Goal: Task Accomplishment & Management: Complete application form

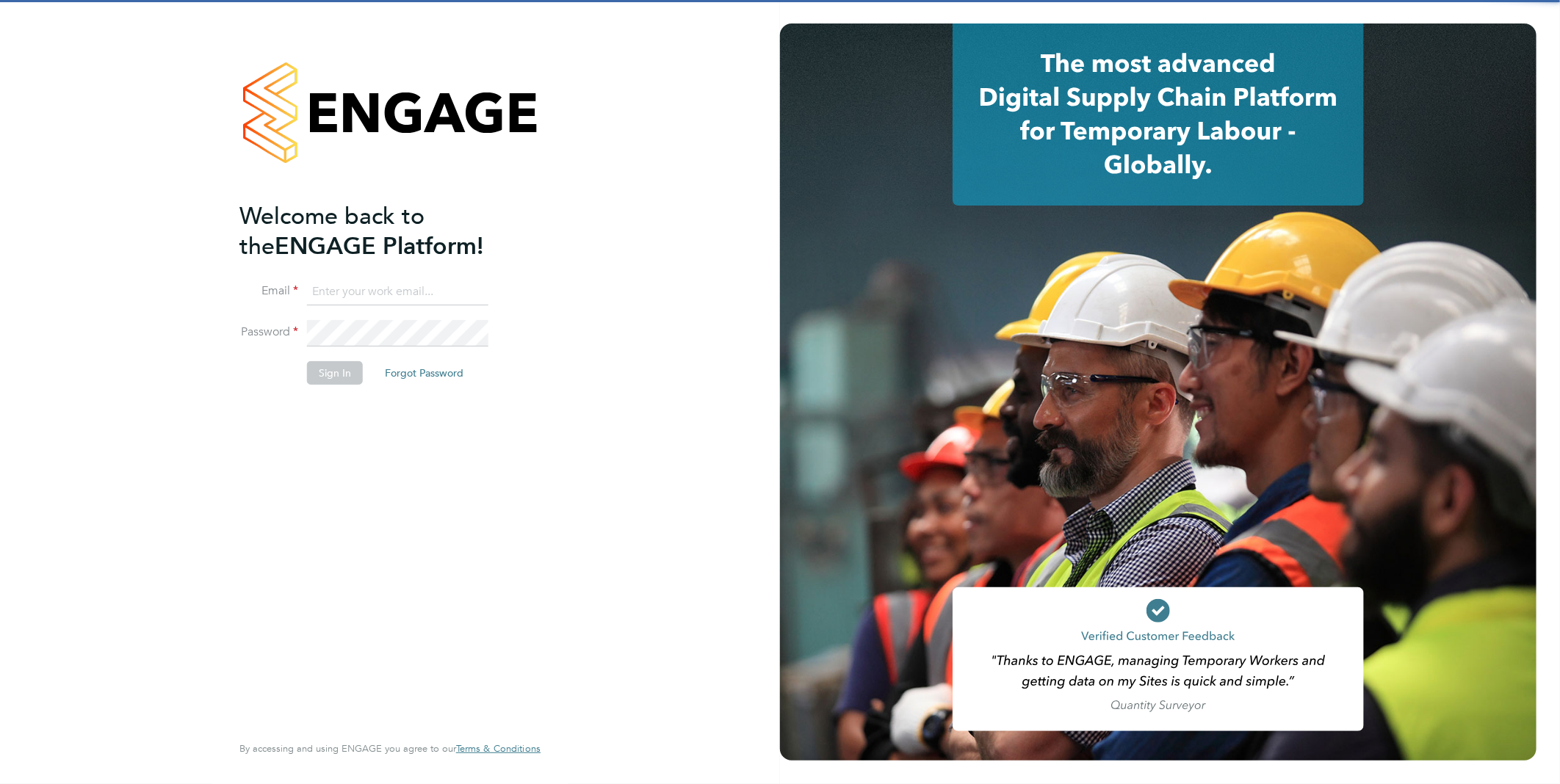
type input "ljones@fr-group.co.uk"
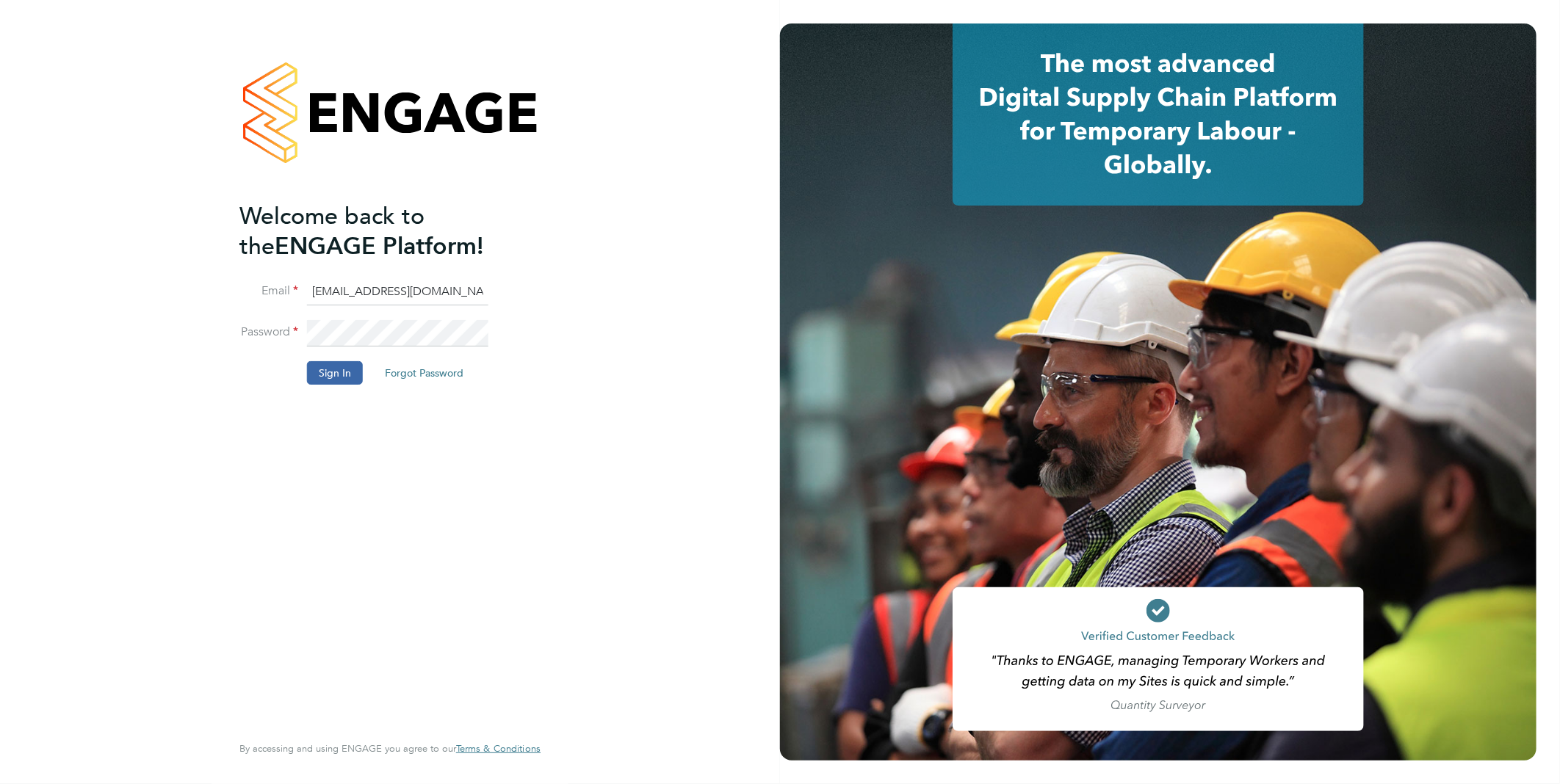
click at [327, 448] on div "Welcome back to the ENGAGE Platform! Email ljones@fr-group.co.uk Password Sign …" at bounding box center [382, 465] width 286 height 528
click at [314, 369] on button "Sign In" at bounding box center [335, 373] width 56 height 23
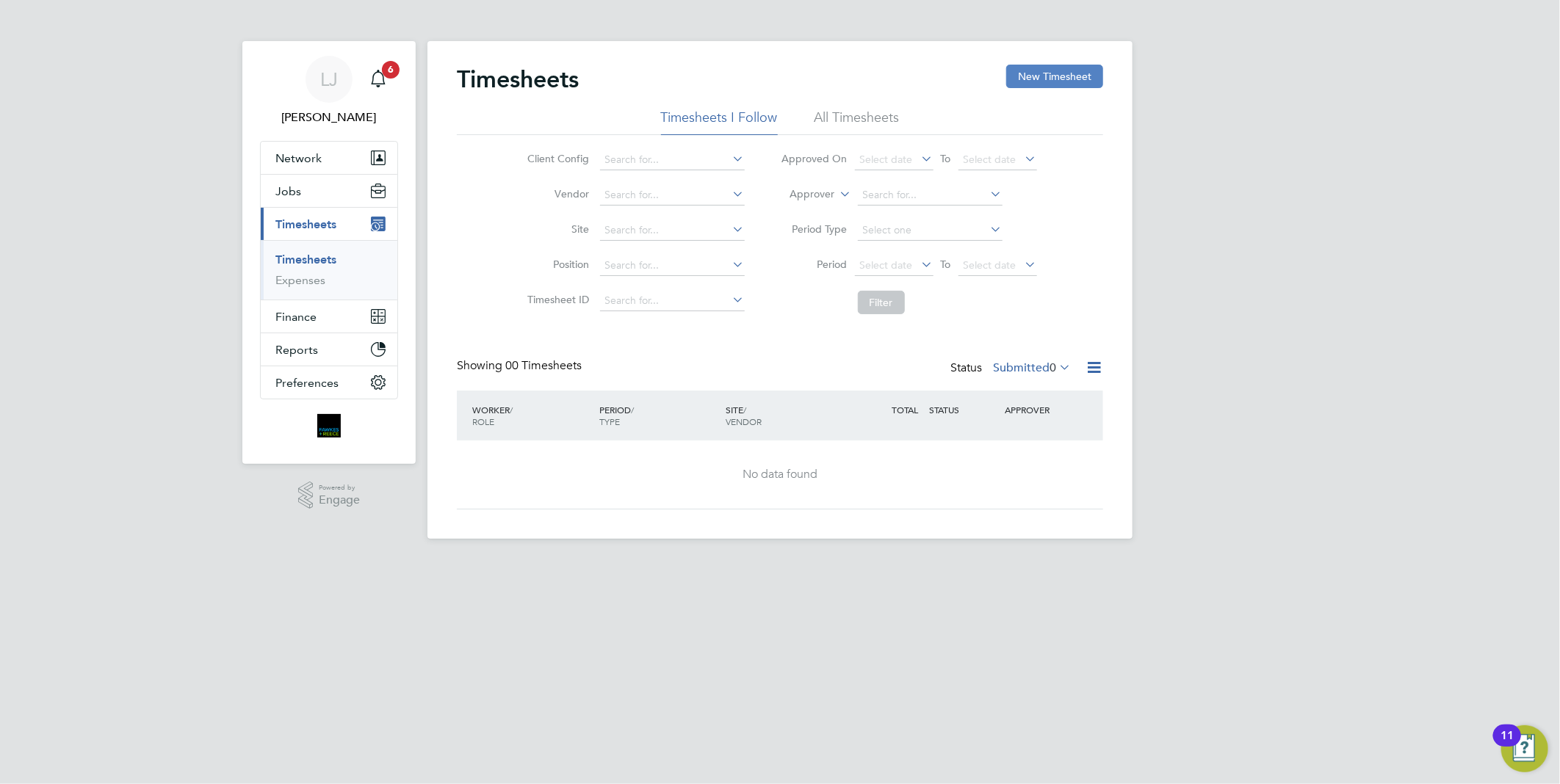
click at [1079, 76] on button "New Timesheet" at bounding box center [1054, 76] width 97 height 23
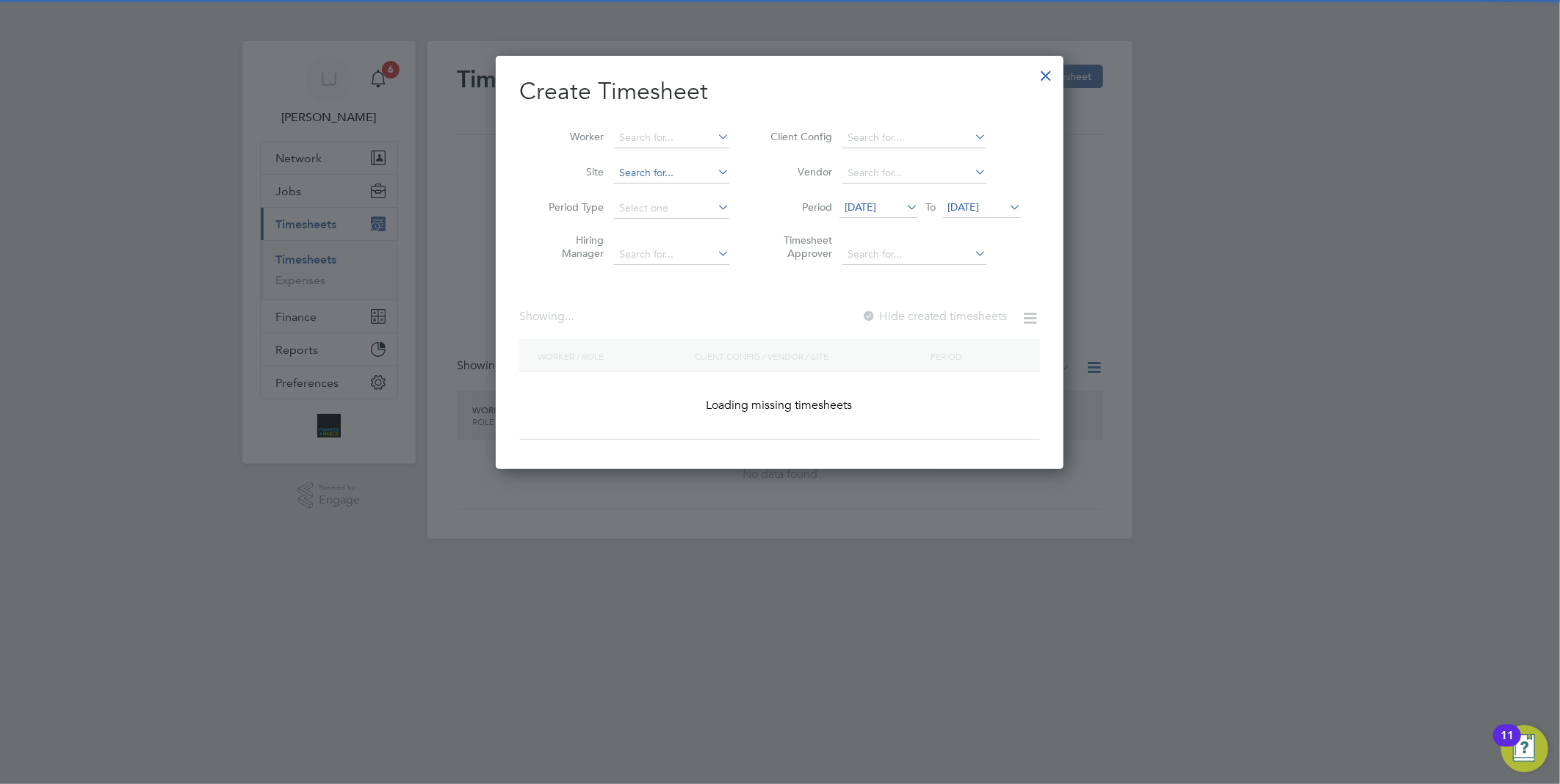
scroll to position [2065, 569]
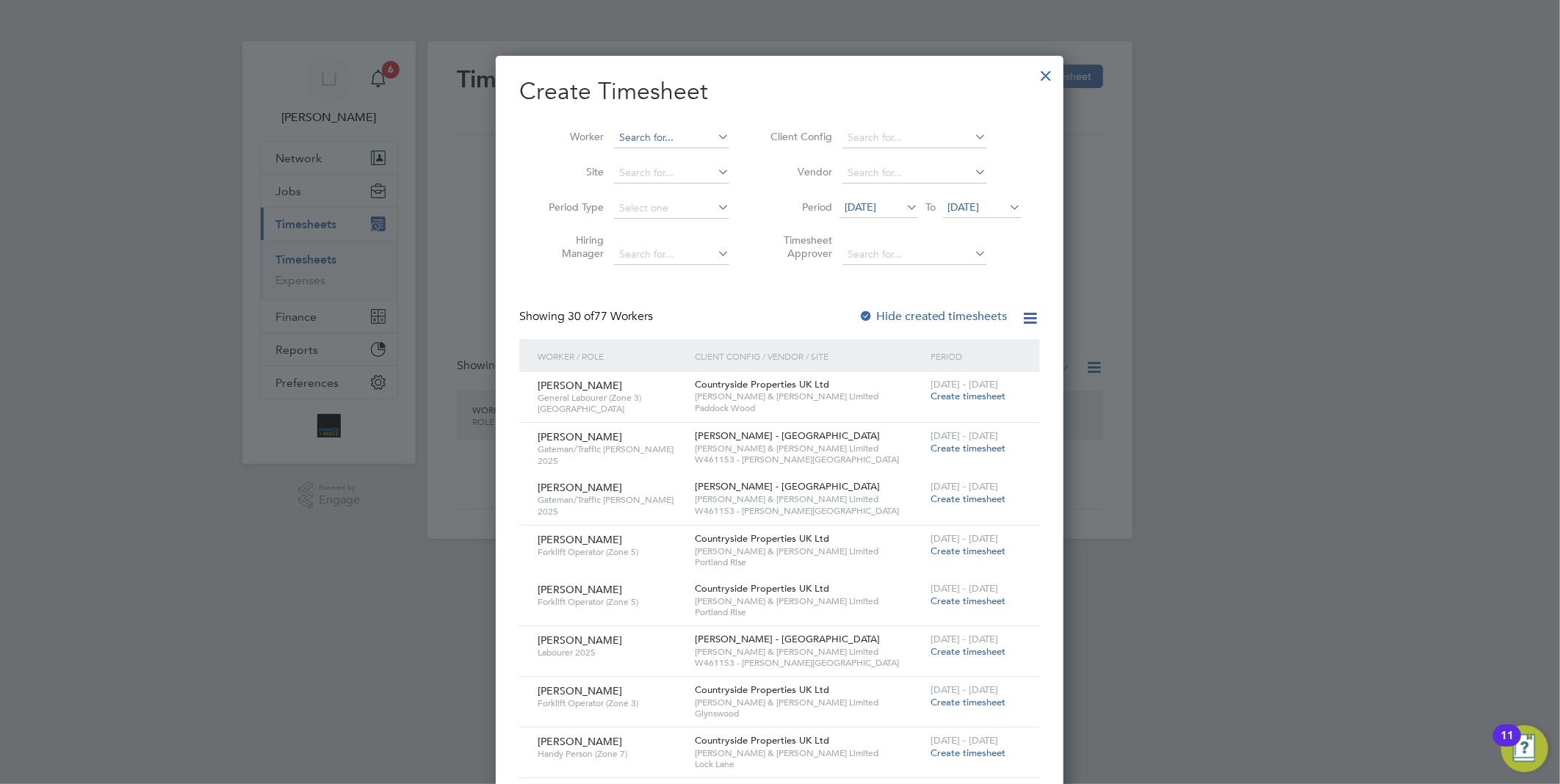
click at [666, 135] on input at bounding box center [671, 137] width 116 height 21
click at [667, 152] on li "[PERSON_NAME]" at bounding box center [675, 158] width 126 height 20
type input "[PERSON_NAME]"
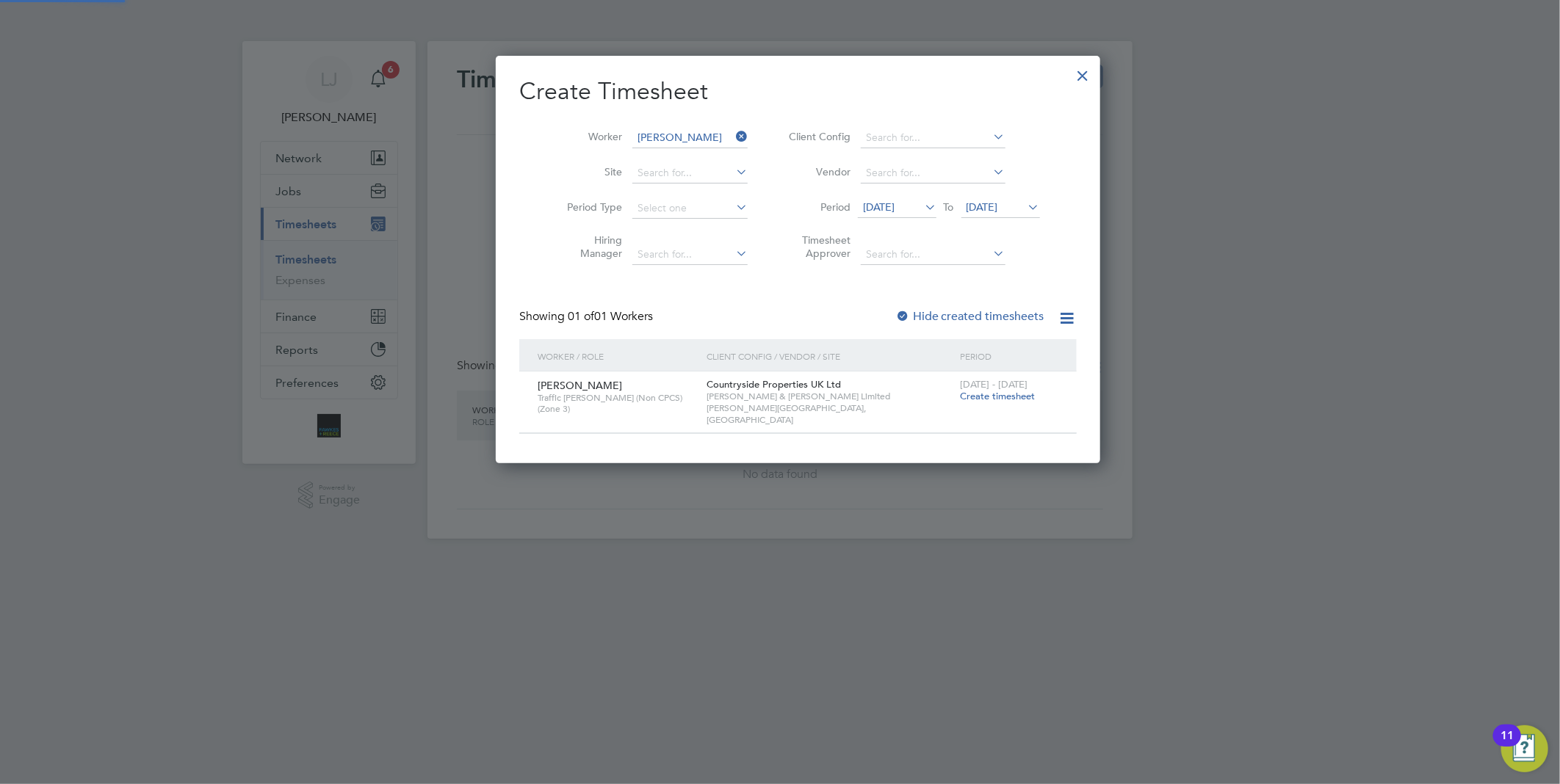
scroll to position [396, 569]
click at [984, 400] on span "Create timesheet" at bounding box center [997, 396] width 74 height 13
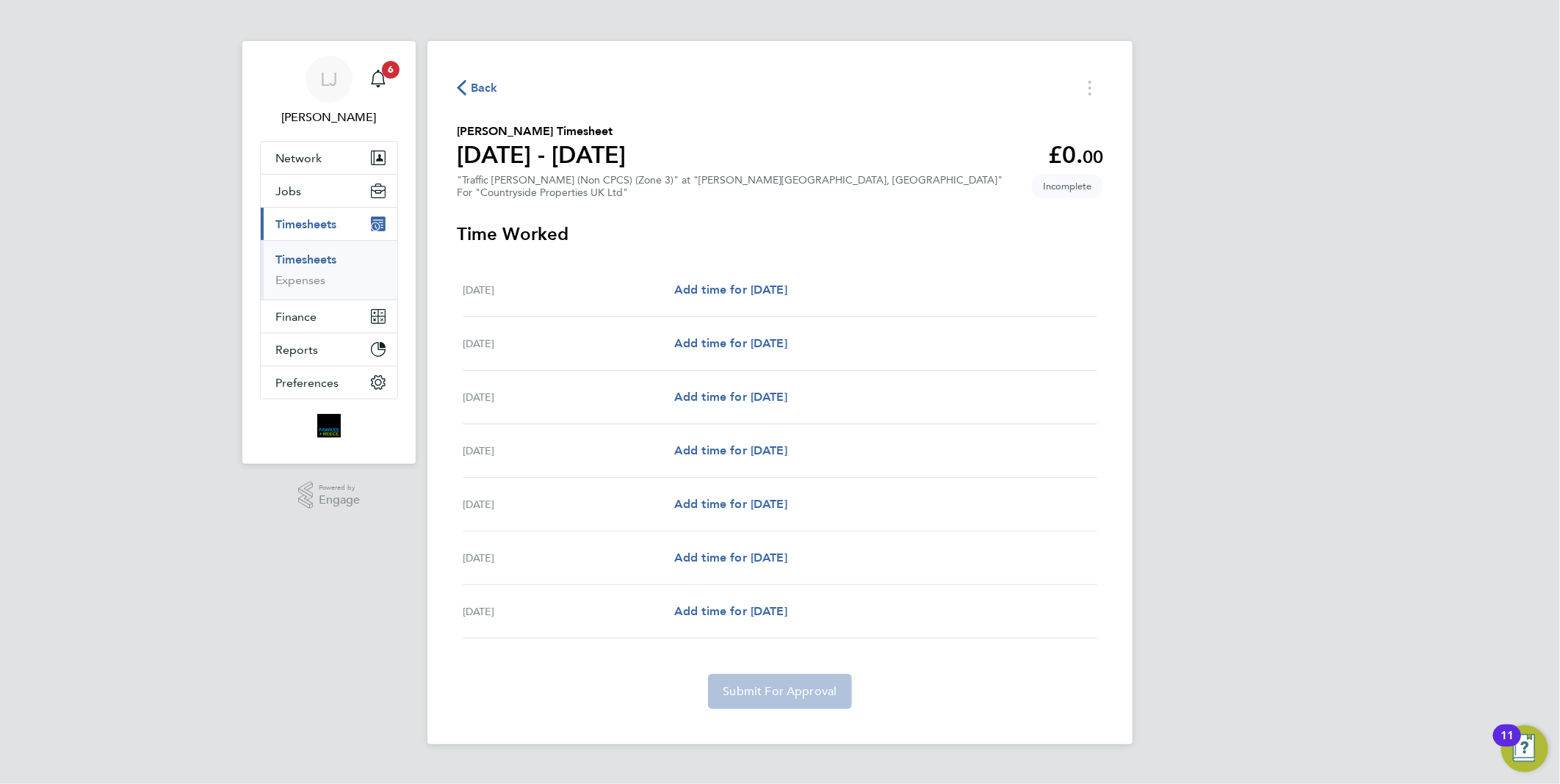
click at [708, 301] on div "[DATE] Add time for [DATE] Add time for [DATE]" at bounding box center [780, 291] width 634 height 54
click at [714, 294] on span "Add time for [DATE]" at bounding box center [730, 290] width 113 height 14
select select "30"
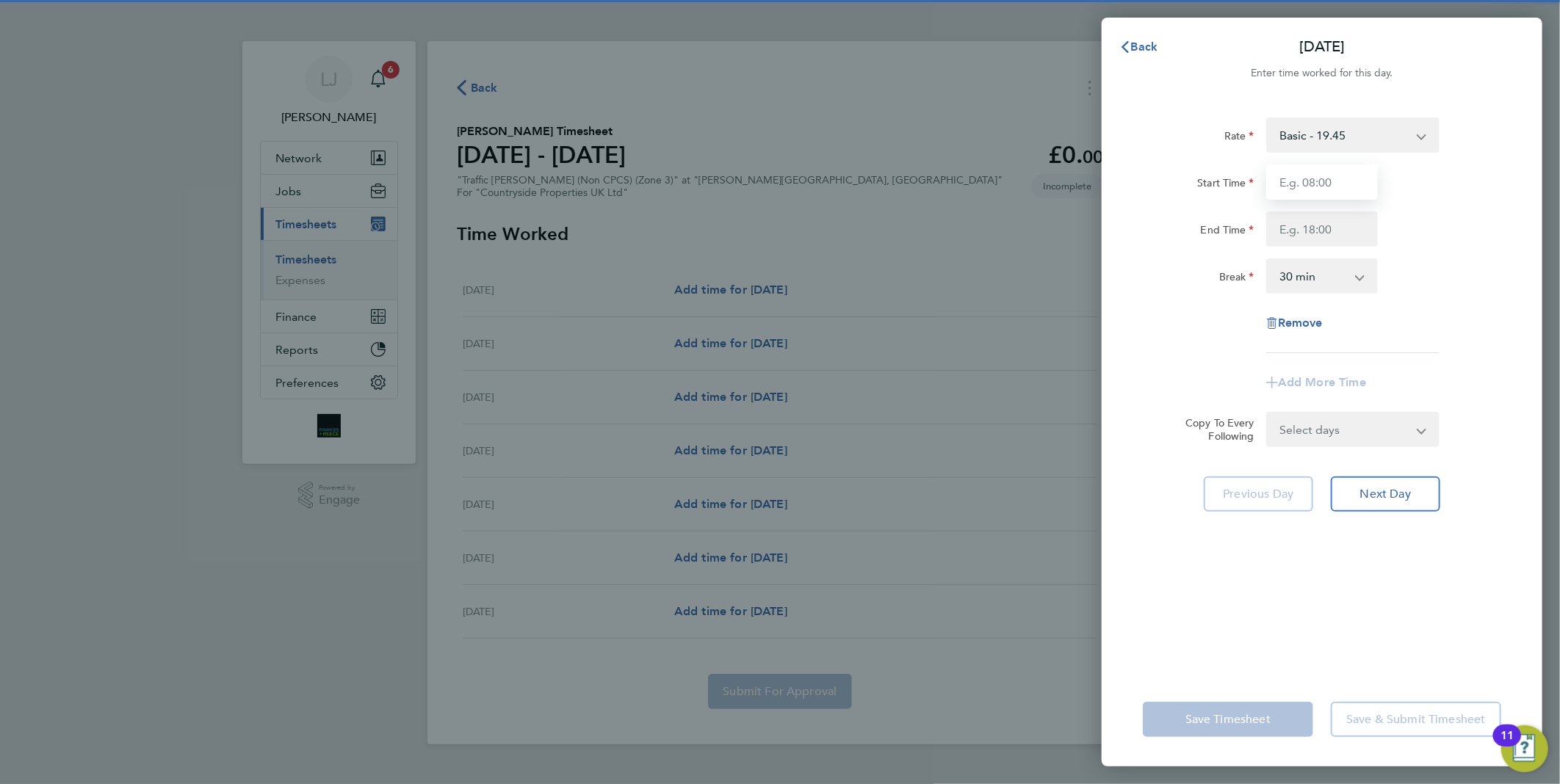
click at [1364, 175] on input "Start Time" at bounding box center [1321, 181] width 111 height 35
type input "07:30"
type input "18:00"
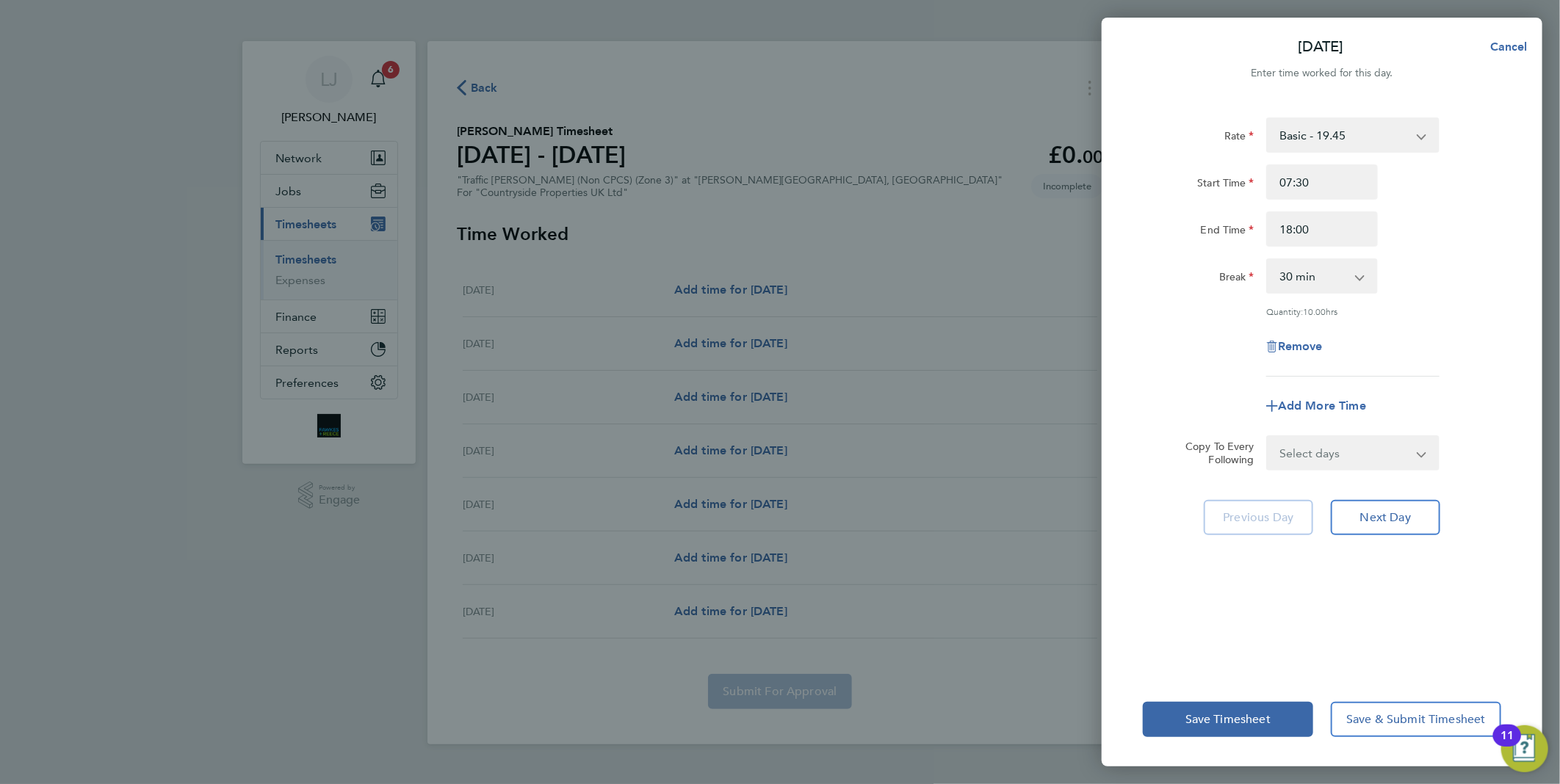
click at [1232, 284] on label "Break" at bounding box center [1236, 279] width 35 height 18
click at [1268, 284] on select "0 min 15 min 30 min 45 min 60 min 75 min 90 min" at bounding box center [1312, 276] width 91 height 32
click at [1330, 275] on select "0 min 15 min 30 min 45 min 60 min 75 min 90 min" at bounding box center [1312, 276] width 91 height 32
select select "0"
click at [1268, 260] on select "0 min 15 min 30 min 45 min 60 min 75 min 90 min" at bounding box center [1312, 276] width 91 height 32
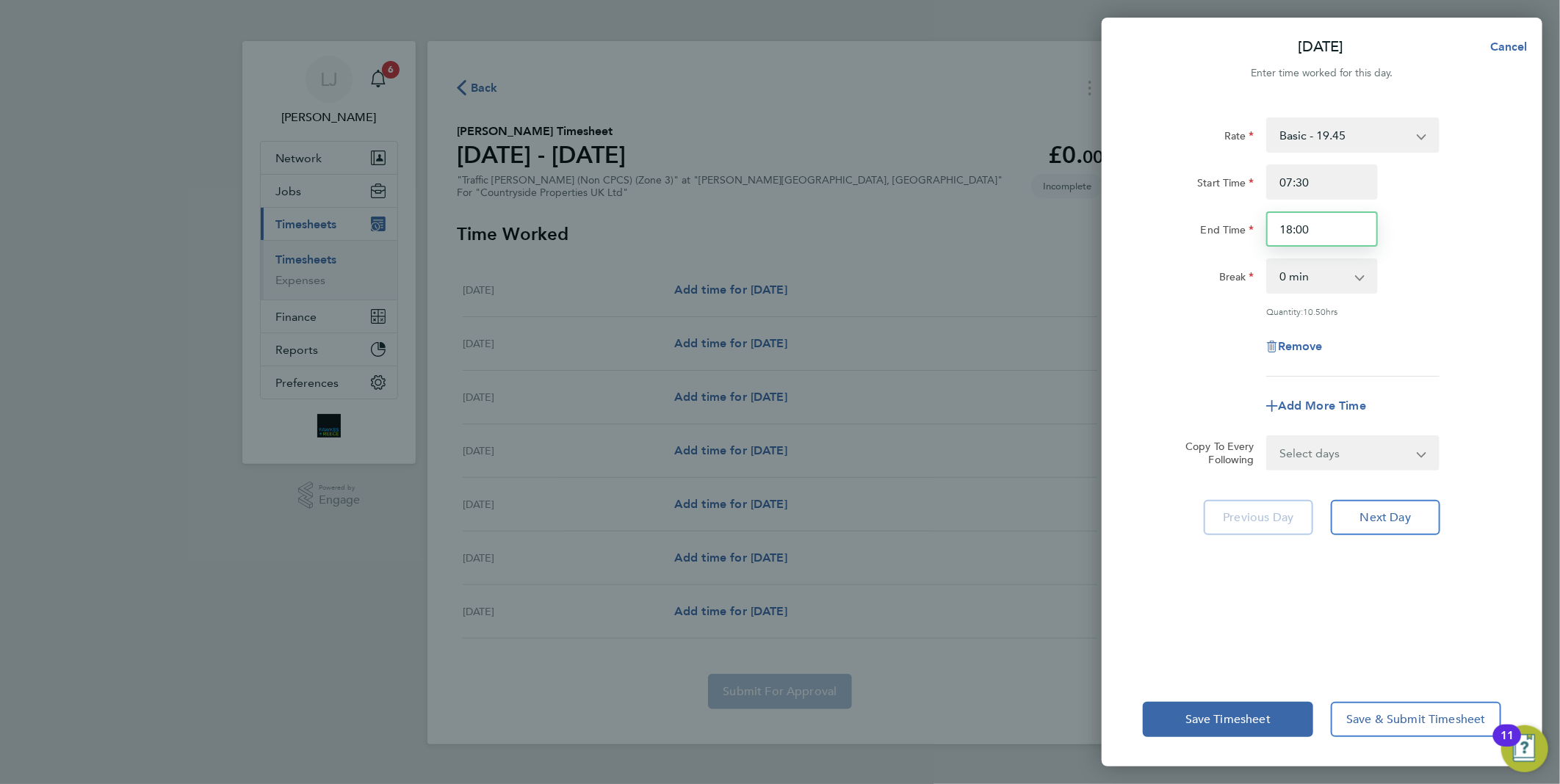
click at [1329, 233] on input "18:00" at bounding box center [1321, 229] width 111 height 35
type input "17:30"
click at [1171, 354] on div "Remove" at bounding box center [1321, 346] width 370 height 35
click at [1400, 515] on span "Next Day" at bounding box center [1385, 518] width 50 height 14
select select "30"
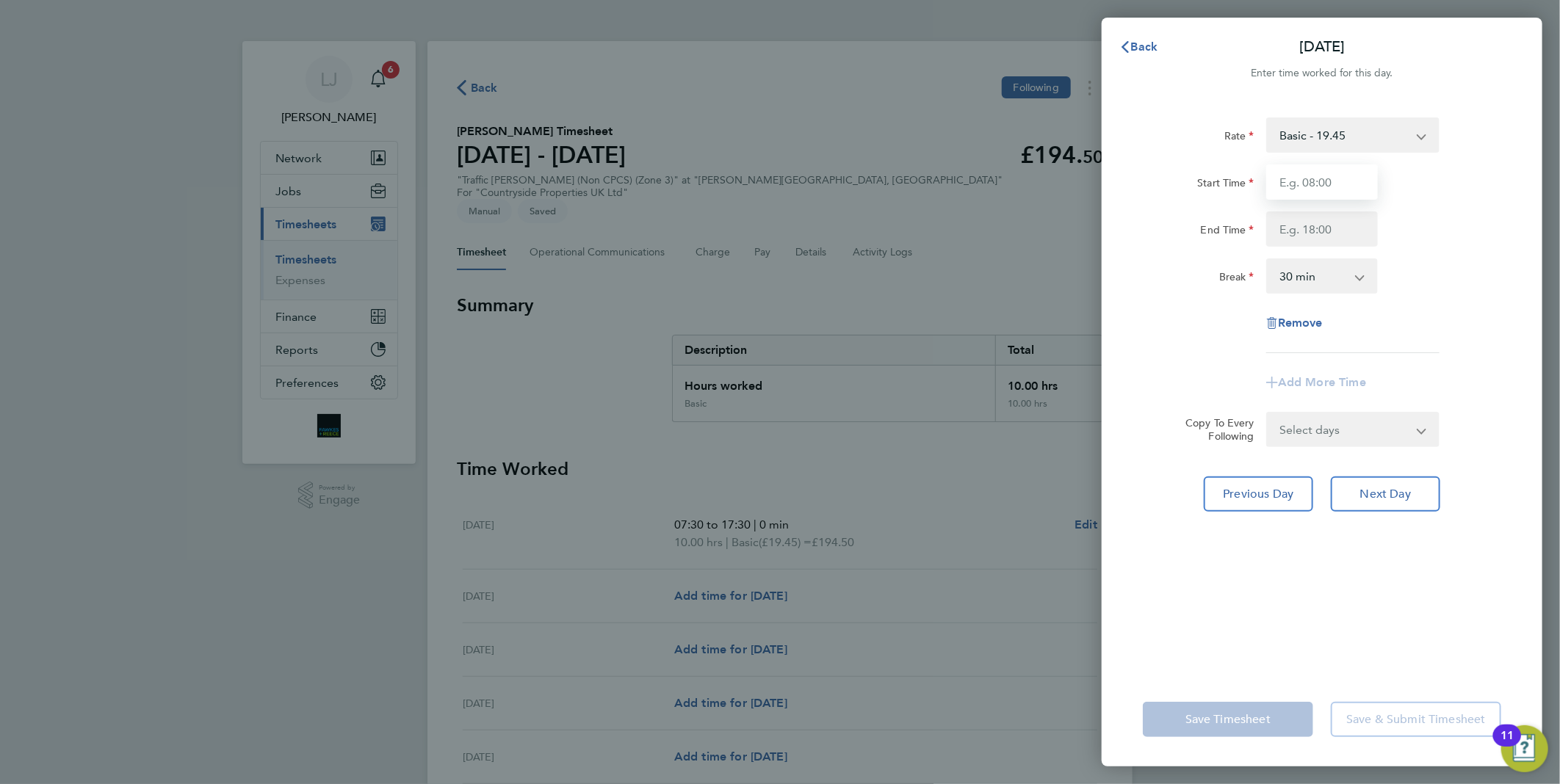
click at [1349, 186] on input "Start Time" at bounding box center [1321, 181] width 111 height 35
type input "07:30"
type input "17:30"
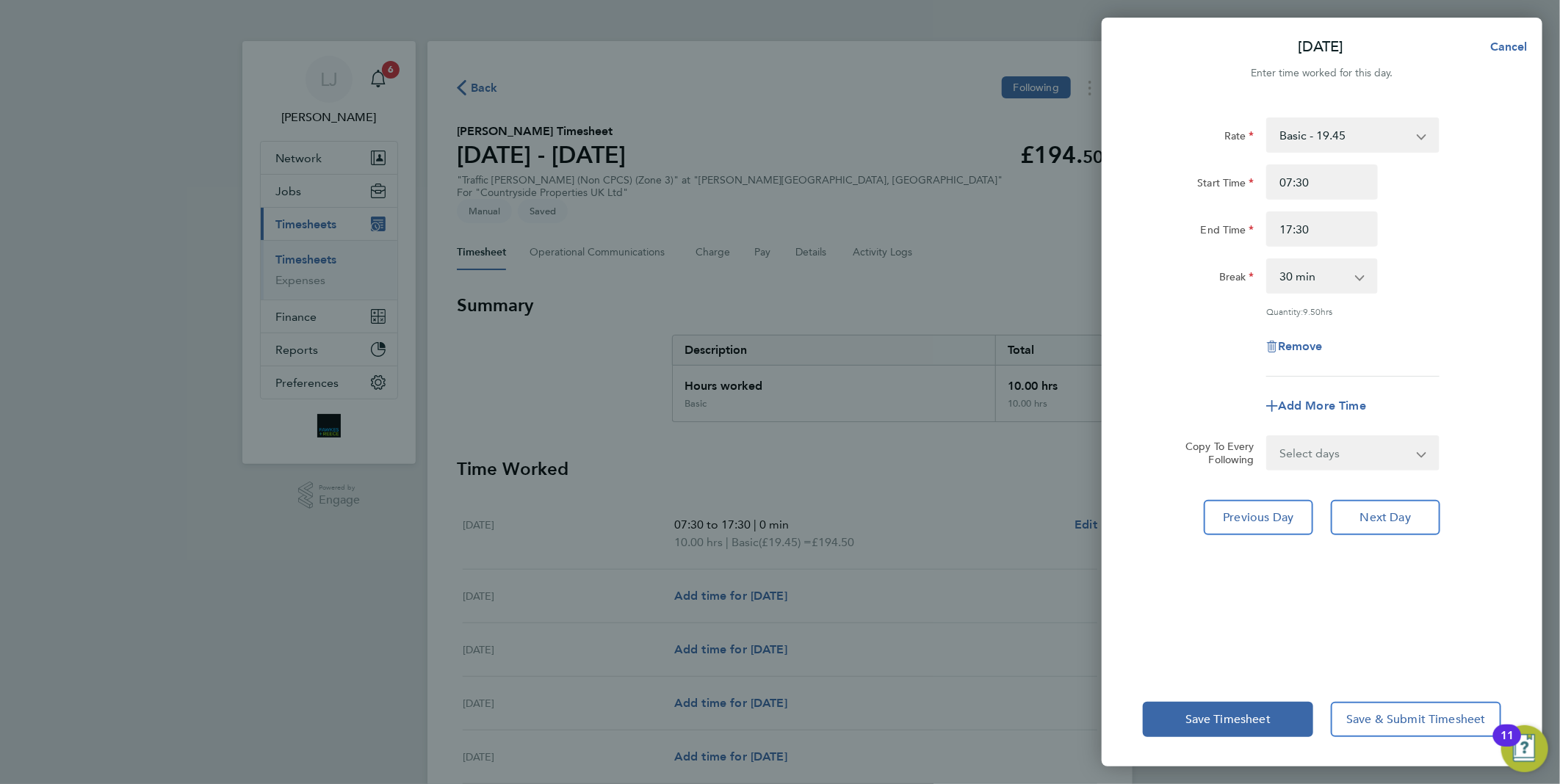
click at [1418, 290] on div "Break 0 min 15 min 30 min 45 min 60 min 75 min 90 min" at bounding box center [1321, 275] width 370 height 35
click at [1358, 289] on select "0 min 15 min 30 min 45 min 60 min 75 min 90 min" at bounding box center [1312, 276] width 91 height 32
select select "0"
click at [1268, 260] on select "0 min 15 min 30 min 45 min 60 min 75 min 90 min" at bounding box center [1312, 276] width 91 height 32
click at [1433, 351] on div "Remove" at bounding box center [1321, 346] width 370 height 35
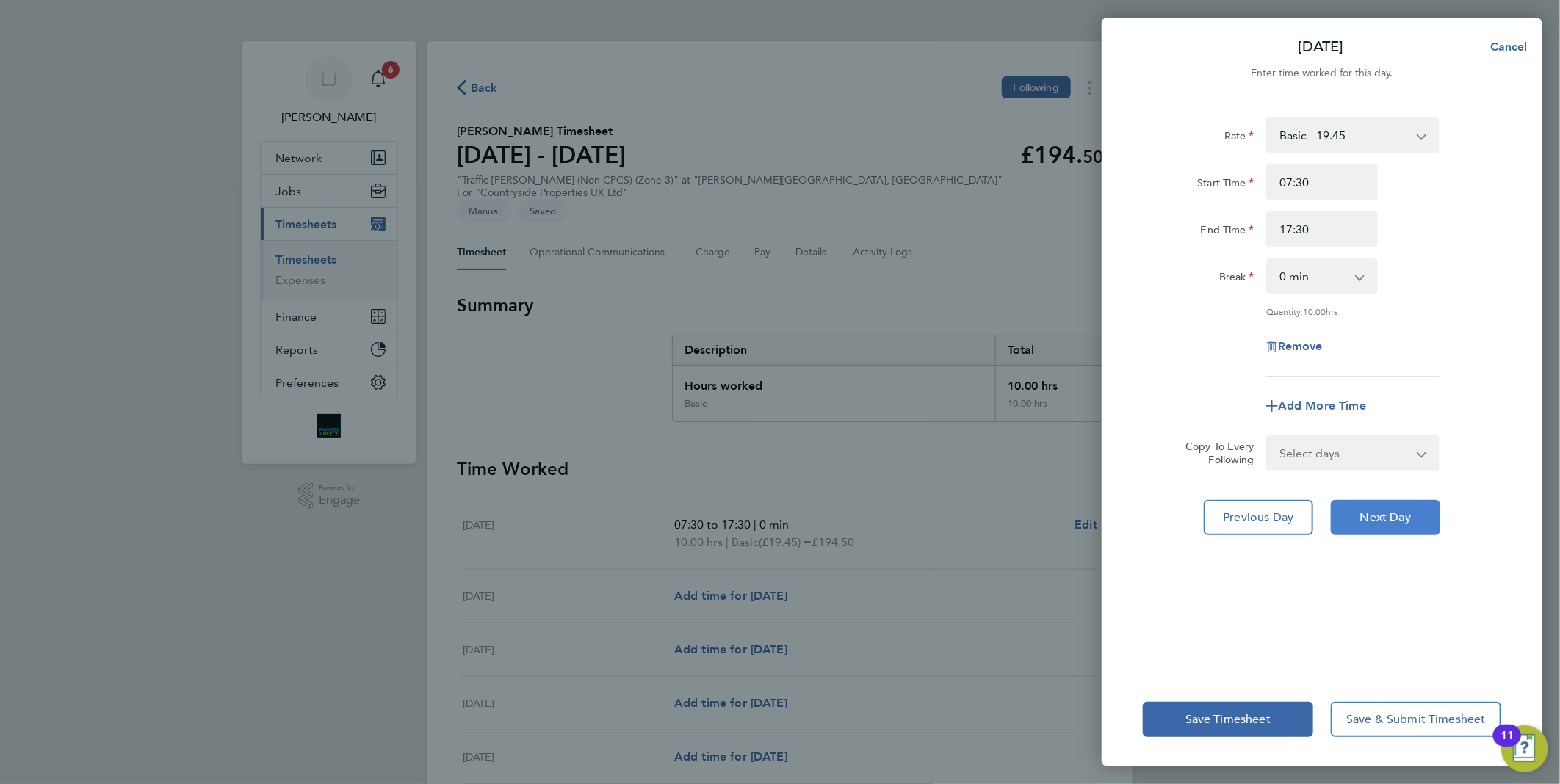
click at [1382, 523] on button "Next Day" at bounding box center [1385, 517] width 109 height 35
select select "30"
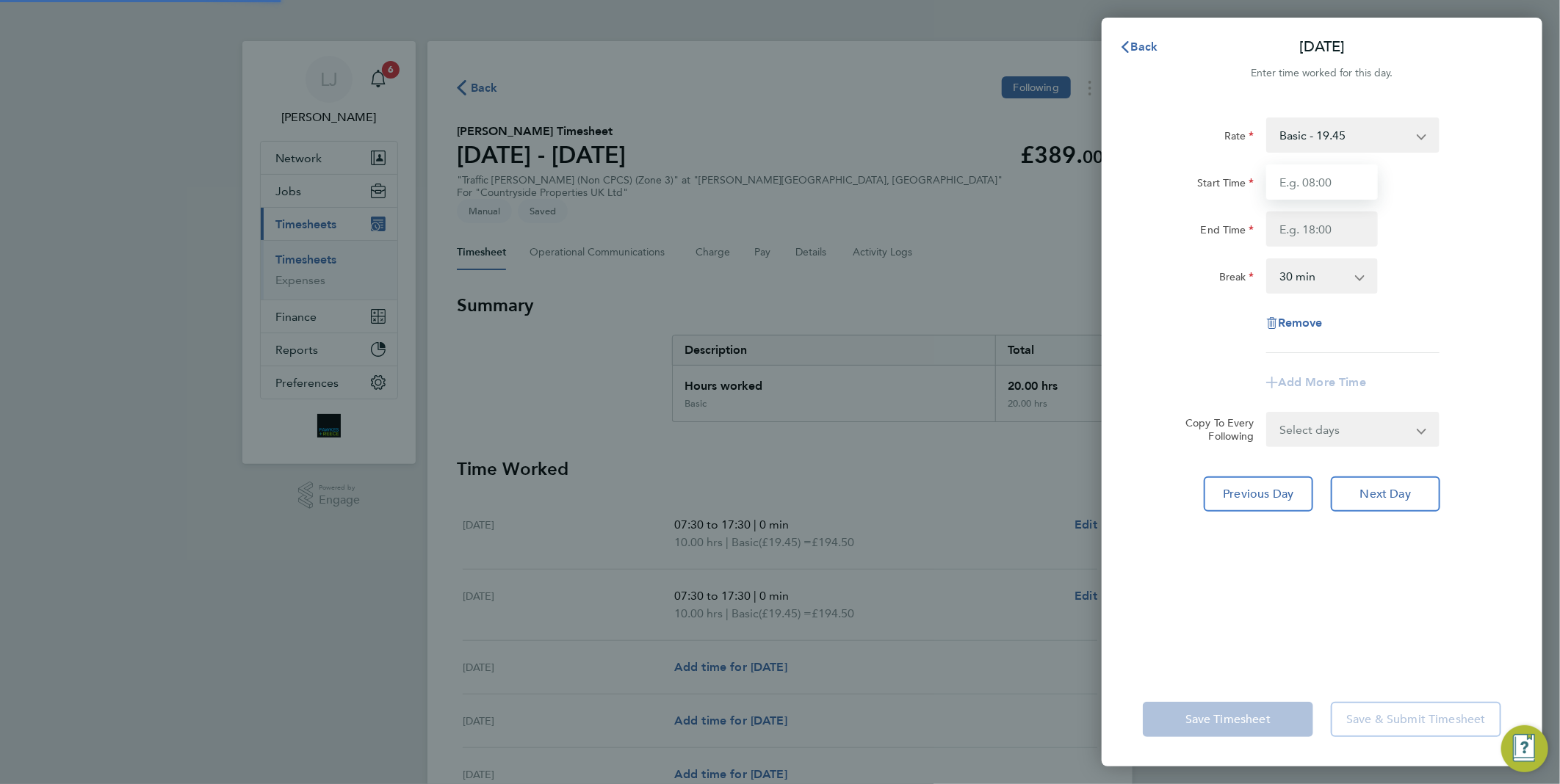
click at [1354, 180] on input "Start Time" at bounding box center [1321, 181] width 111 height 35
type input "07:30"
type input "17:30"
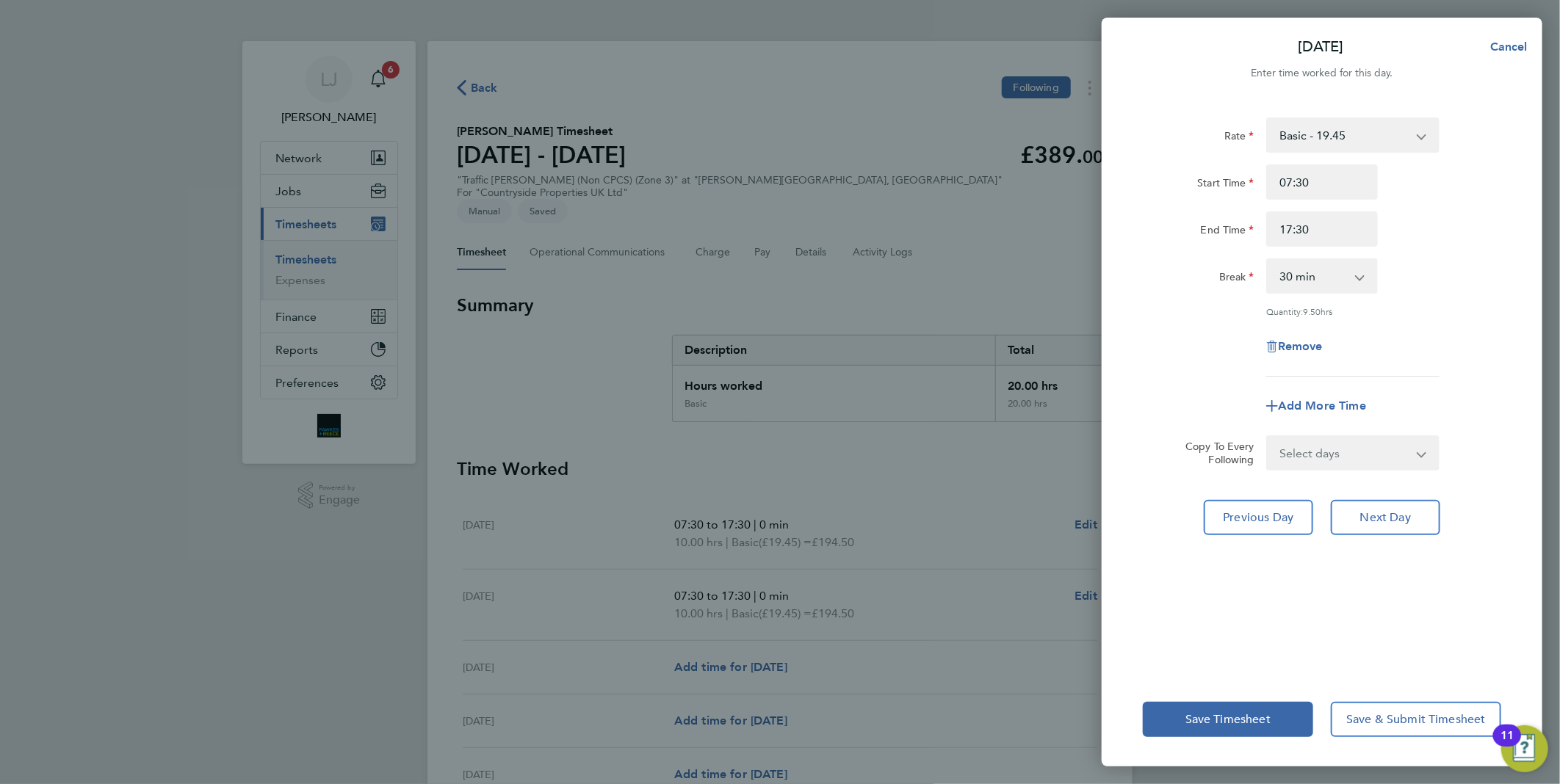
click at [1391, 250] on div "Rate Basic - 19.45 Start Time 07:30 End Time 17:30 Break 0 min 15 min 30 min 45…" at bounding box center [1321, 247] width 358 height 259
click at [1335, 236] on input "17:30" at bounding box center [1321, 229] width 111 height 35
click at [1369, 265] on app-icon-cross-button at bounding box center [1367, 276] width 18 height 32
click at [1364, 284] on app-icon-cross-button at bounding box center [1367, 276] width 18 height 32
click at [1364, 274] on app-icon-cross-button at bounding box center [1367, 276] width 18 height 32
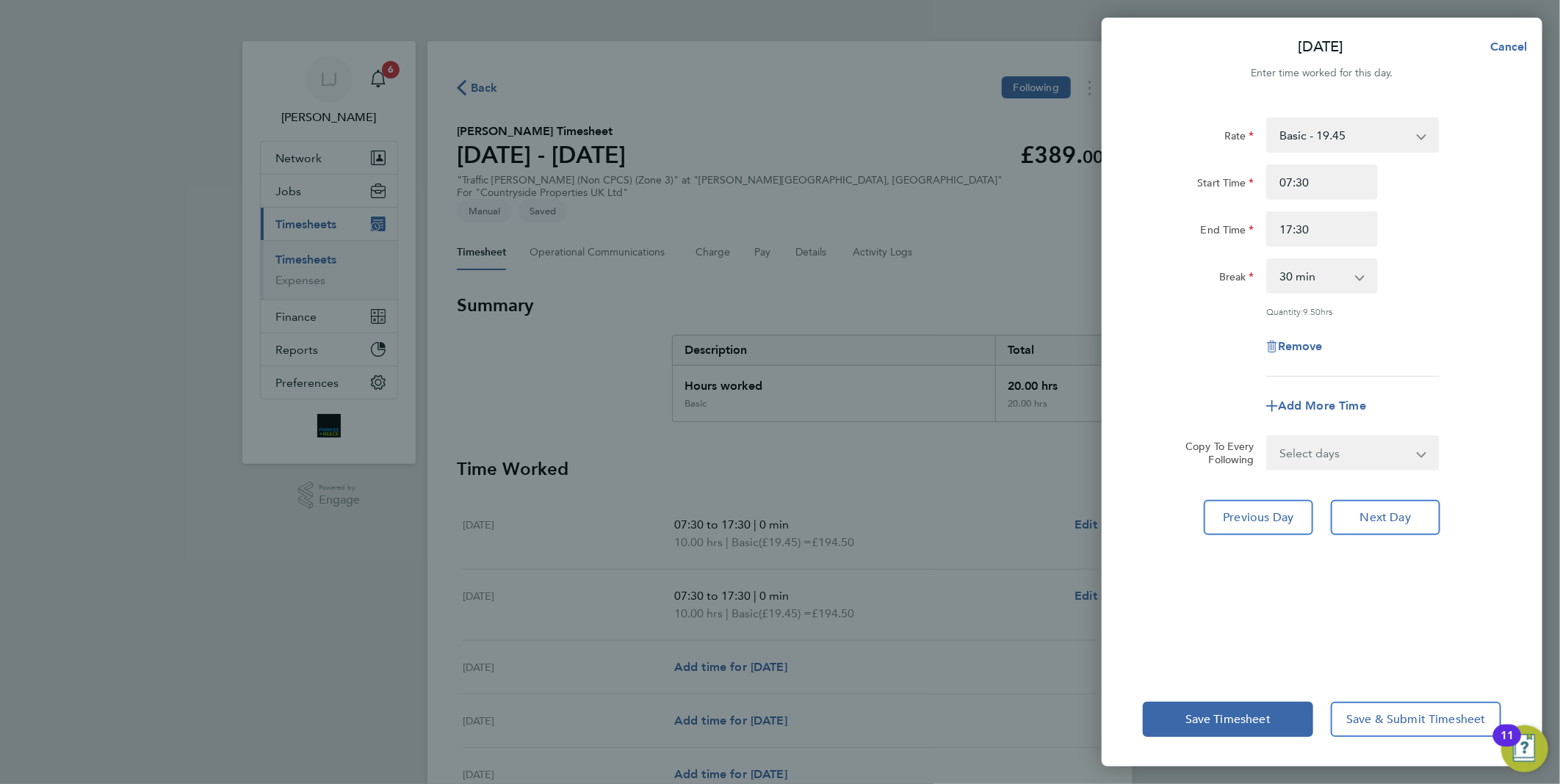
click at [1351, 282] on select "0 min 15 min 30 min 45 min 60 min 75 min 90 min" at bounding box center [1312, 276] width 91 height 32
select select "0"
click at [1268, 260] on select "0 min 15 min 30 min 45 min 60 min 75 min 90 min" at bounding box center [1312, 276] width 91 height 32
click at [1461, 329] on div "Remove" at bounding box center [1321, 346] width 370 height 35
click at [1416, 504] on button "Next Day" at bounding box center [1385, 517] width 109 height 35
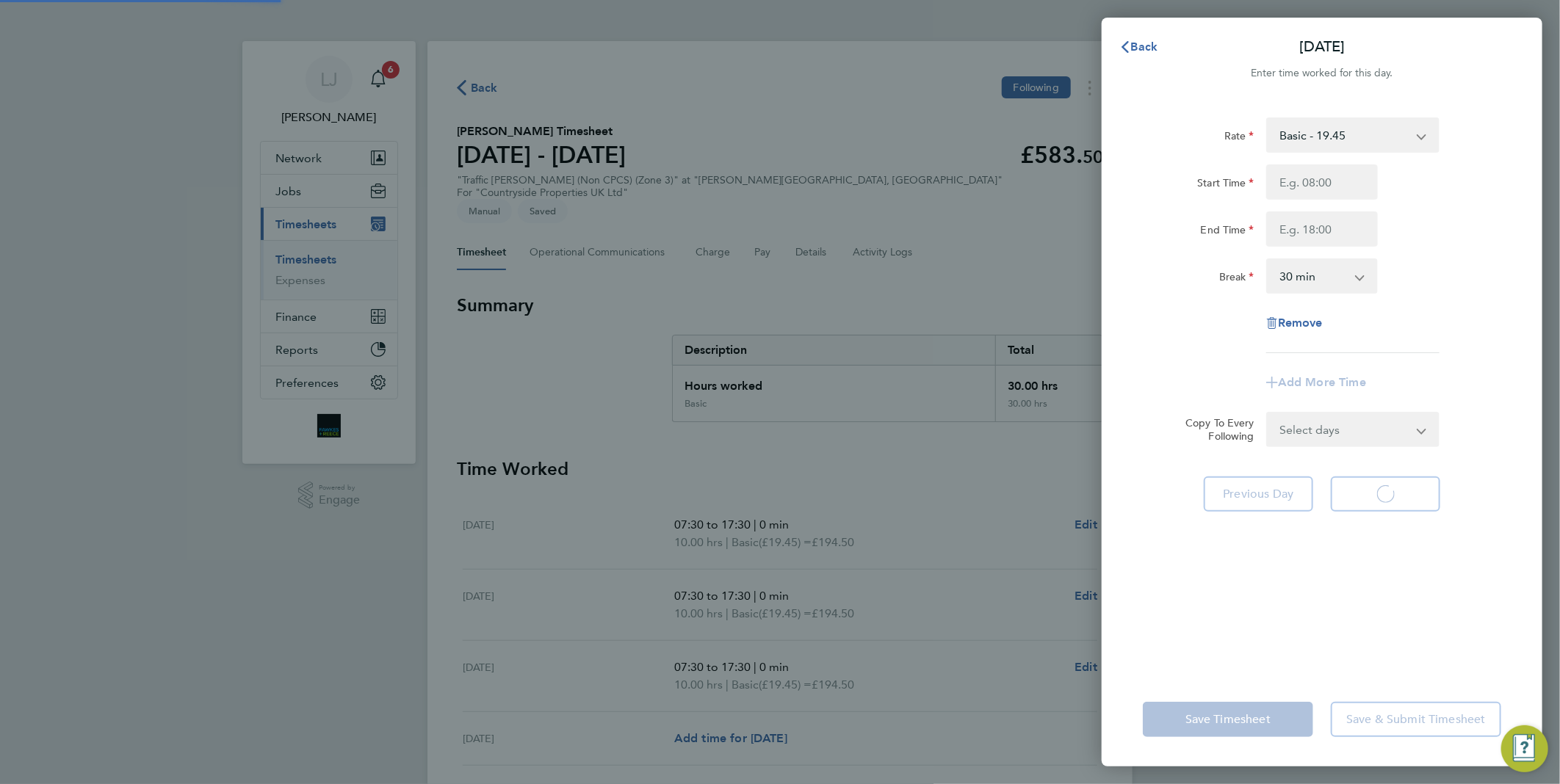
select select "30"
drag, startPoint x: 1324, startPoint y: 184, endPoint x: 1325, endPoint y: 192, distance: 8.1
click at [1324, 184] on input "Start Time" at bounding box center [1321, 181] width 111 height 35
type input "07:30"
type input "17:30"
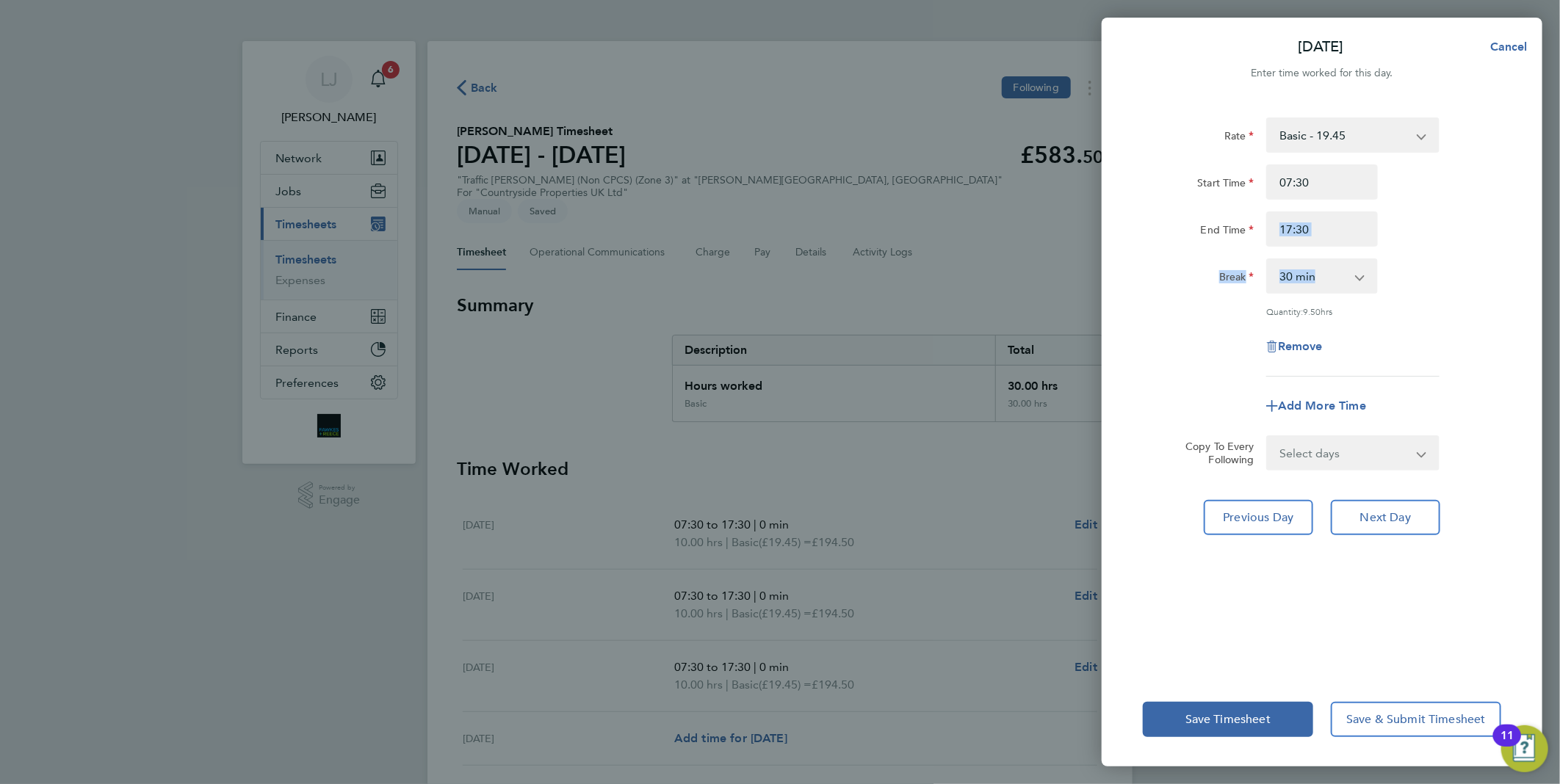
click at [1398, 247] on div "Rate Basic - 19.45 Start Time 07:30 End Time 17:30 Break 0 min 15 min 30 min 45…" at bounding box center [1321, 247] width 358 height 259
drag, startPoint x: 1398, startPoint y: 247, endPoint x: 1346, endPoint y: 289, distance: 66.8
click at [1344, 286] on select "0 min 15 min 30 min 45 min 60 min 75 min 90 min" at bounding box center [1312, 276] width 91 height 32
click at [1268, 260] on select "0 min 15 min 30 min 45 min 60 min 75 min 90 min" at bounding box center [1312, 276] width 91 height 32
click at [1354, 284] on select "0 min 15 min 30 min 45 min 60 min 75 min 90 min" at bounding box center [1312, 276] width 91 height 32
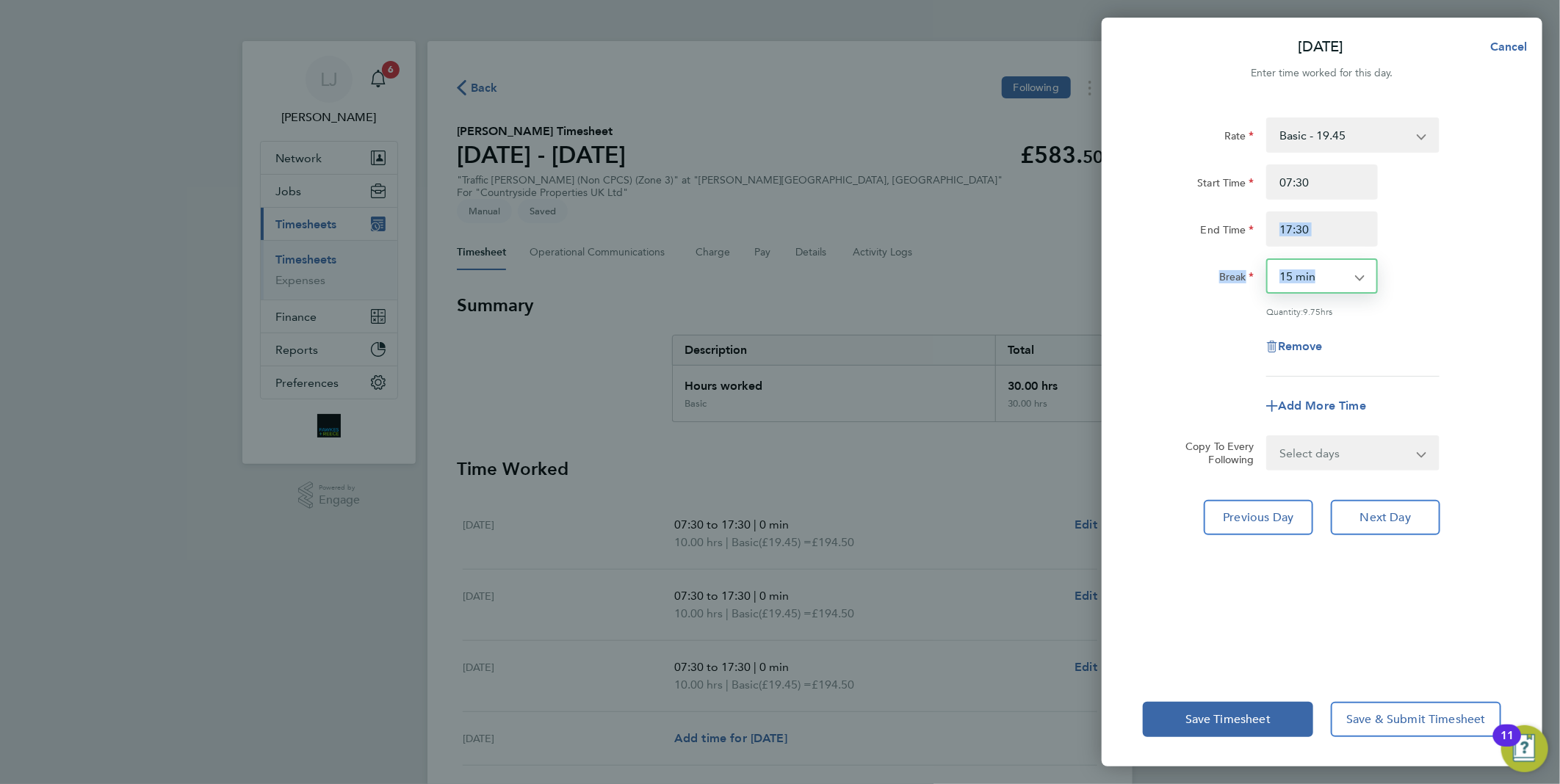
select select "0"
click at [1268, 260] on select "0 min 15 min 30 min 45 min 60 min 75 min 90 min" at bounding box center [1312, 276] width 91 height 32
click at [1402, 312] on div "Quantity: 10.00 hrs" at bounding box center [1352, 311] width 173 height 12
click at [1367, 516] on span "Next Day" at bounding box center [1385, 518] width 50 height 14
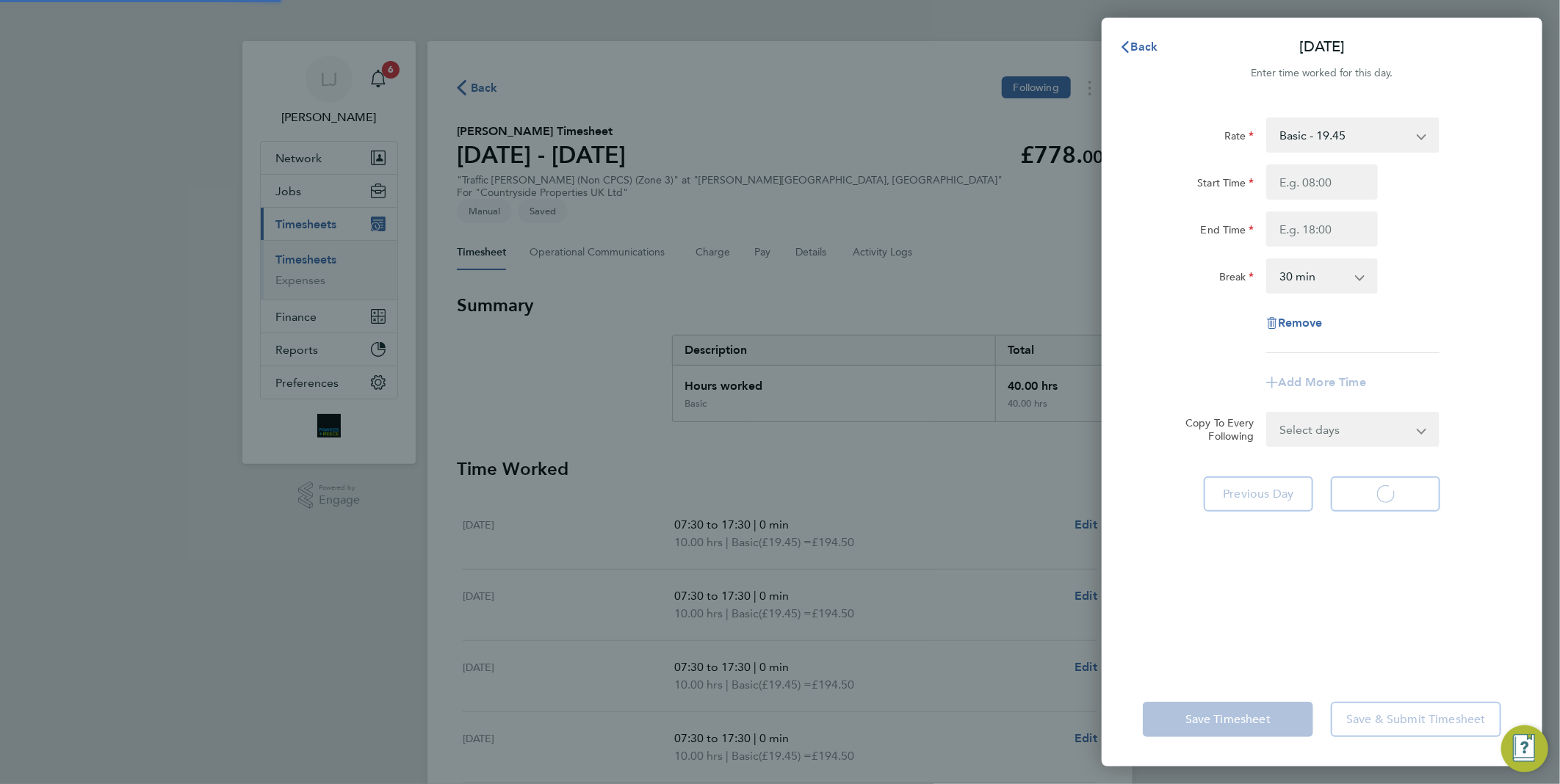
select select "30"
click at [1354, 179] on input "Start Time" at bounding box center [1321, 181] width 111 height 35
type input "07:30"
type input "17:30"
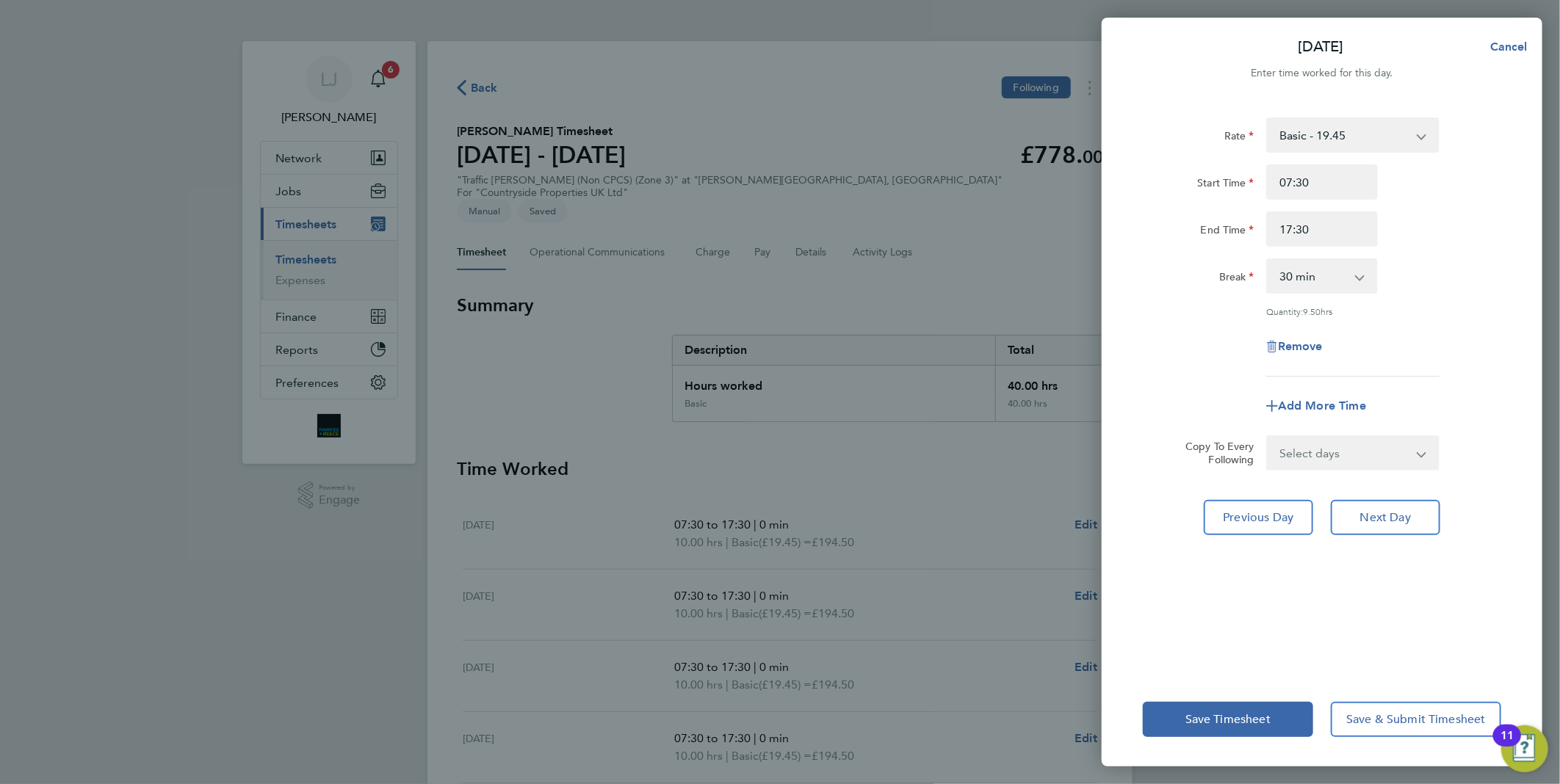
click at [1367, 273] on app-icon-cross-button at bounding box center [1367, 276] width 18 height 32
click at [1360, 273] on app-icon-cross-button at bounding box center [1367, 276] width 18 height 32
click at [1354, 284] on select "0 min 15 min 30 min 45 min 60 min 75 min 90 min" at bounding box center [1312, 276] width 91 height 32
select select "0"
click at [1268, 260] on select "0 min 15 min 30 min 45 min 60 min 75 min 90 min" at bounding box center [1312, 276] width 91 height 32
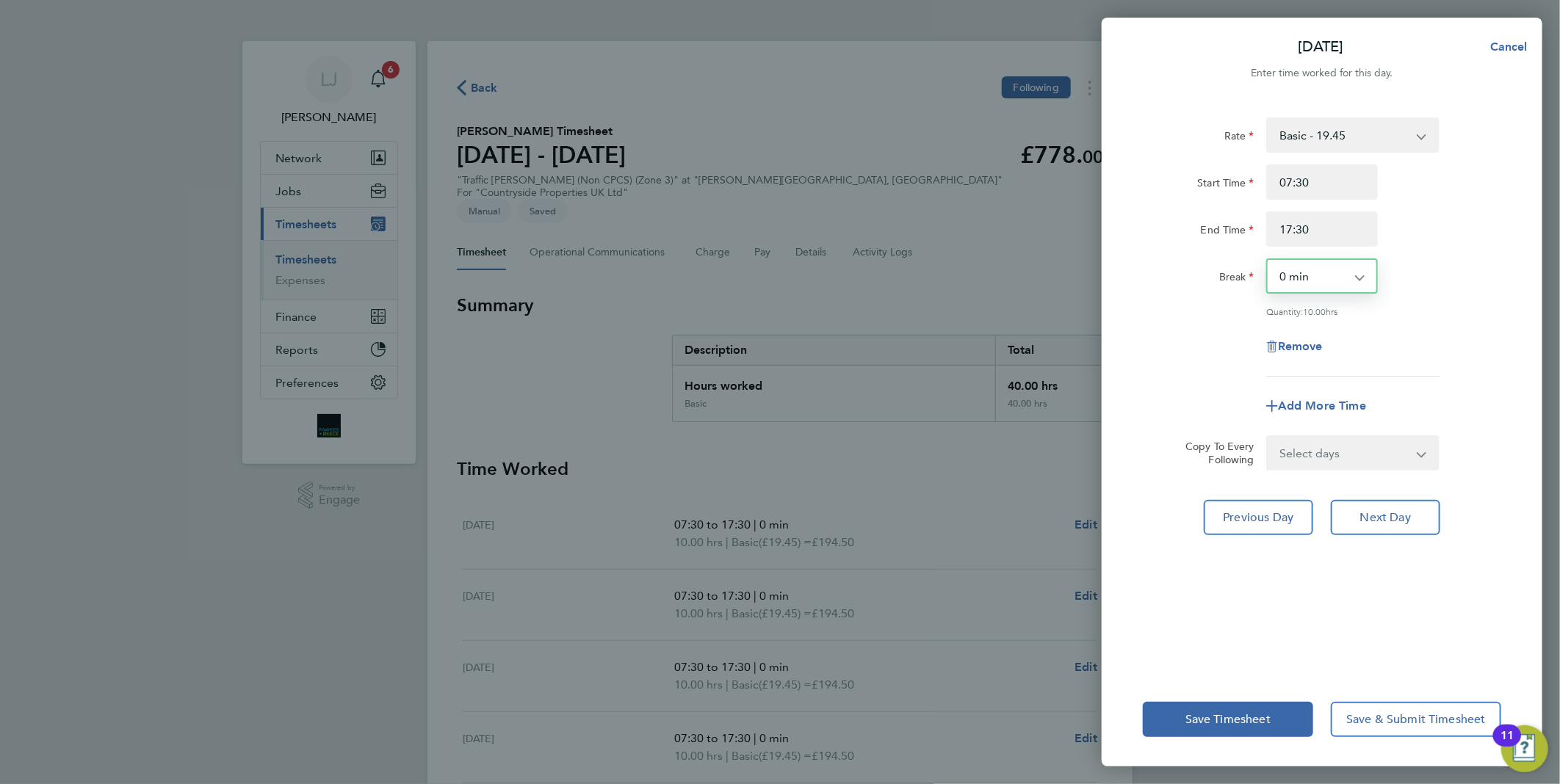
click at [1388, 330] on div "Rate Basic - 19.45 Start Time 07:30 End Time 17:30 Break 0 min 15 min 30 min 45…" at bounding box center [1321, 247] width 358 height 259
click at [1351, 508] on button "Next Day" at bounding box center [1385, 517] width 109 height 35
select select "30"
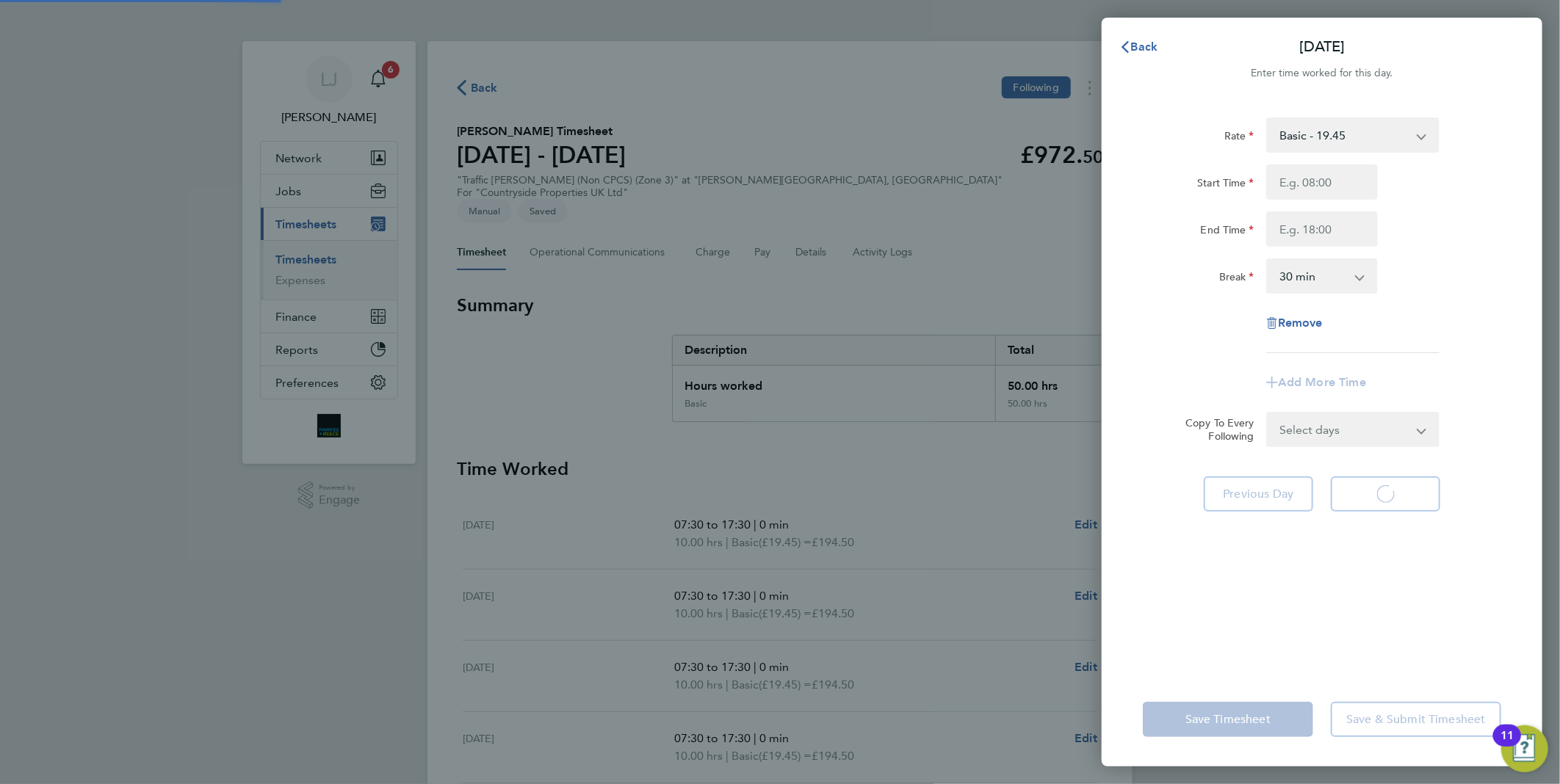
select select "30"
click at [1172, 55] on app-form-button "Back" at bounding box center [1138, 47] width 74 height 30
click at [1141, 44] on span "Back" at bounding box center [1145, 47] width 27 height 14
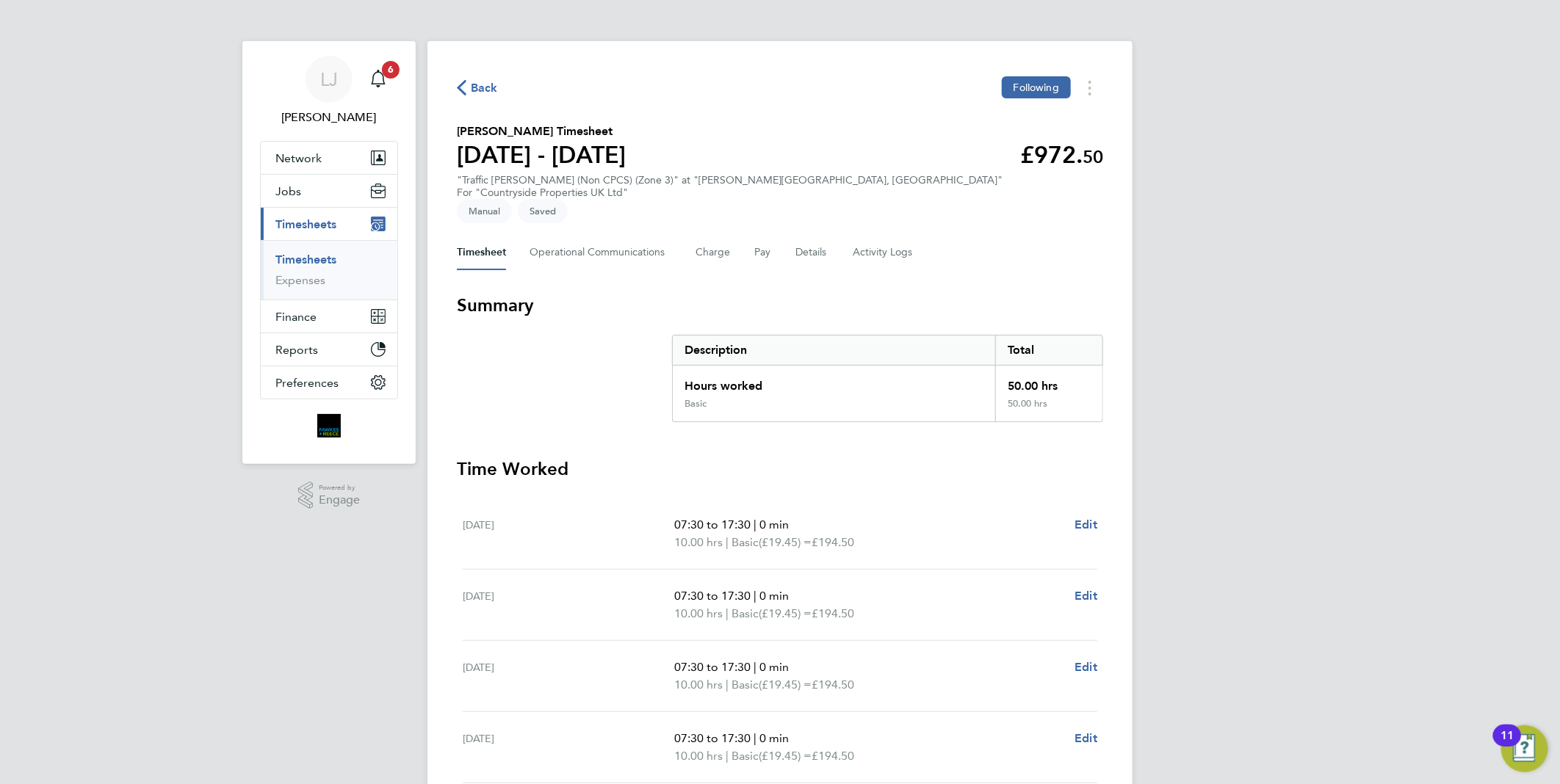
scroll to position [286, 0]
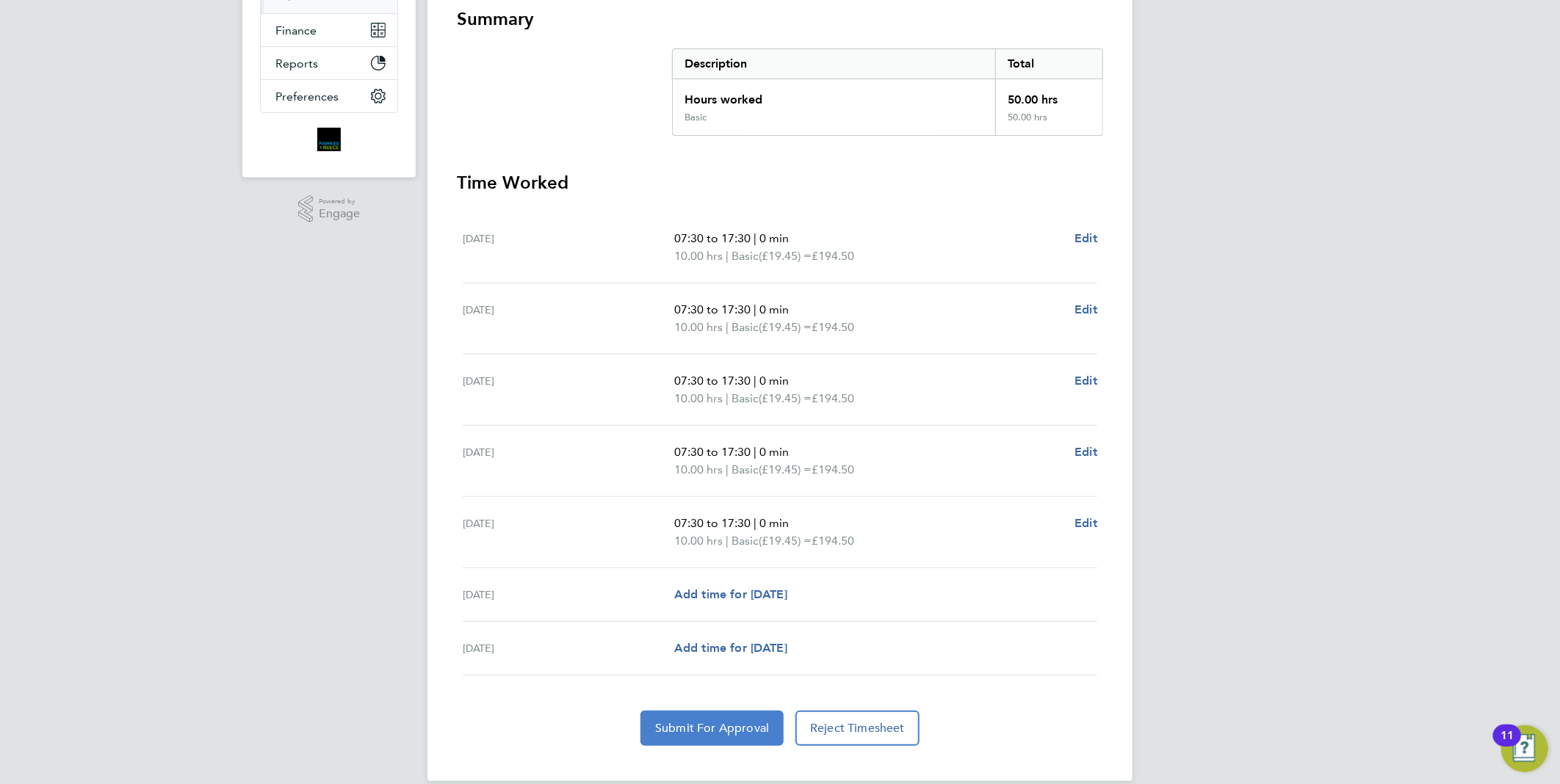
click at [696, 710] on button "Submit For Approval" at bounding box center [712, 727] width 144 height 35
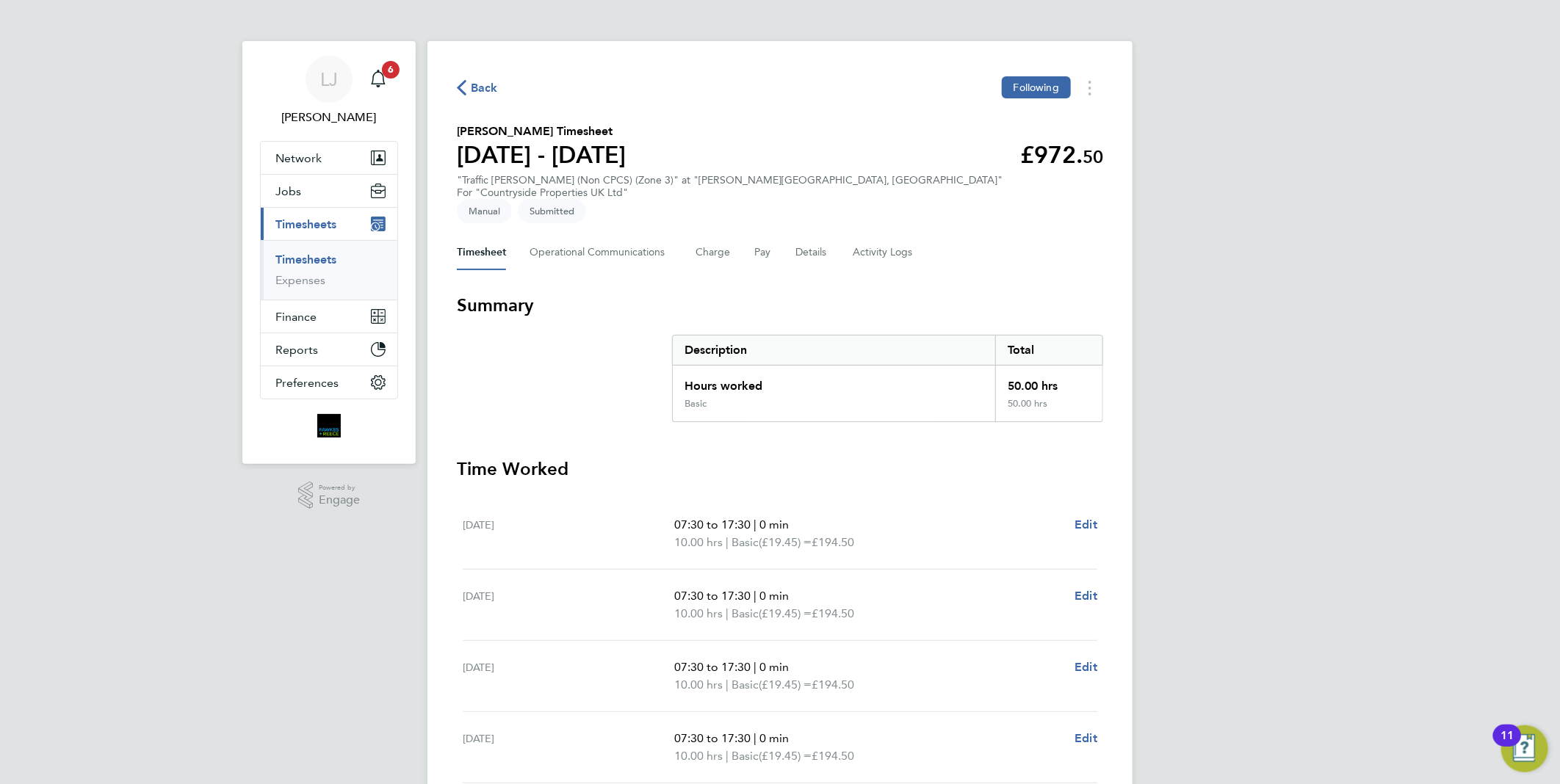
click at [487, 90] on span "Back" at bounding box center [484, 88] width 27 height 18
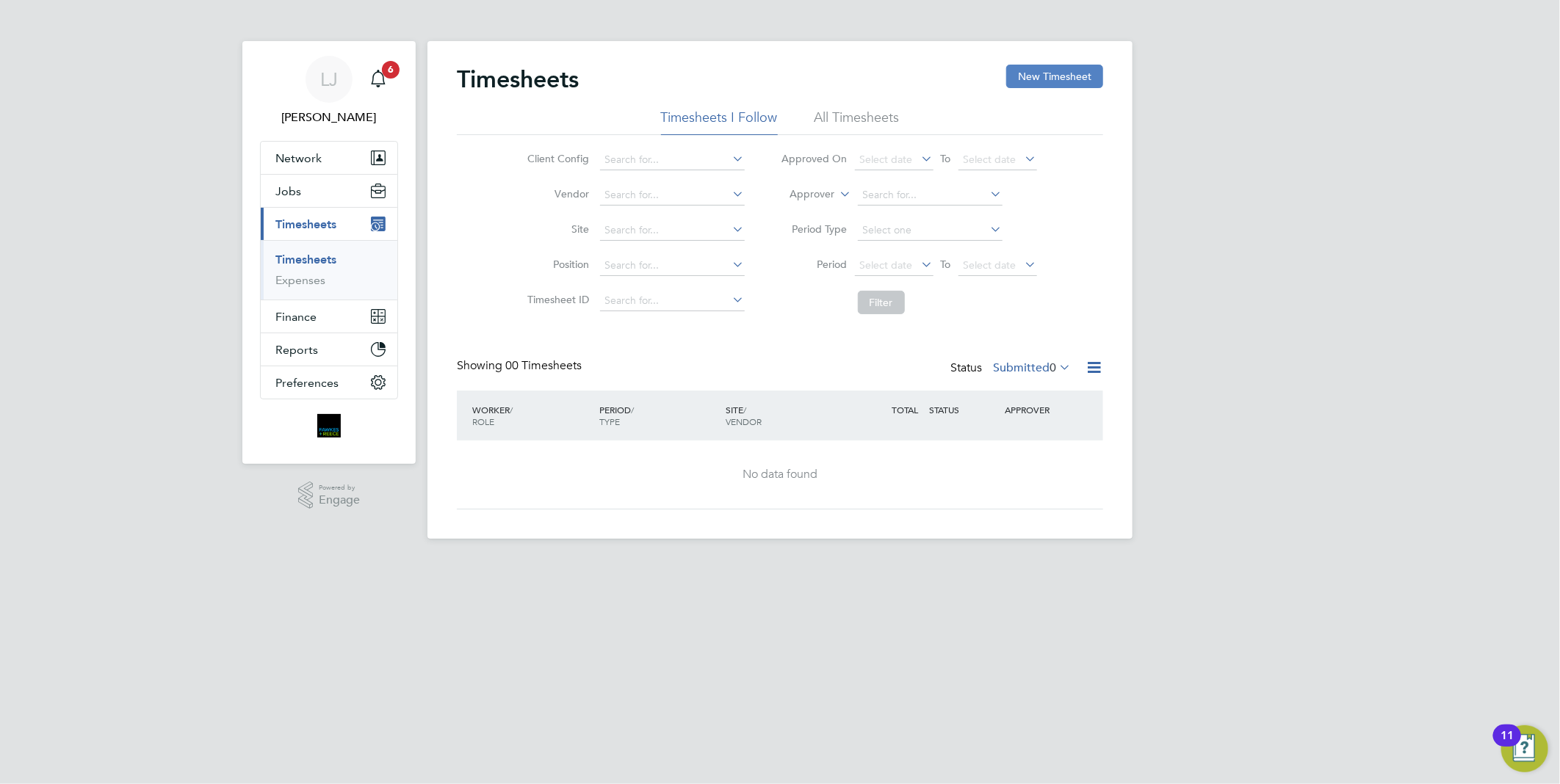
click at [1041, 75] on button "New Timesheet" at bounding box center [1054, 76] width 97 height 23
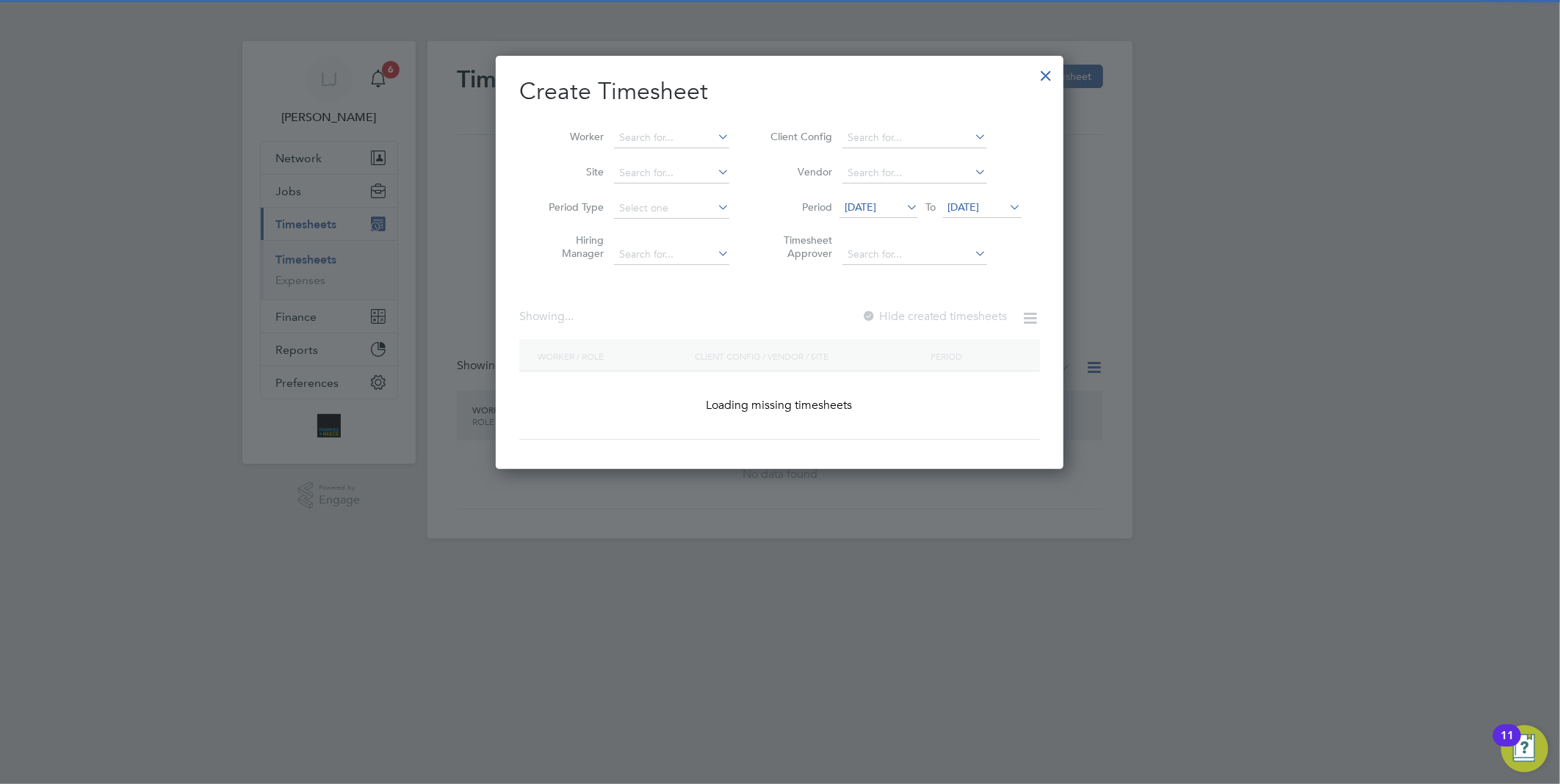
scroll to position [2065, 569]
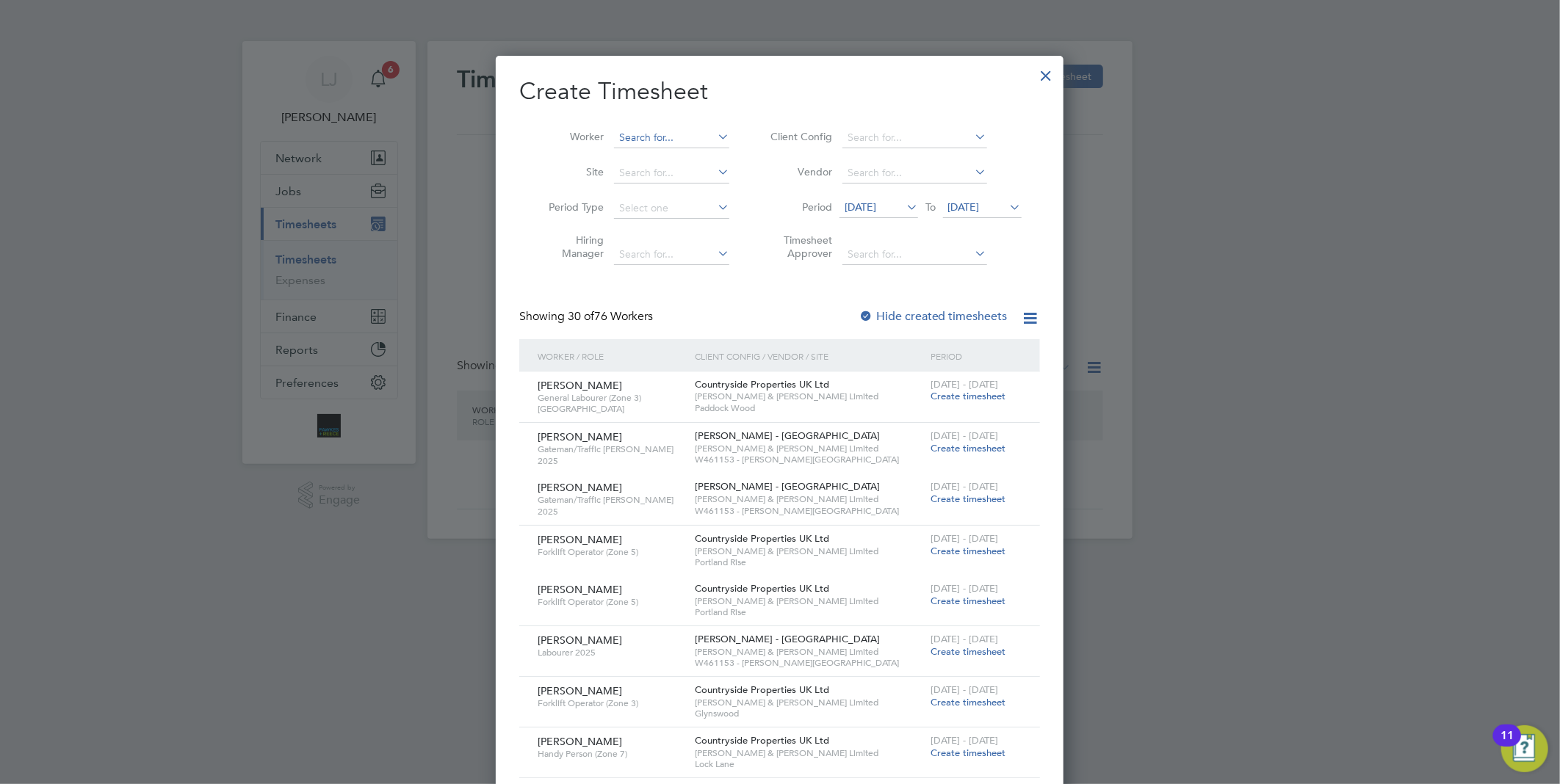
click at [652, 131] on input at bounding box center [671, 137] width 116 height 21
click at [702, 152] on li "[PERSON_NAME]" at bounding box center [727, 158] width 228 height 20
type input "[PERSON_NAME]"
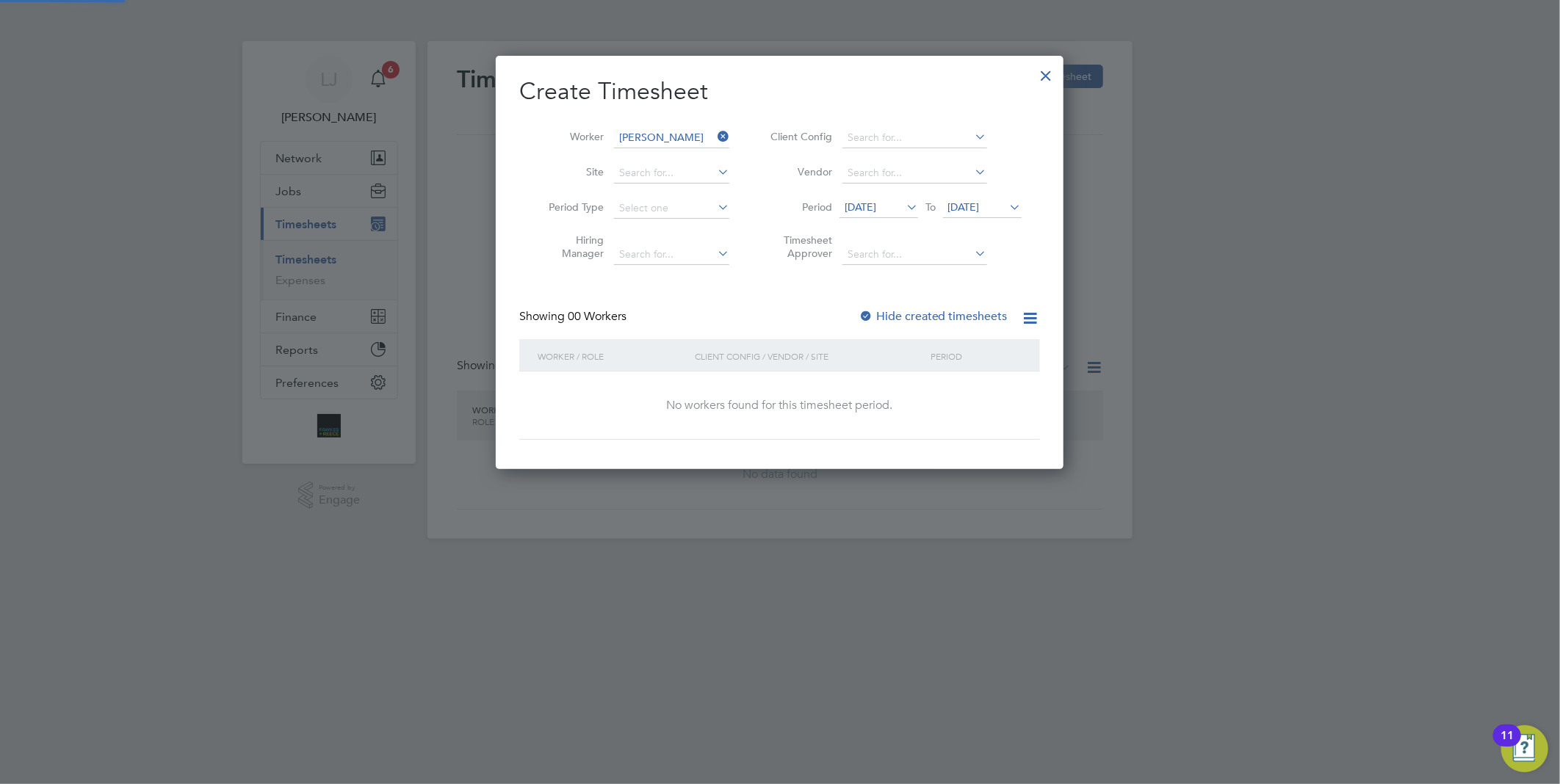
scroll to position [8, 7]
drag, startPoint x: 883, startPoint y: 335, endPoint x: 888, endPoint y: 325, distance: 11.2
click at [884, 335] on div "Showing 00 Workers Hide created timesheets" at bounding box center [780, 325] width 520 height 30
click at [891, 319] on label "Hide created timesheets" at bounding box center [933, 317] width 149 height 14
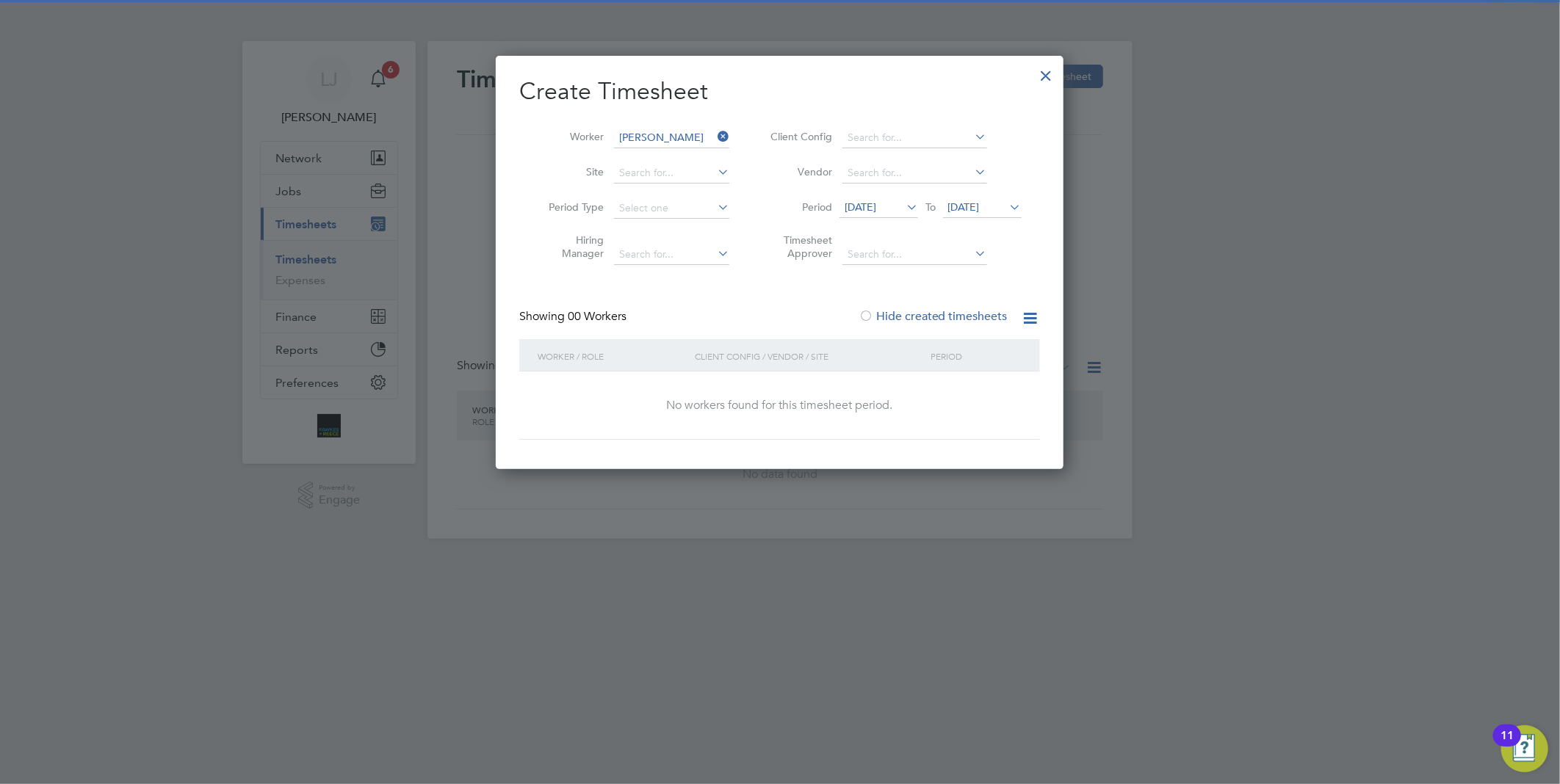
click at [980, 311] on label "Hide created timesheets" at bounding box center [933, 317] width 149 height 14
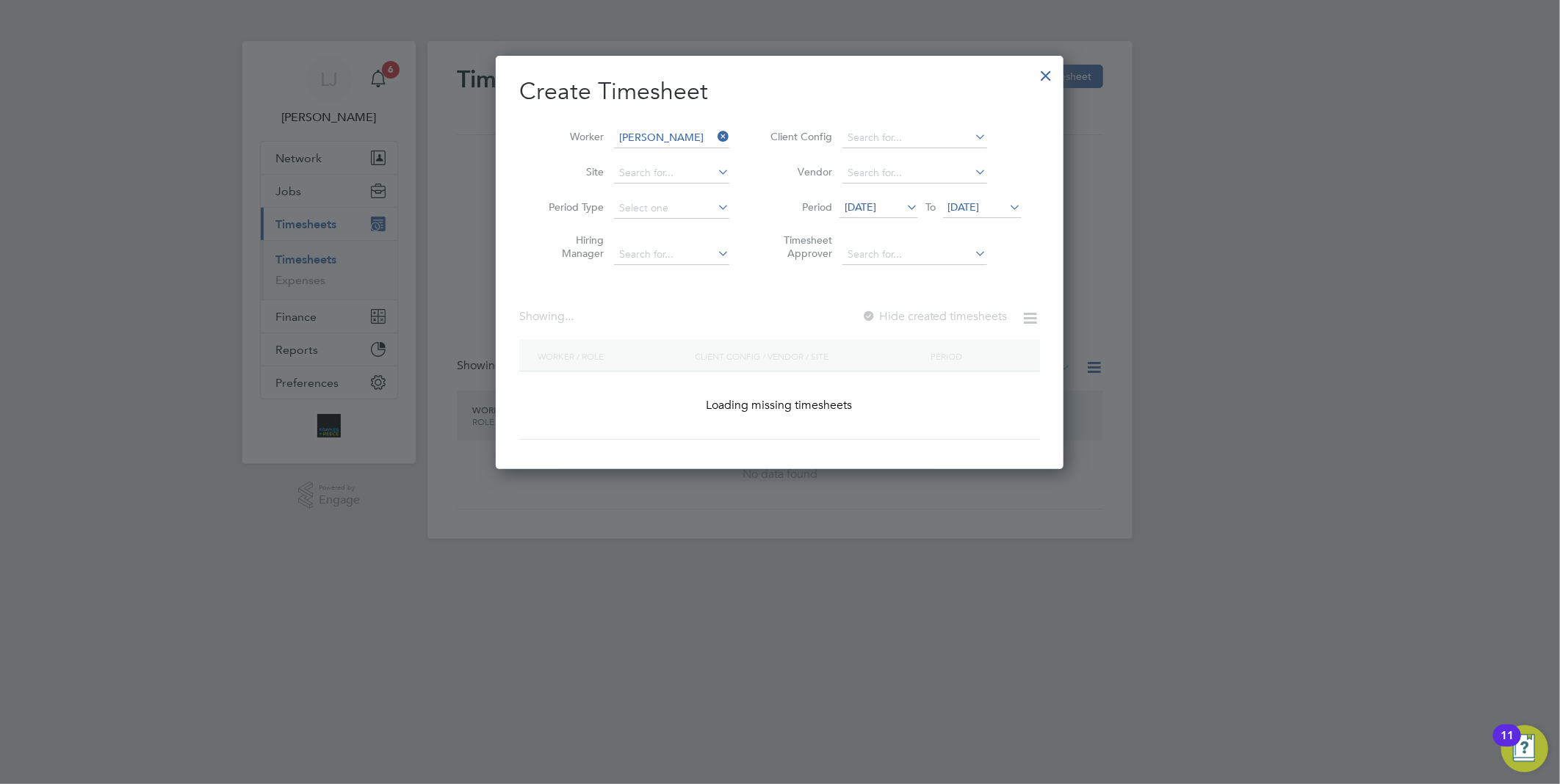
scroll to position [7, 7]
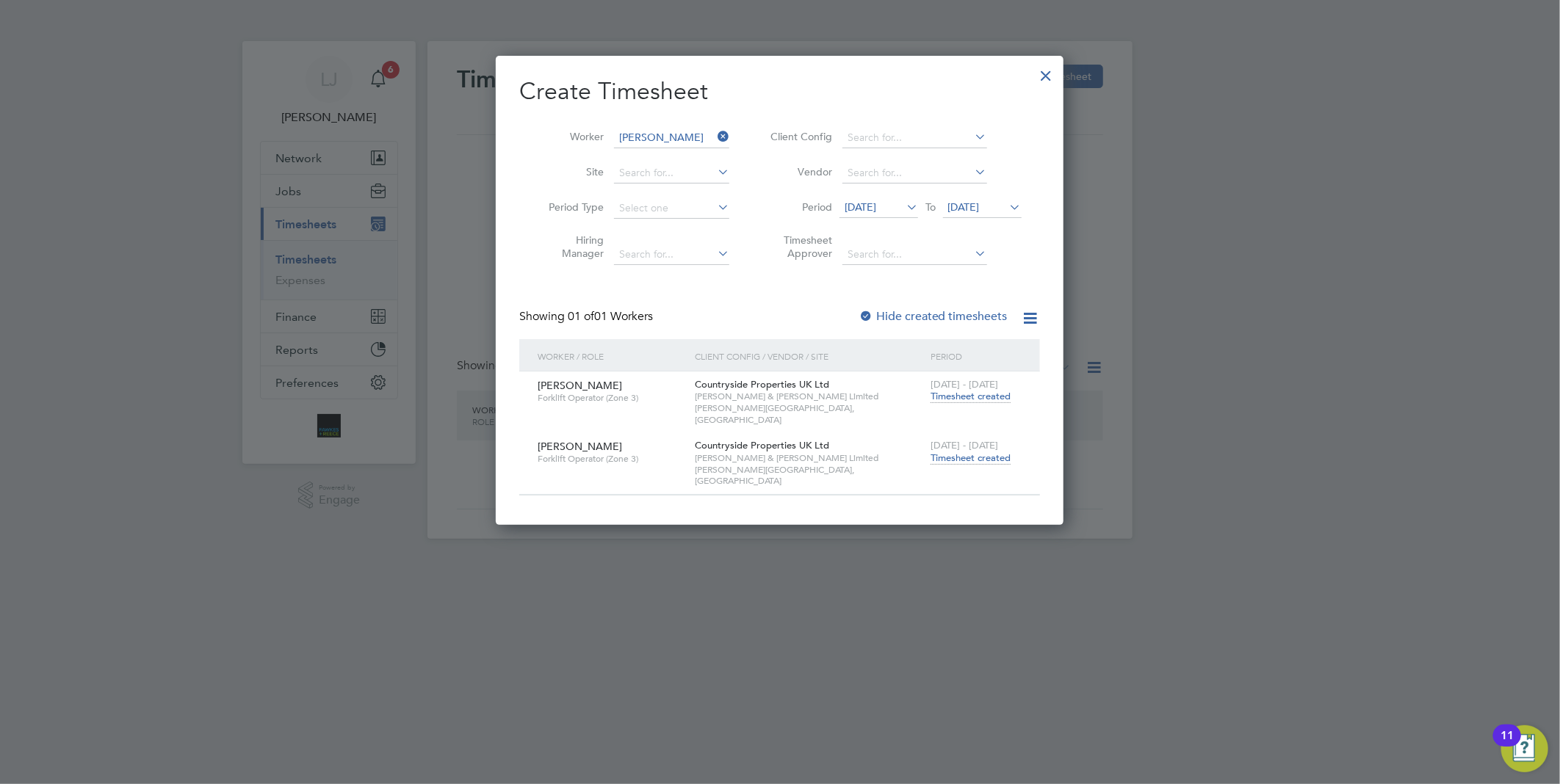
click at [973, 451] on span "Timesheet created" at bounding box center [970, 457] width 80 height 13
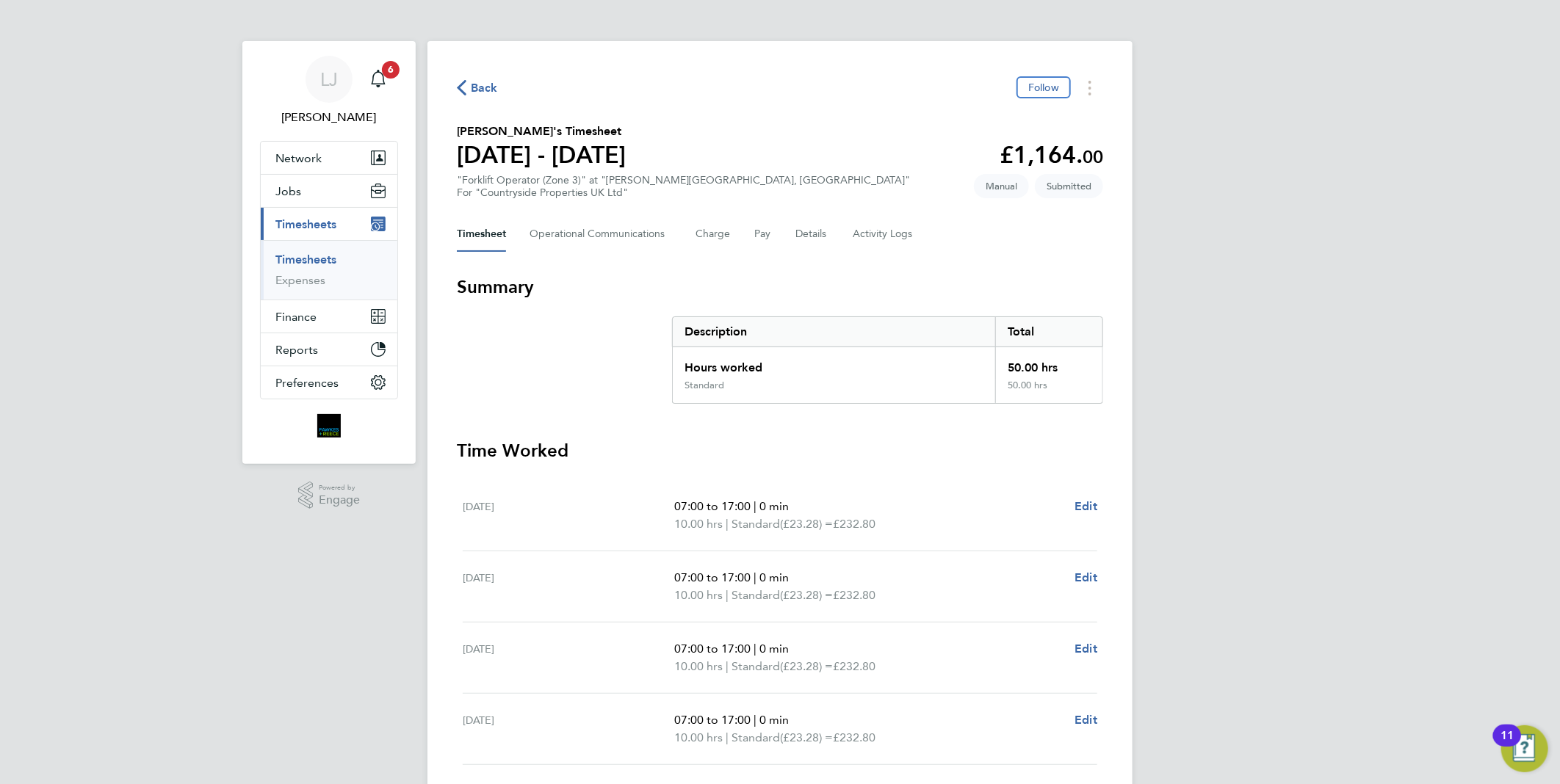
scroll to position [245, 0]
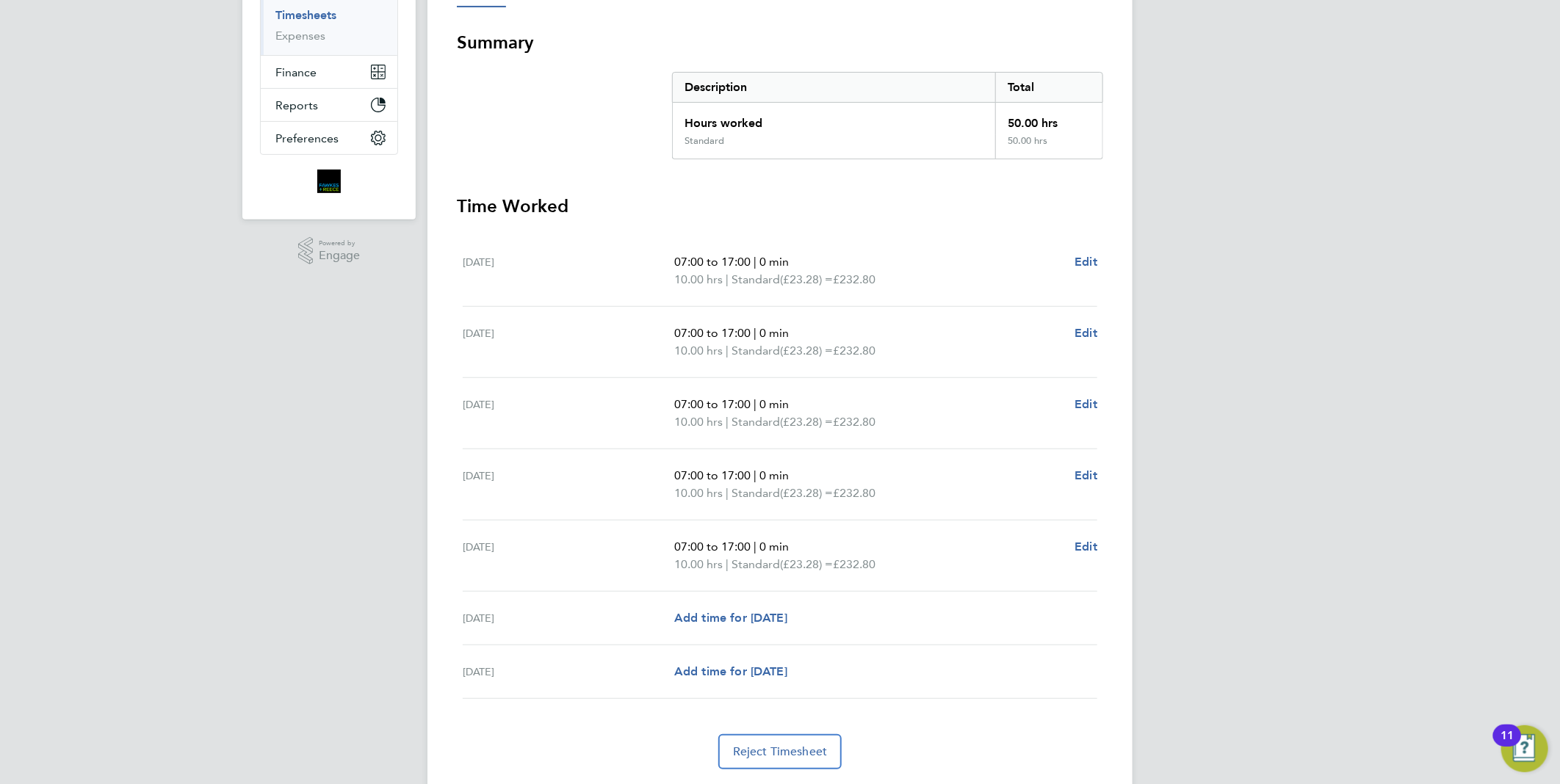
click at [1197, 353] on div "[PERSON_NAME] Notifications 6 Applications: Network Team Members Businesses Sit…" at bounding box center [780, 292] width 1560 height 1073
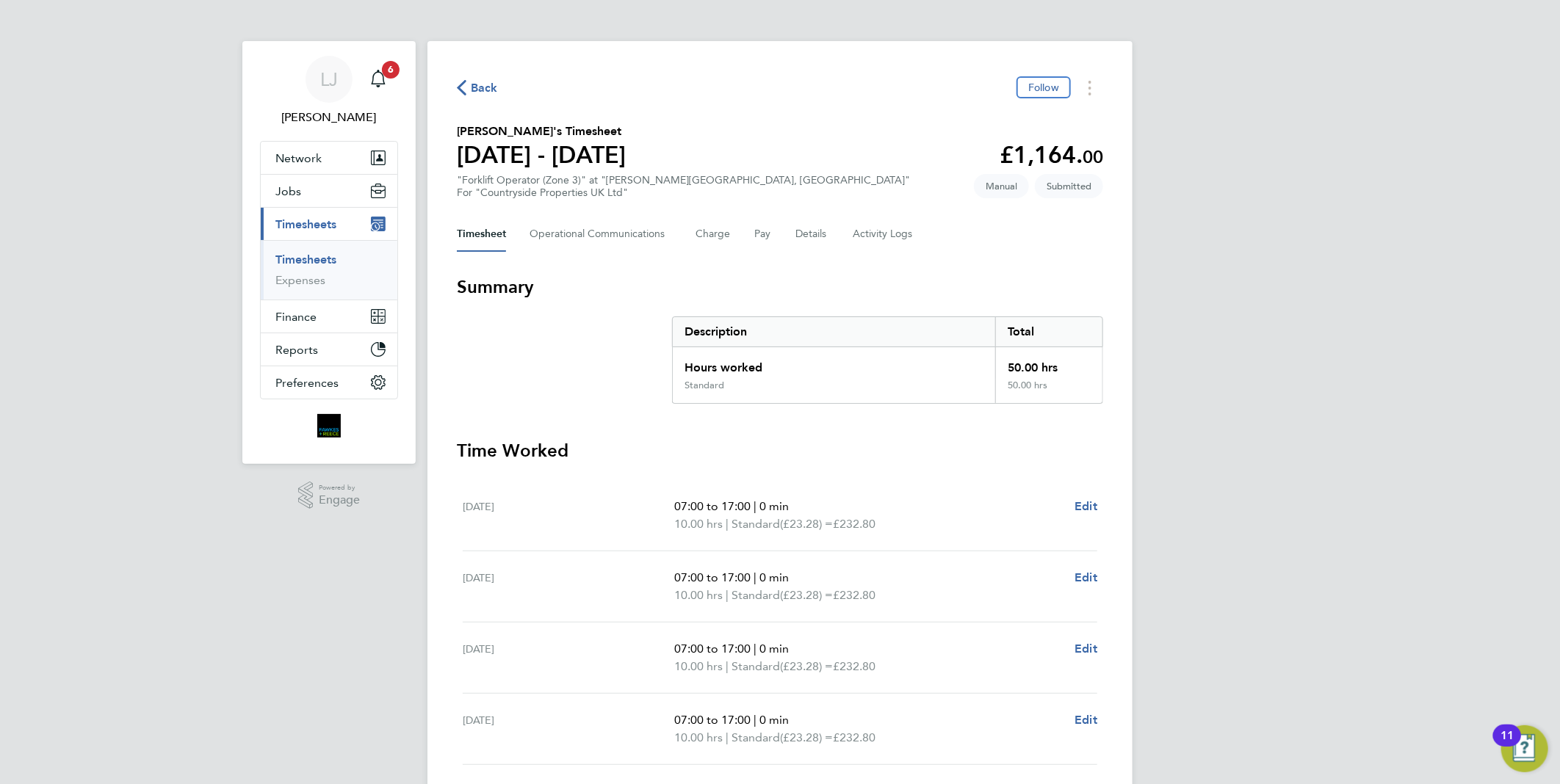
click at [487, 86] on span "Back" at bounding box center [484, 88] width 27 height 18
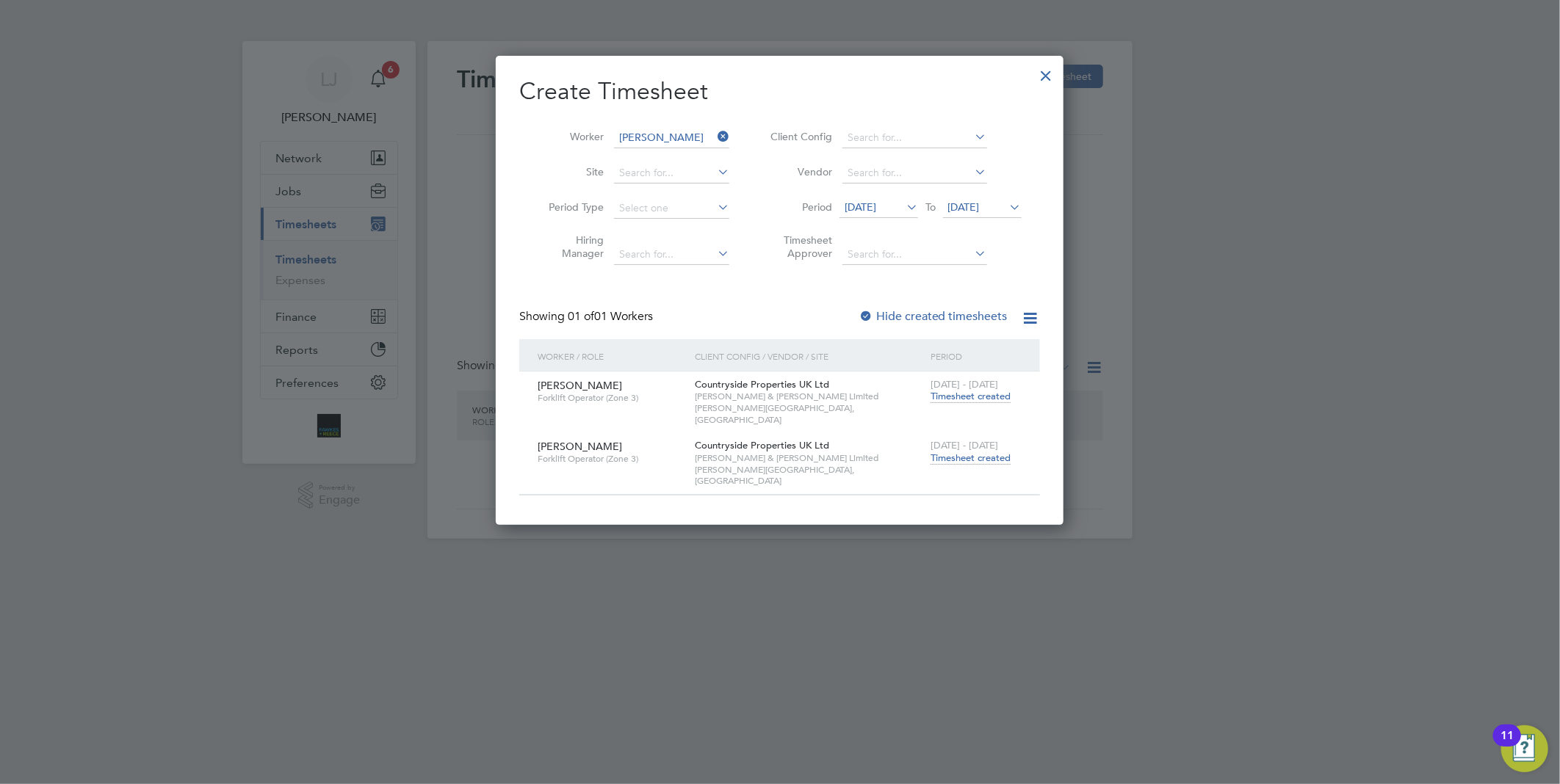
click at [714, 129] on icon at bounding box center [714, 136] width 0 height 21
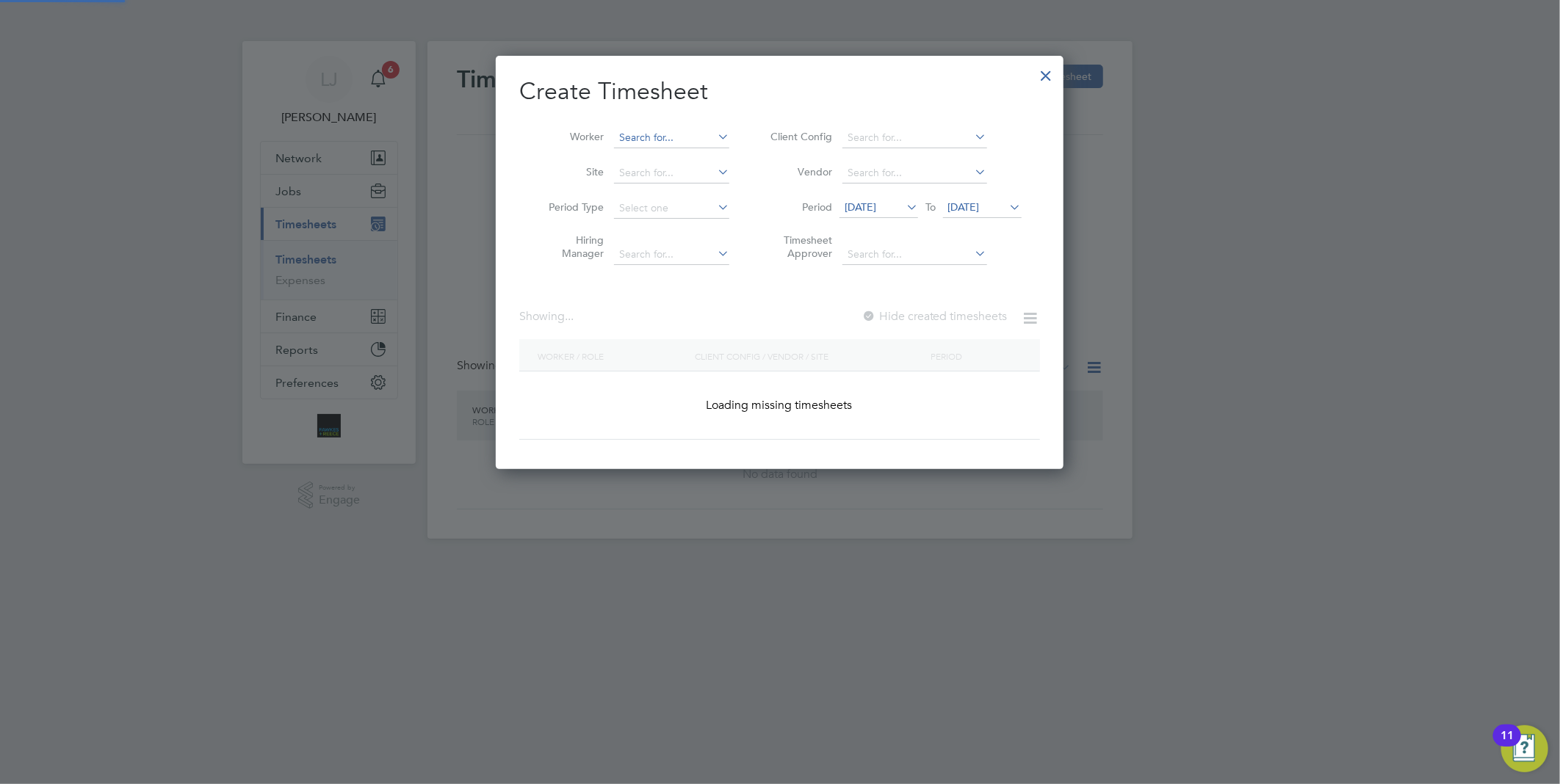
click at [649, 144] on input at bounding box center [671, 137] width 116 height 21
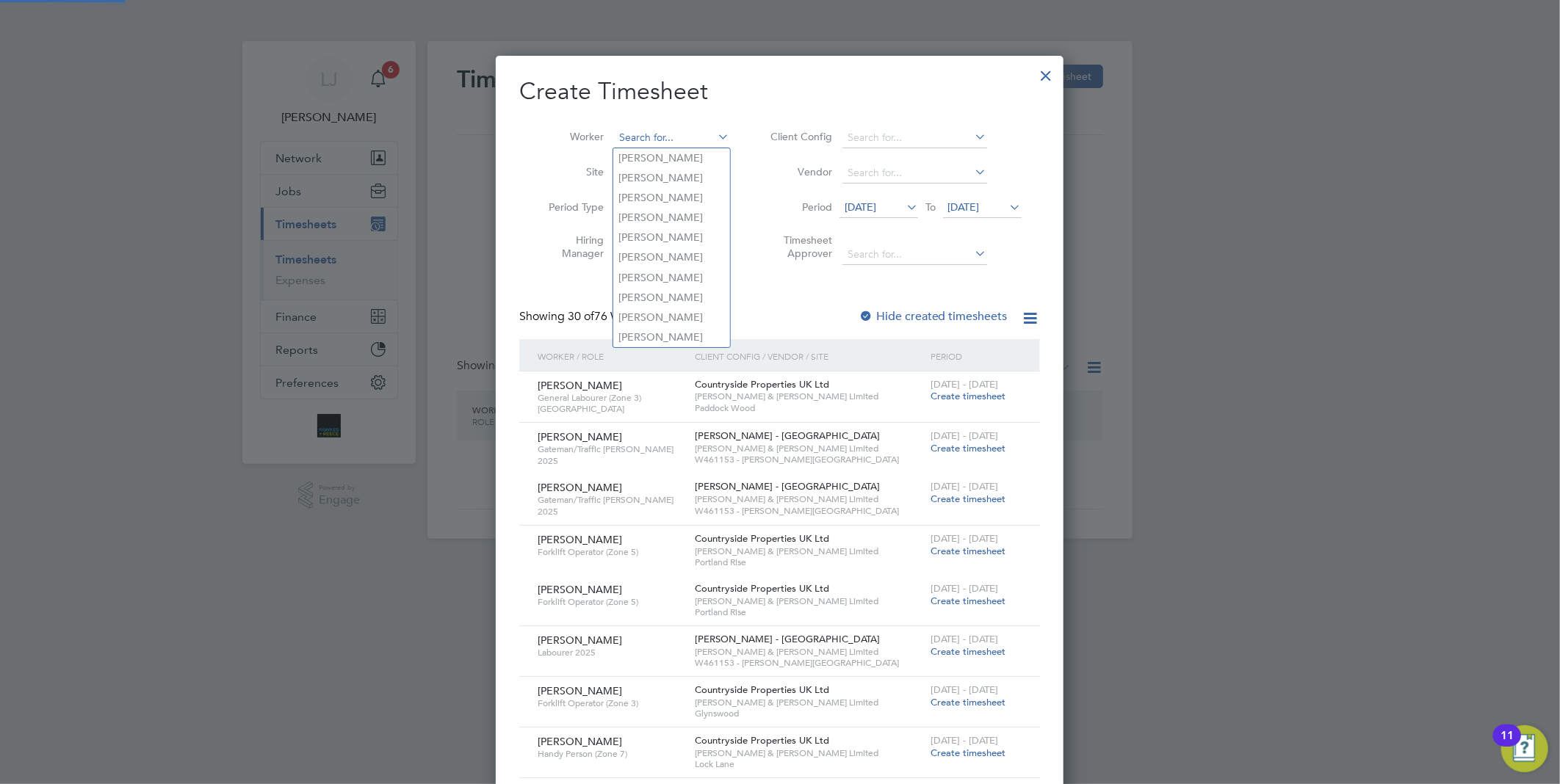
scroll to position [2065, 569]
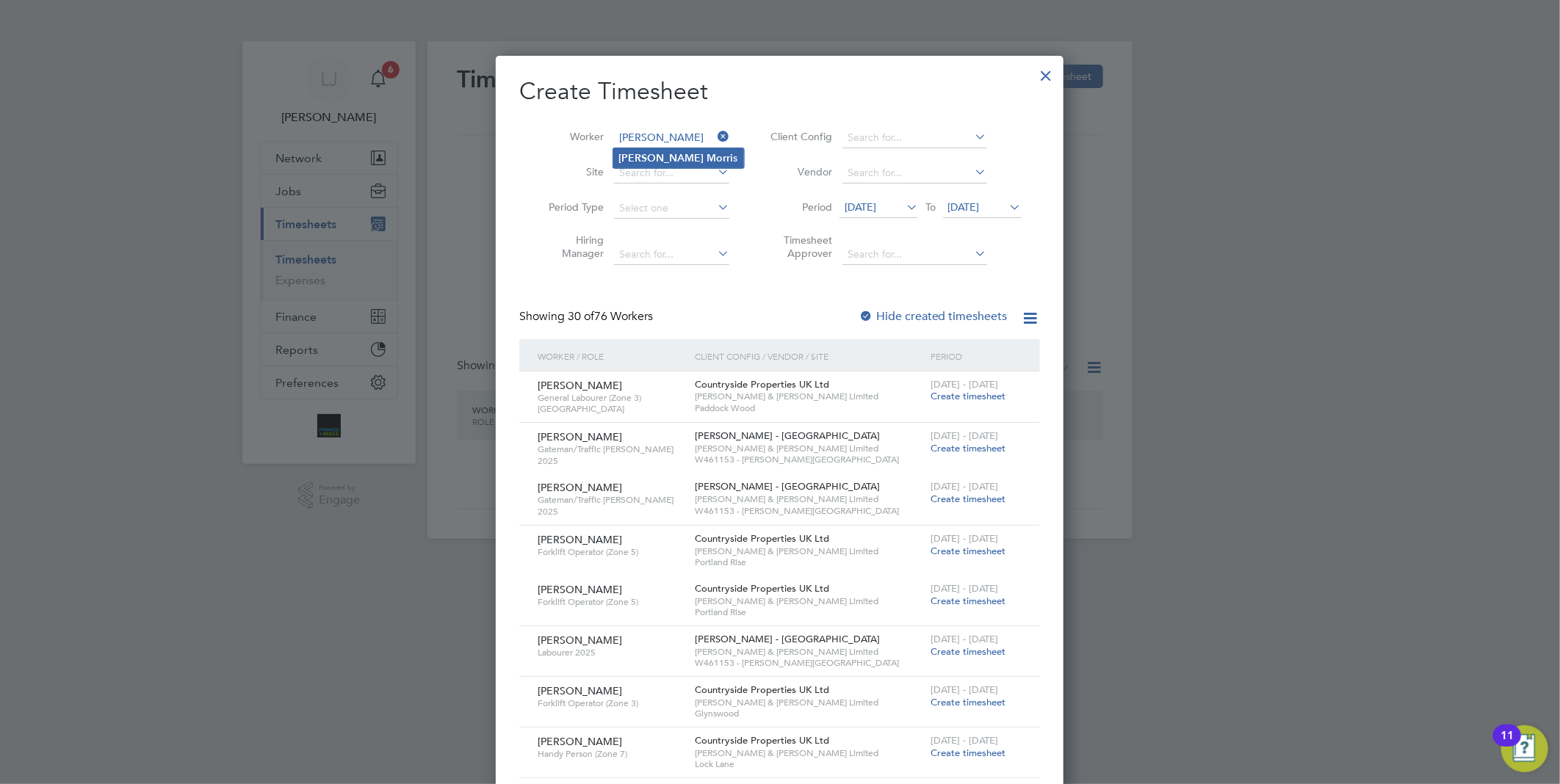
click at [647, 152] on li "[PERSON_NAME] s" at bounding box center [678, 158] width 131 height 20
type input "[PERSON_NAME]"
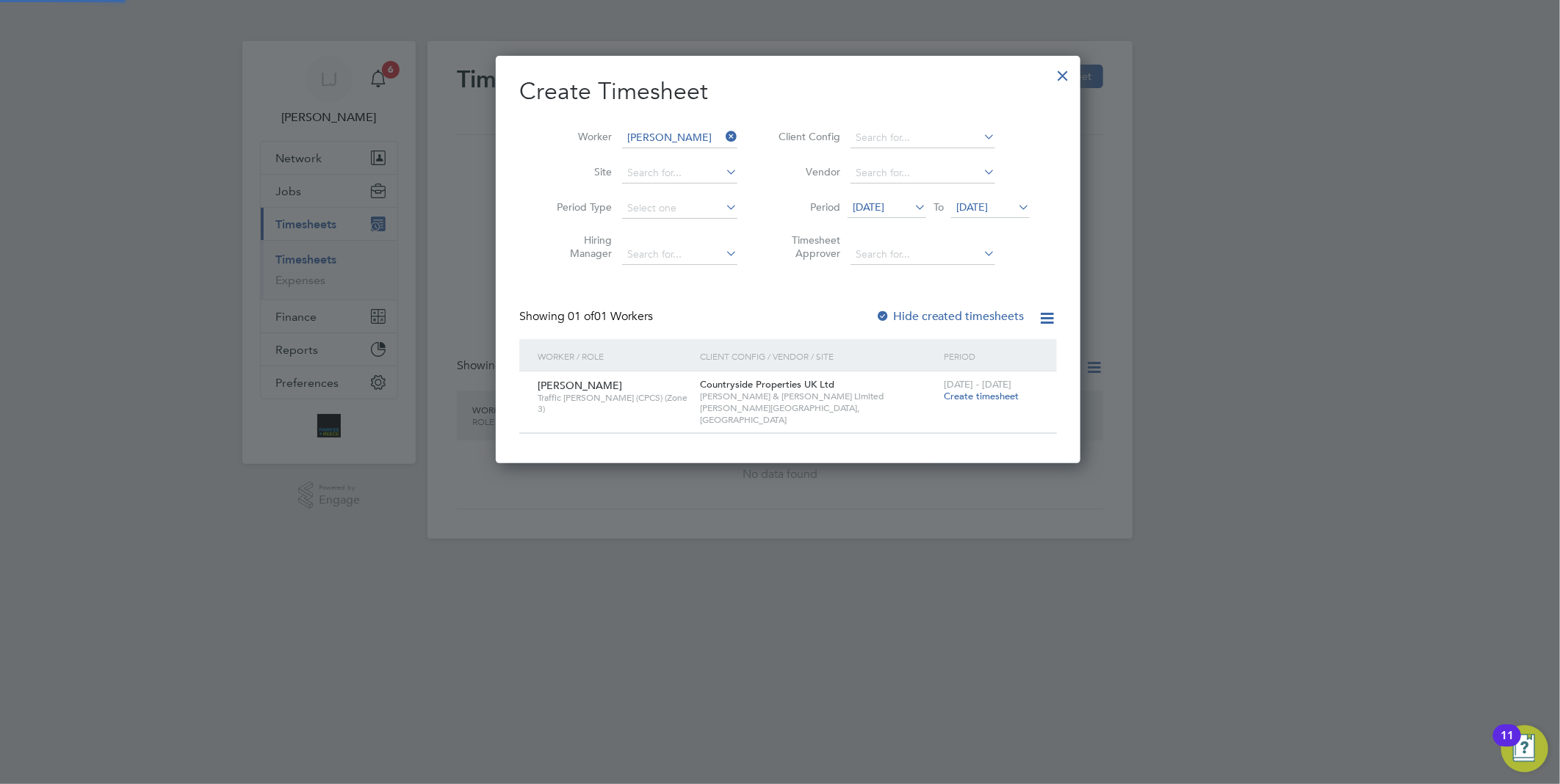
scroll to position [396, 569]
click at [971, 395] on span "Create timesheet" at bounding box center [980, 396] width 74 height 13
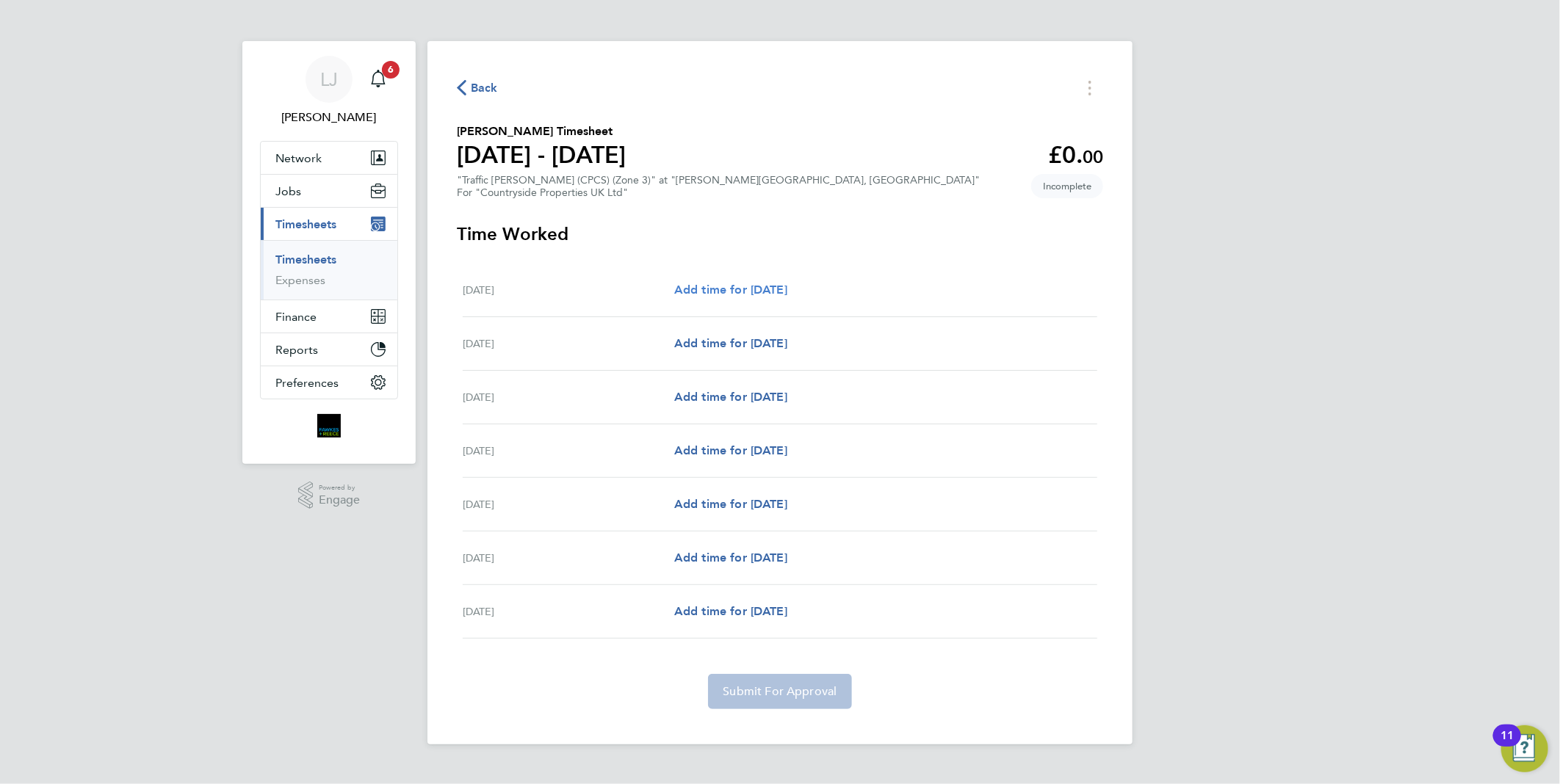
click at [753, 295] on span "Add time for [DATE]" at bounding box center [730, 290] width 113 height 14
select select "30"
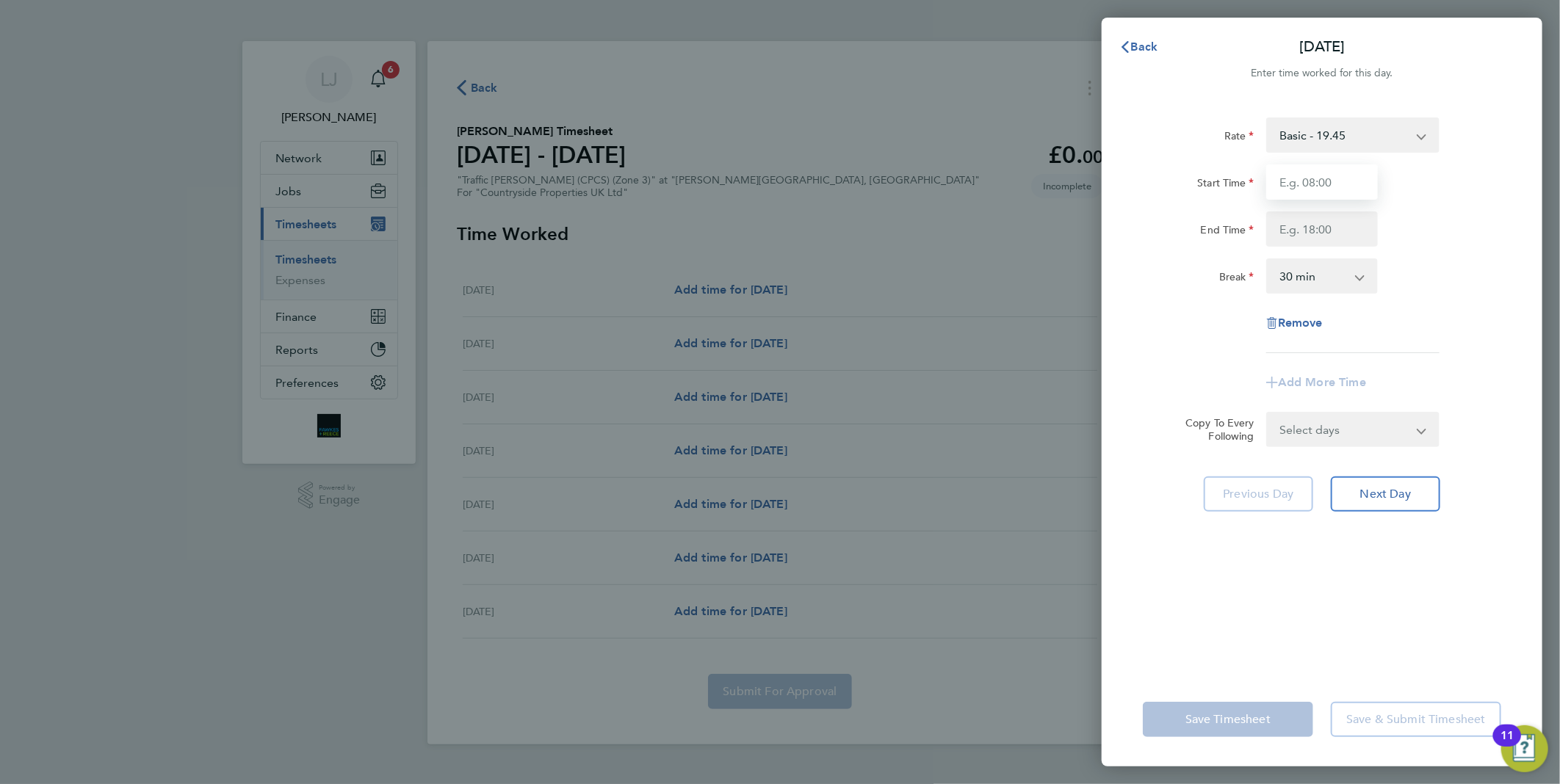
click at [1286, 178] on input "Start Time" at bounding box center [1321, 181] width 111 height 35
type input "06:30"
click at [1491, 289] on div "Break 0 min 15 min 30 min 45 min 60 min 75 min 90 min" at bounding box center [1321, 275] width 370 height 35
click at [1355, 226] on input "End Time" at bounding box center [1321, 229] width 111 height 35
type input "18:00"
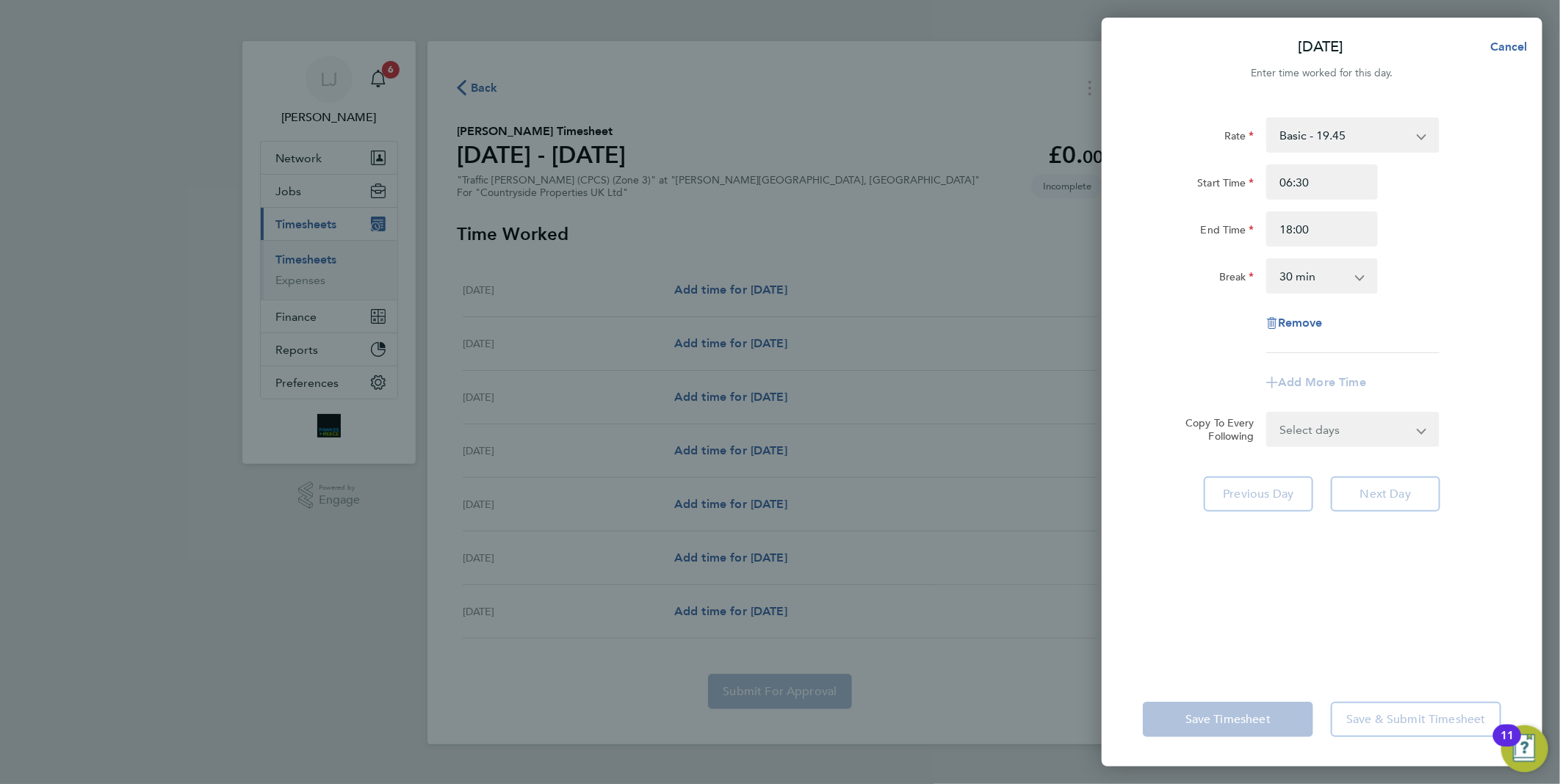
click at [1467, 297] on div "Rate Basic - 19.45 Start Time 06:30 End Time 18:00 Break 0 min 15 min 30 min 45…" at bounding box center [1321, 235] width 358 height 236
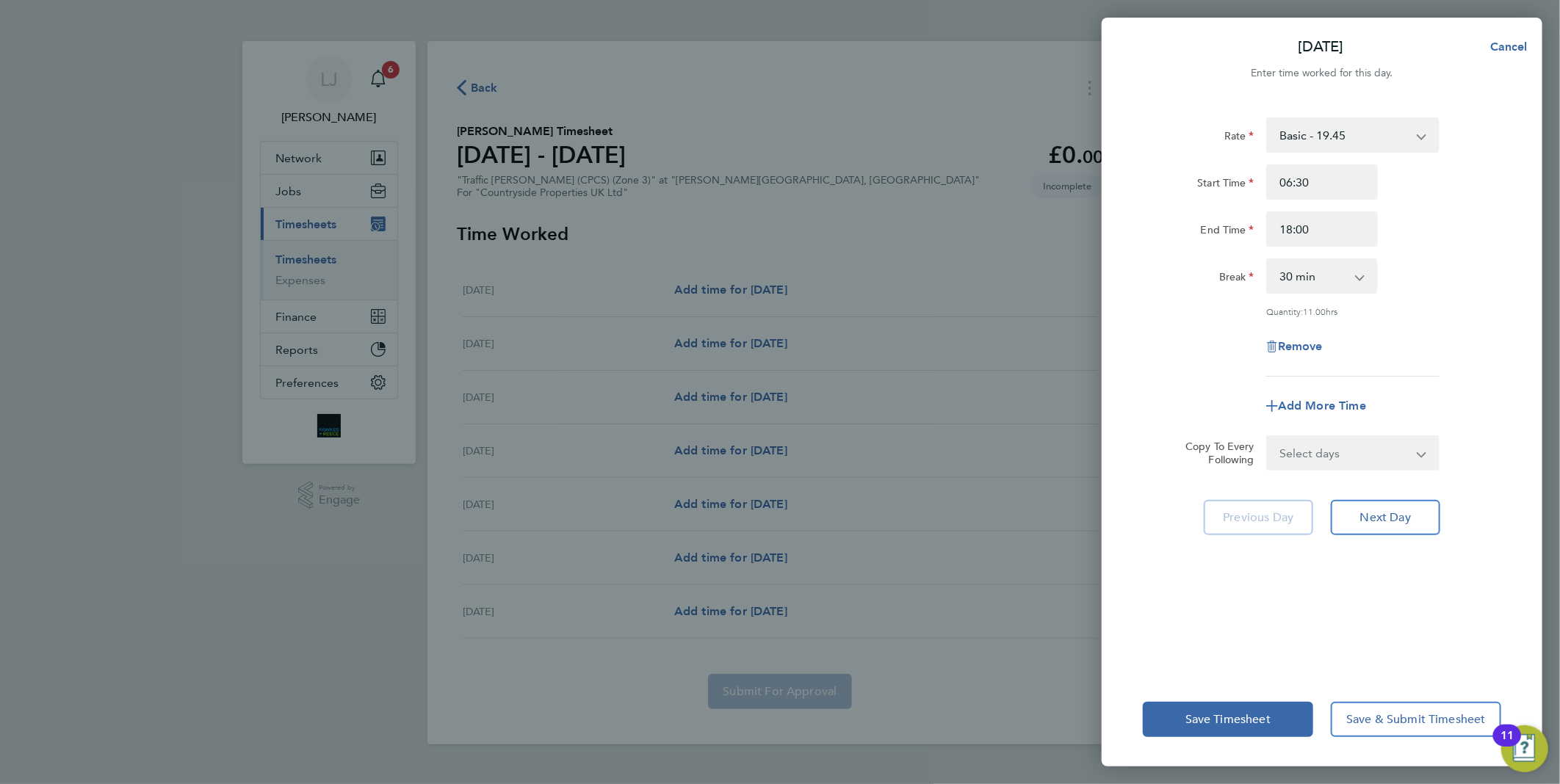
click at [1354, 282] on select "0 min 15 min 30 min 45 min 60 min 75 min 90 min" at bounding box center [1312, 276] width 91 height 32
select select "0"
click at [1268, 260] on select "0 min 15 min 30 min 45 min 60 min 75 min 90 min" at bounding box center [1312, 276] width 91 height 32
click at [1421, 350] on div "Remove" at bounding box center [1321, 346] width 370 height 35
click at [1425, 530] on button "Next Day" at bounding box center [1385, 517] width 109 height 35
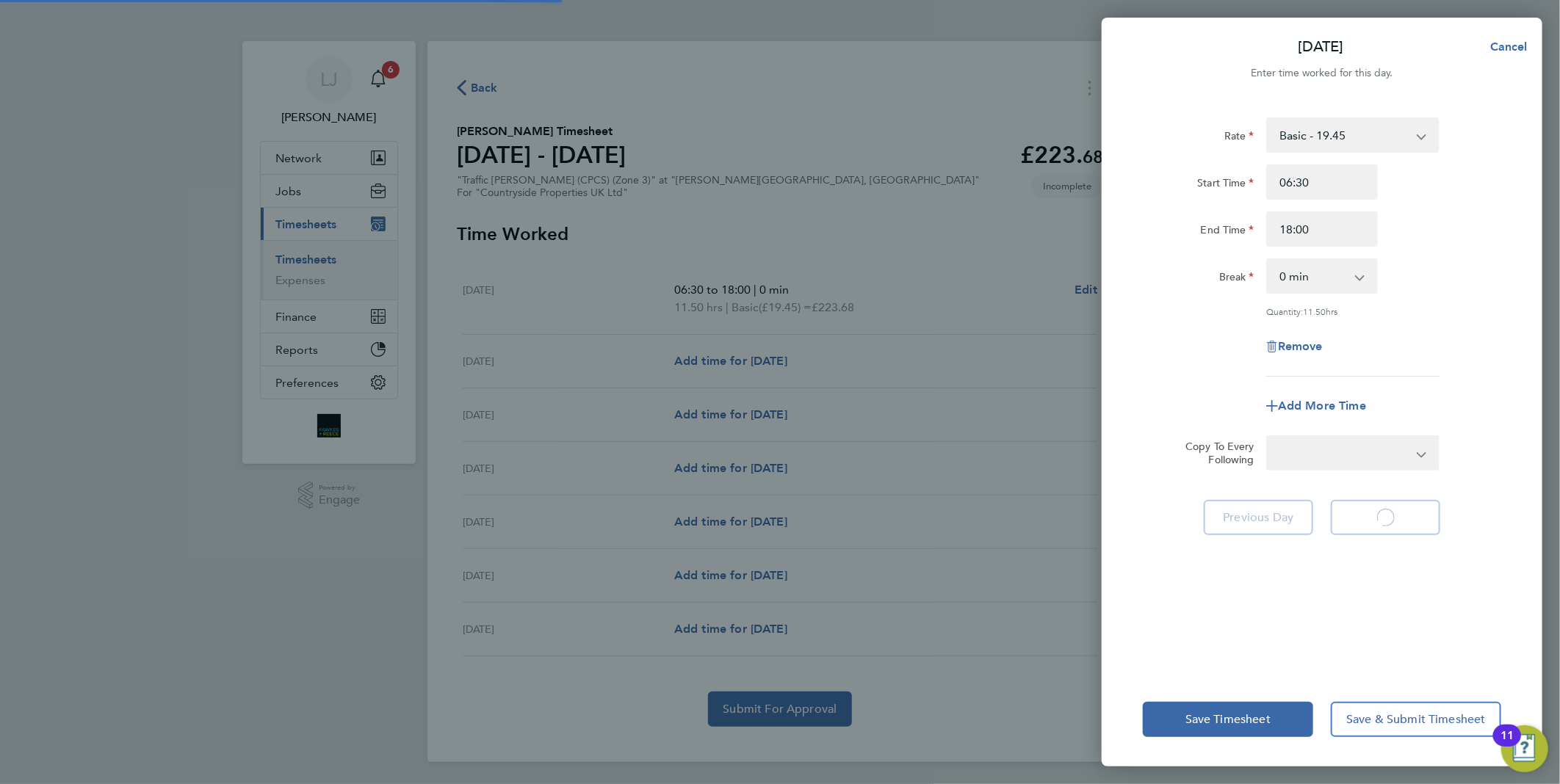
select select "30"
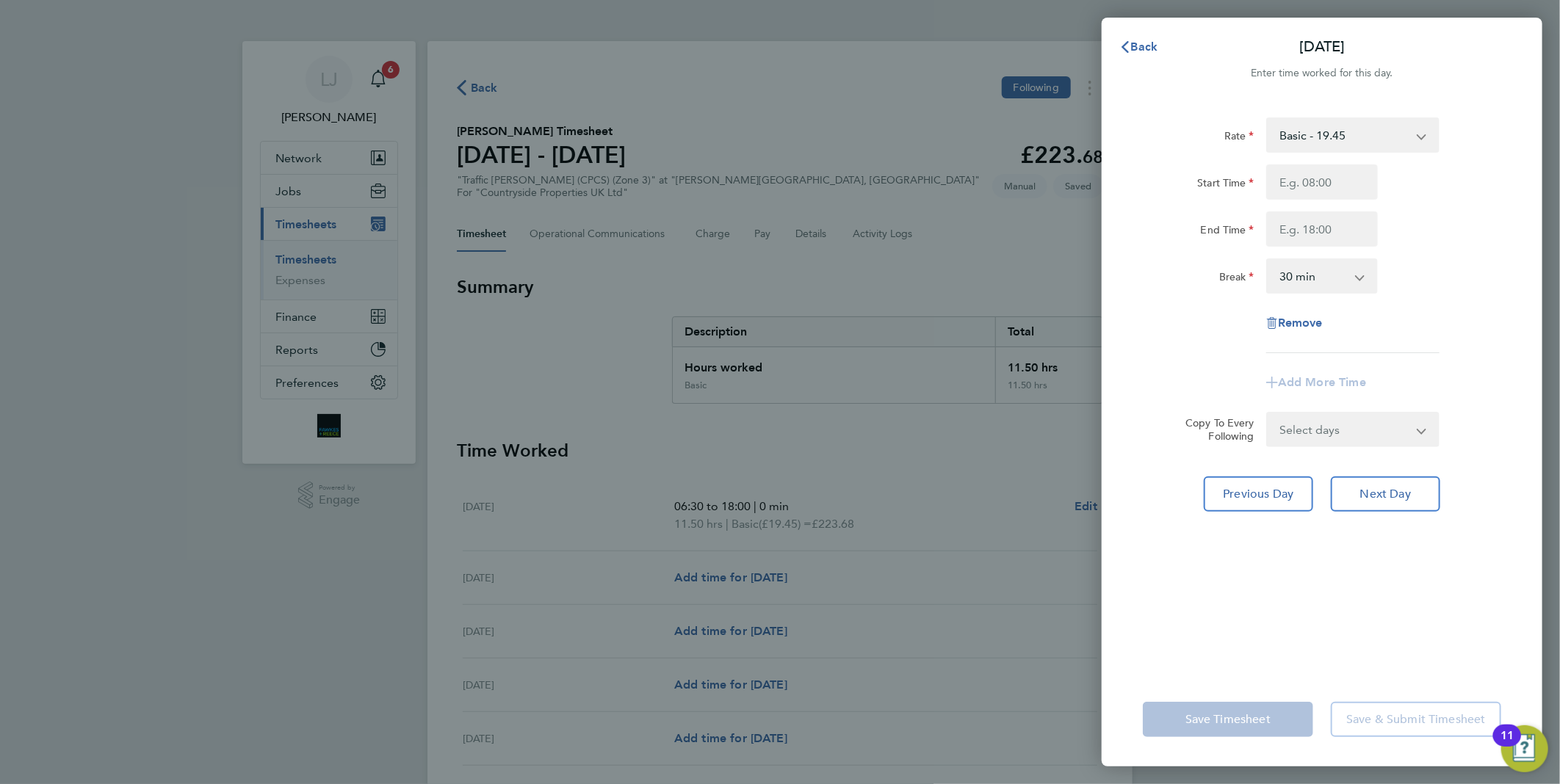
click at [1346, 161] on div "Rate Basic - 19.45 Start Time End Time Break 0 min 15 min 30 min 45 min 60 min …" at bounding box center [1321, 235] width 358 height 236
click at [1346, 162] on div "Rate Basic - 19.45 Start Time End Time Break 0 min 15 min 30 min 45 min 60 min …" at bounding box center [1321, 235] width 358 height 236
drag, startPoint x: 1346, startPoint y: 162, endPoint x: 1345, endPoint y: 172, distance: 10.0
click at [1345, 172] on input "Start Time" at bounding box center [1321, 181] width 111 height 35
type input "06:30"
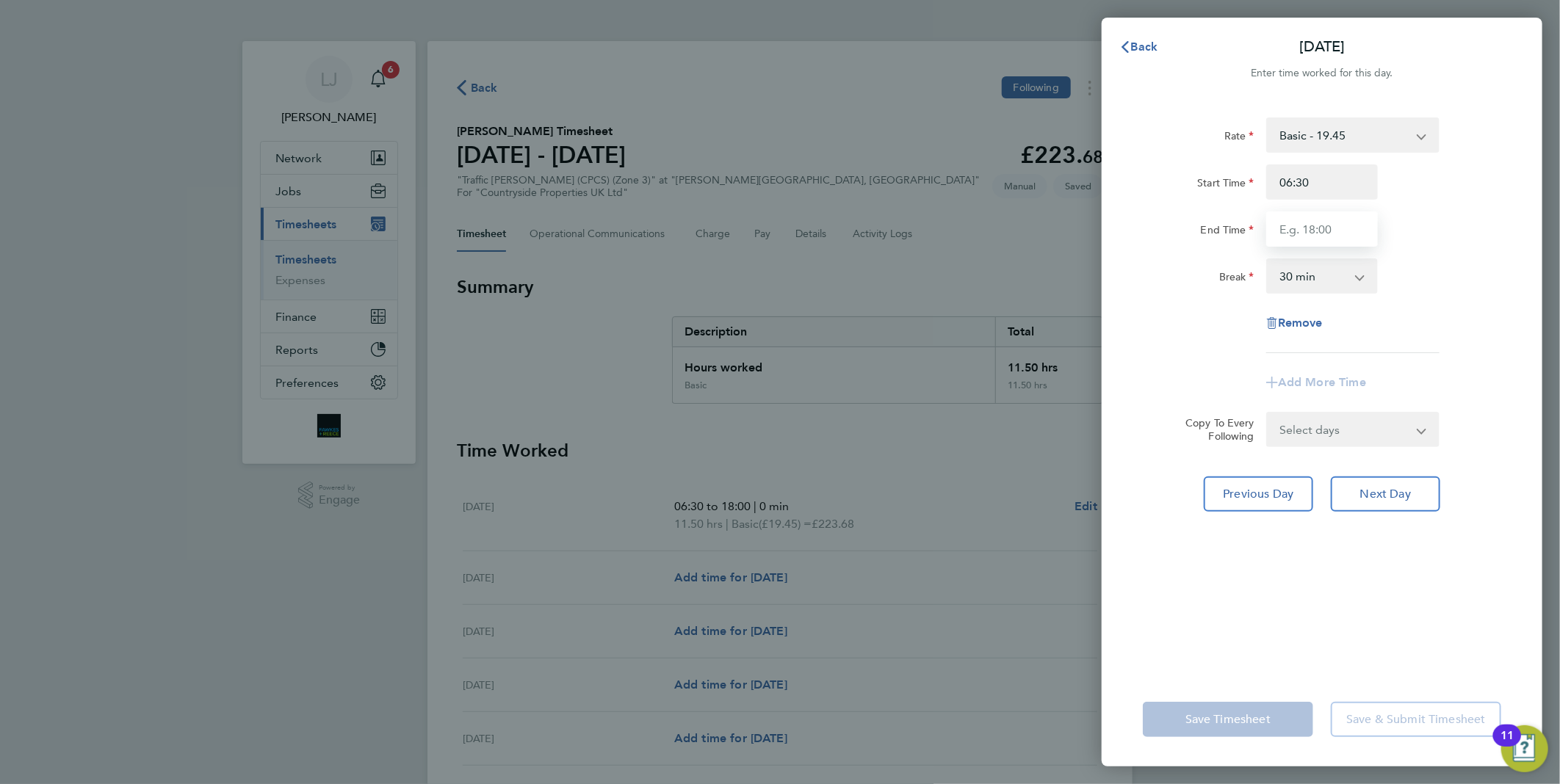
type input "18:00"
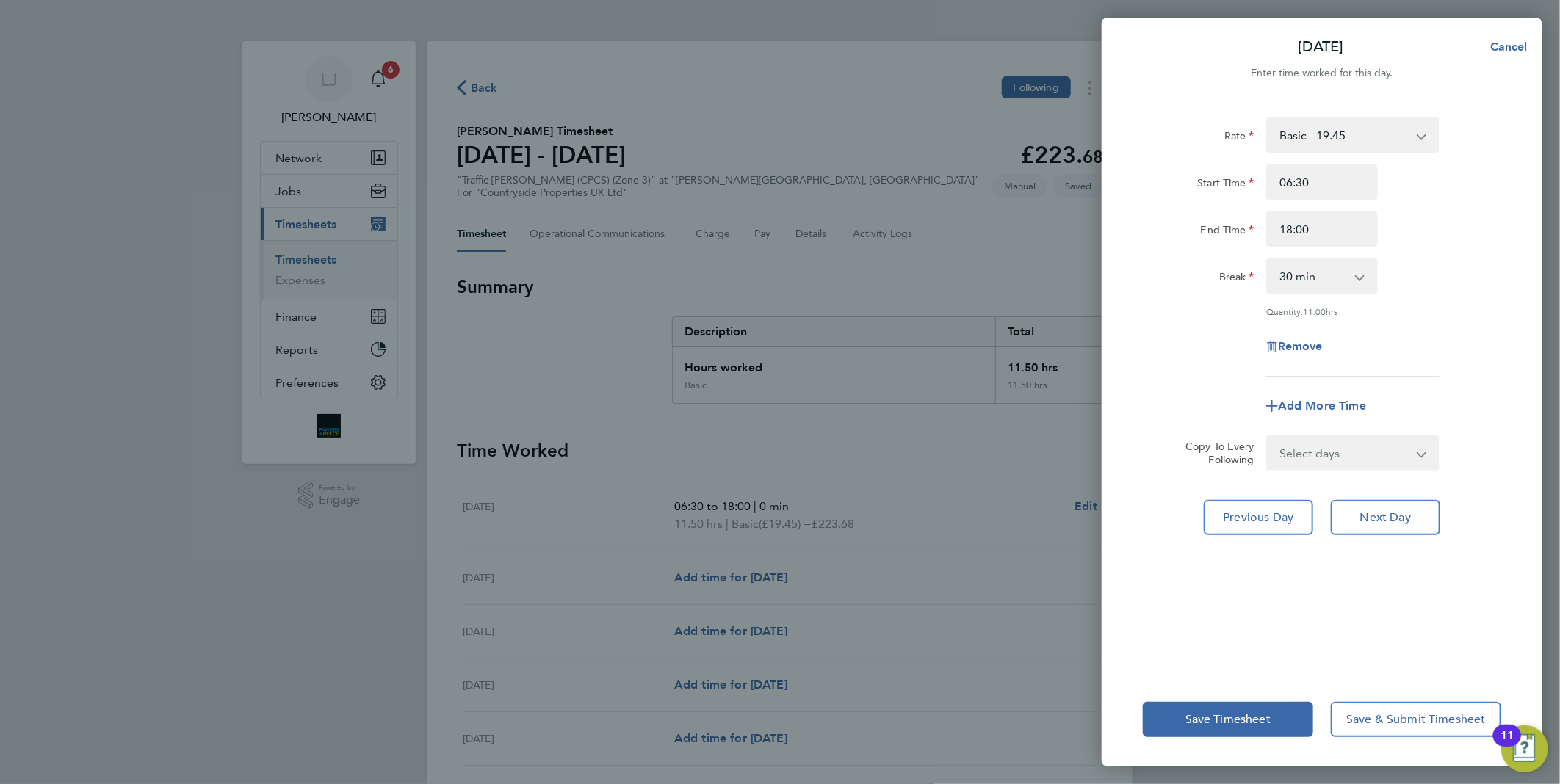
click at [1426, 248] on div "Rate Basic - 19.45 Start Time 06:30 End Time 18:00 Break 0 min 15 min 30 min 45…" at bounding box center [1321, 247] width 358 height 259
click at [1345, 273] on select "0 min 15 min 30 min 45 min 60 min 75 min 90 min" at bounding box center [1312, 276] width 91 height 32
select select "0"
click at [1268, 260] on select "0 min 15 min 30 min 45 min 60 min 75 min 90 min" at bounding box center [1312, 276] width 91 height 32
click at [1428, 329] on div "Remove" at bounding box center [1321, 346] width 370 height 35
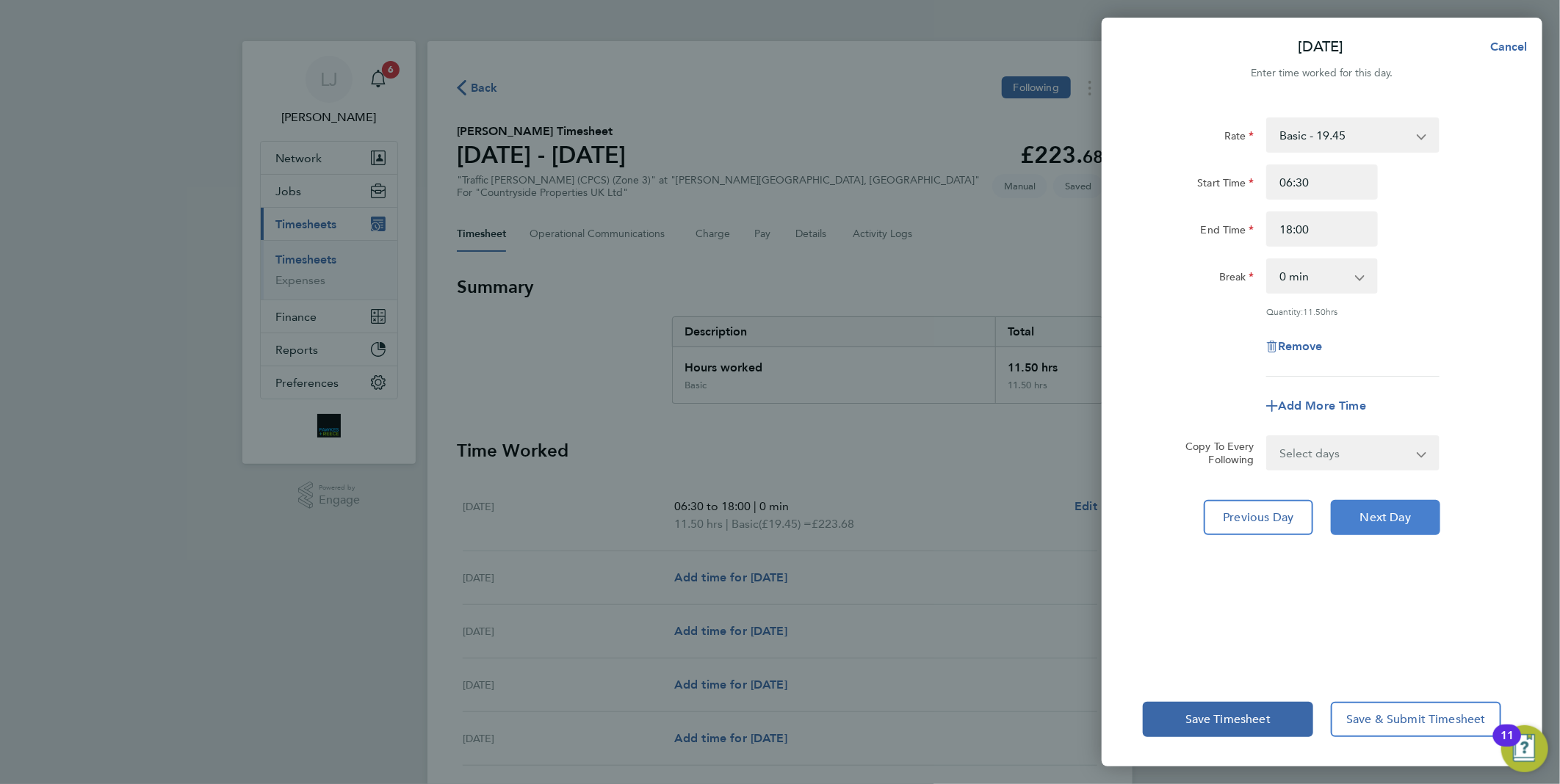
click at [1412, 505] on button "Next Day" at bounding box center [1385, 517] width 109 height 35
select select "30"
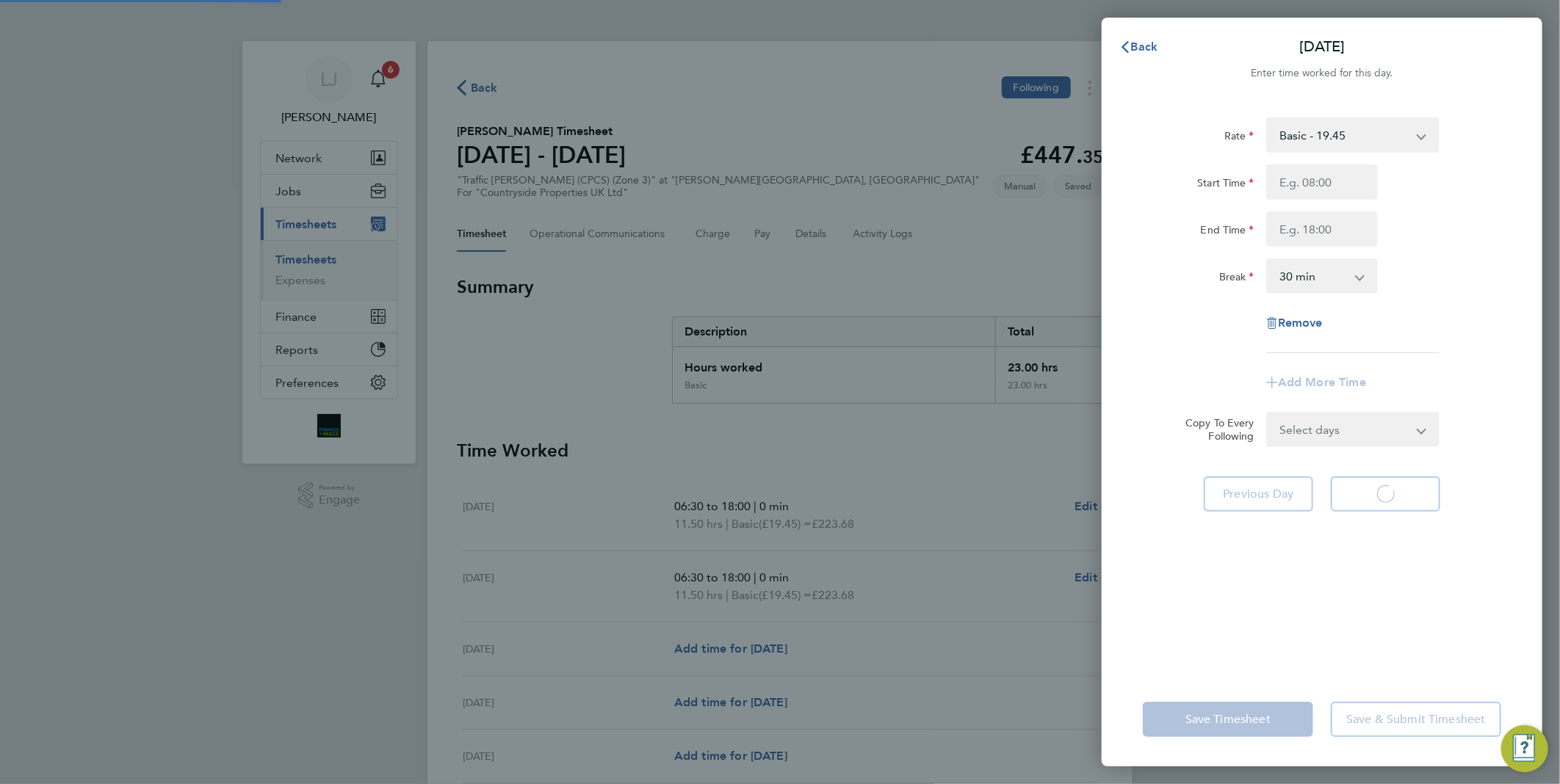
select select "30"
click at [1346, 195] on input "Start Time" at bounding box center [1321, 181] width 111 height 35
type input "06:30"
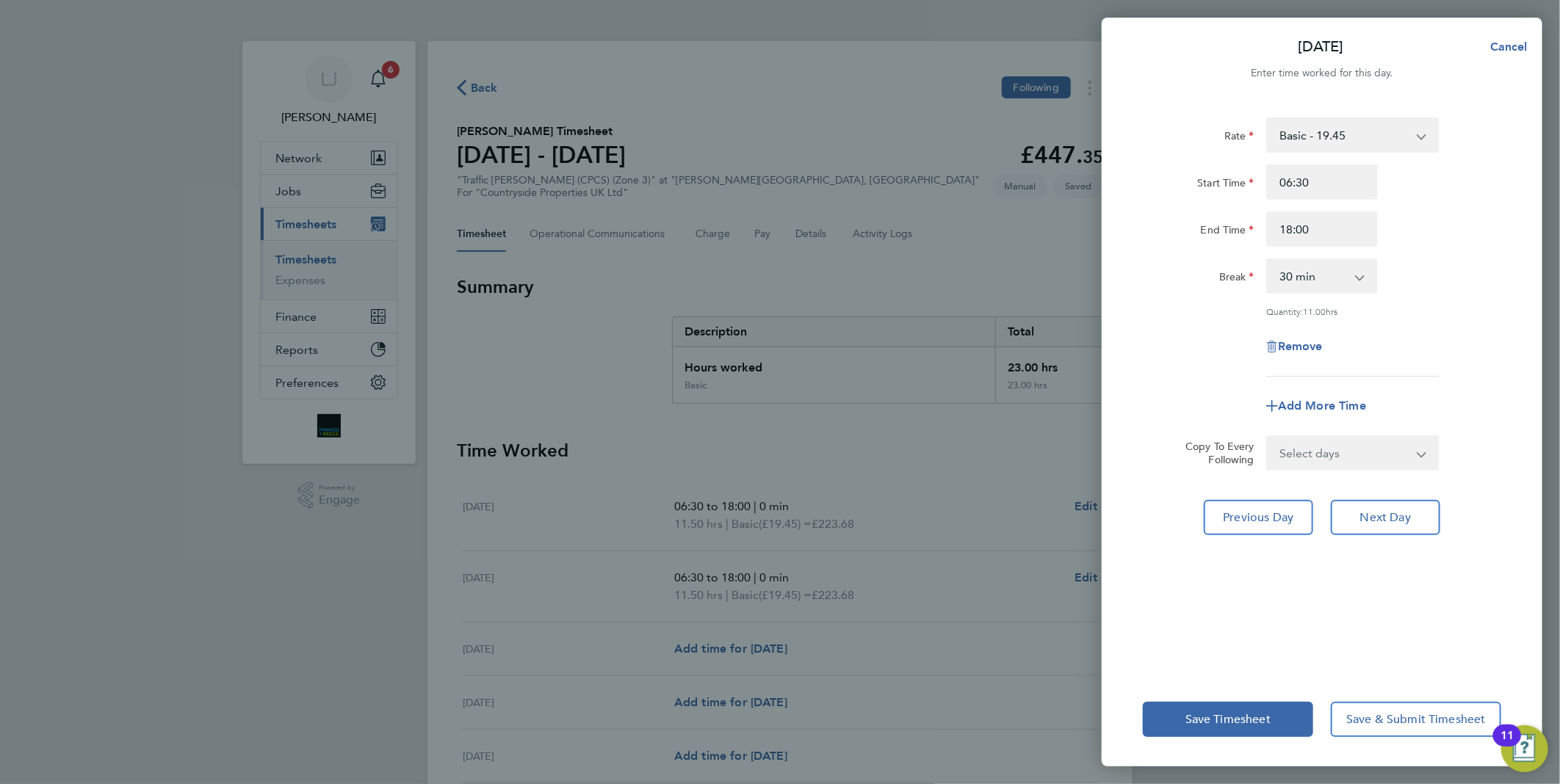
click at [1434, 231] on div "End Time 18:00" at bounding box center [1321, 229] width 370 height 35
click at [1293, 245] on input "18:00" at bounding box center [1321, 229] width 111 height 35
click at [1349, 236] on input "18:00" at bounding box center [1321, 229] width 111 height 35
type input "17:30"
click at [1470, 334] on div "Remove" at bounding box center [1321, 346] width 370 height 35
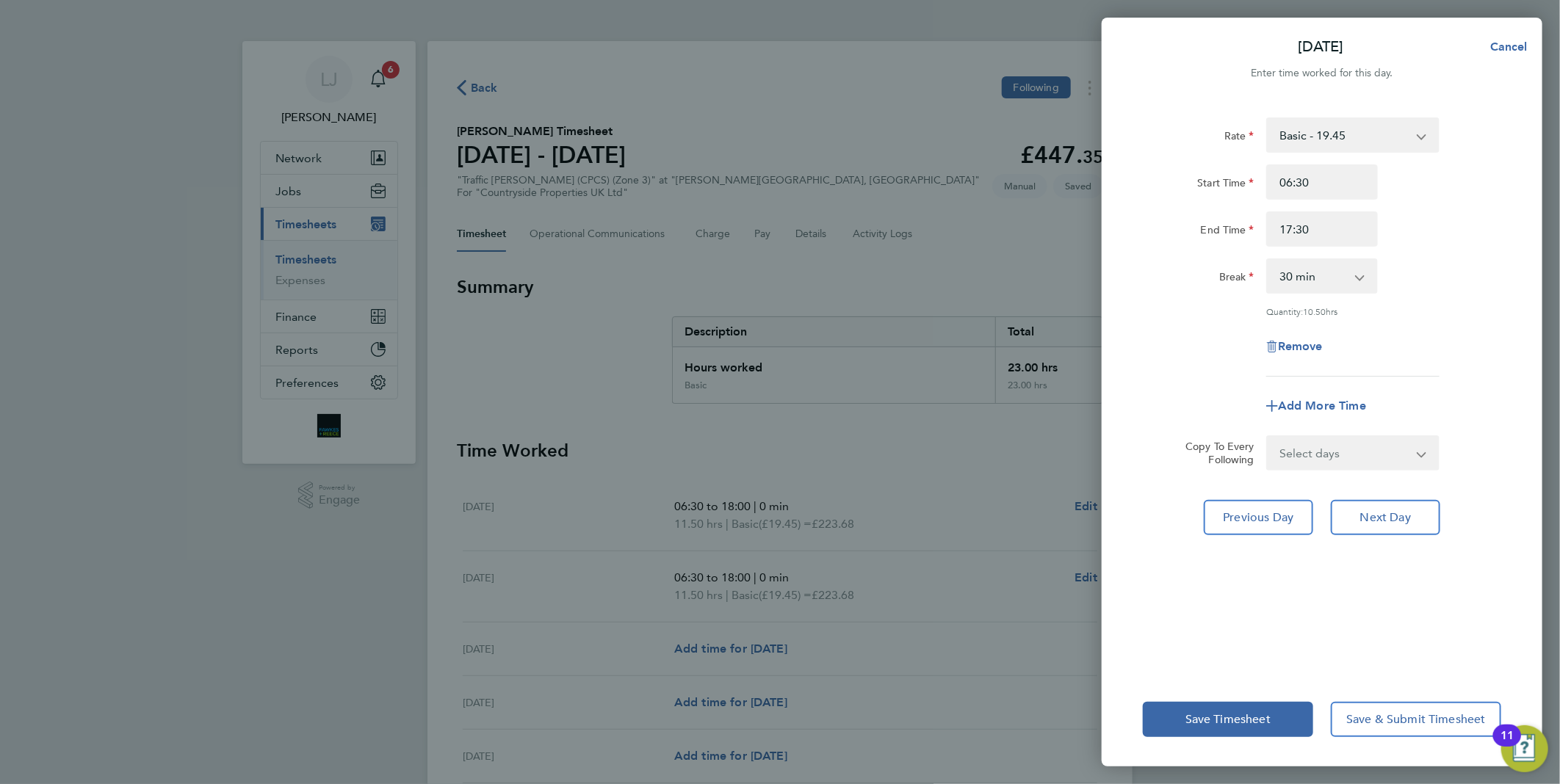
click at [1346, 281] on select "0 min 15 min 30 min 45 min 60 min 75 min 90 min" at bounding box center [1312, 276] width 91 height 32
select select "0"
click at [1268, 260] on select "0 min 15 min 30 min 45 min 60 min 75 min 90 min" at bounding box center [1312, 276] width 91 height 32
click at [1448, 306] on div "Quantity: 11.00 hrs" at bounding box center [1321, 311] width 370 height 12
click at [1422, 500] on button "Next Day" at bounding box center [1385, 517] width 109 height 35
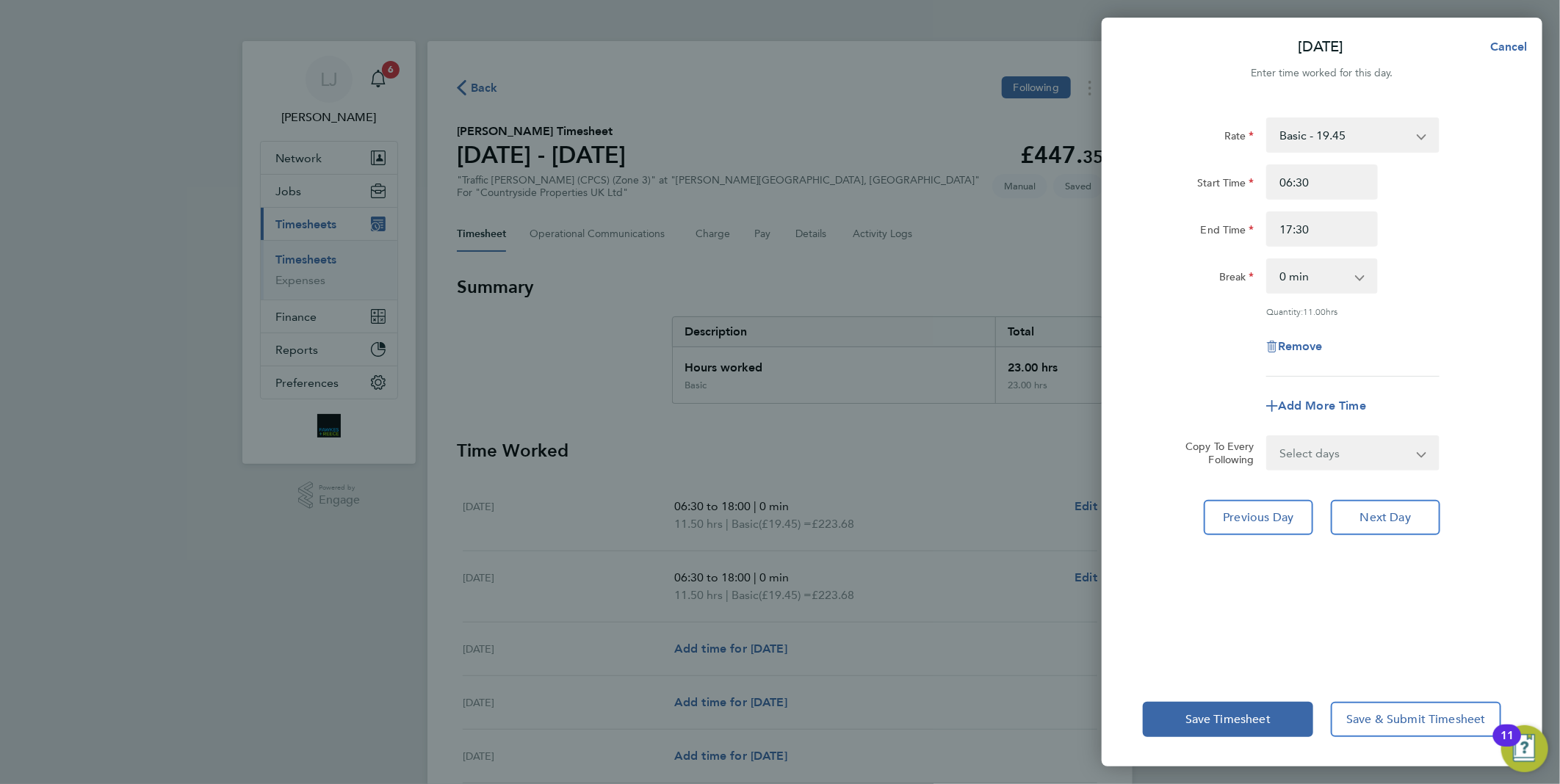
select select "30"
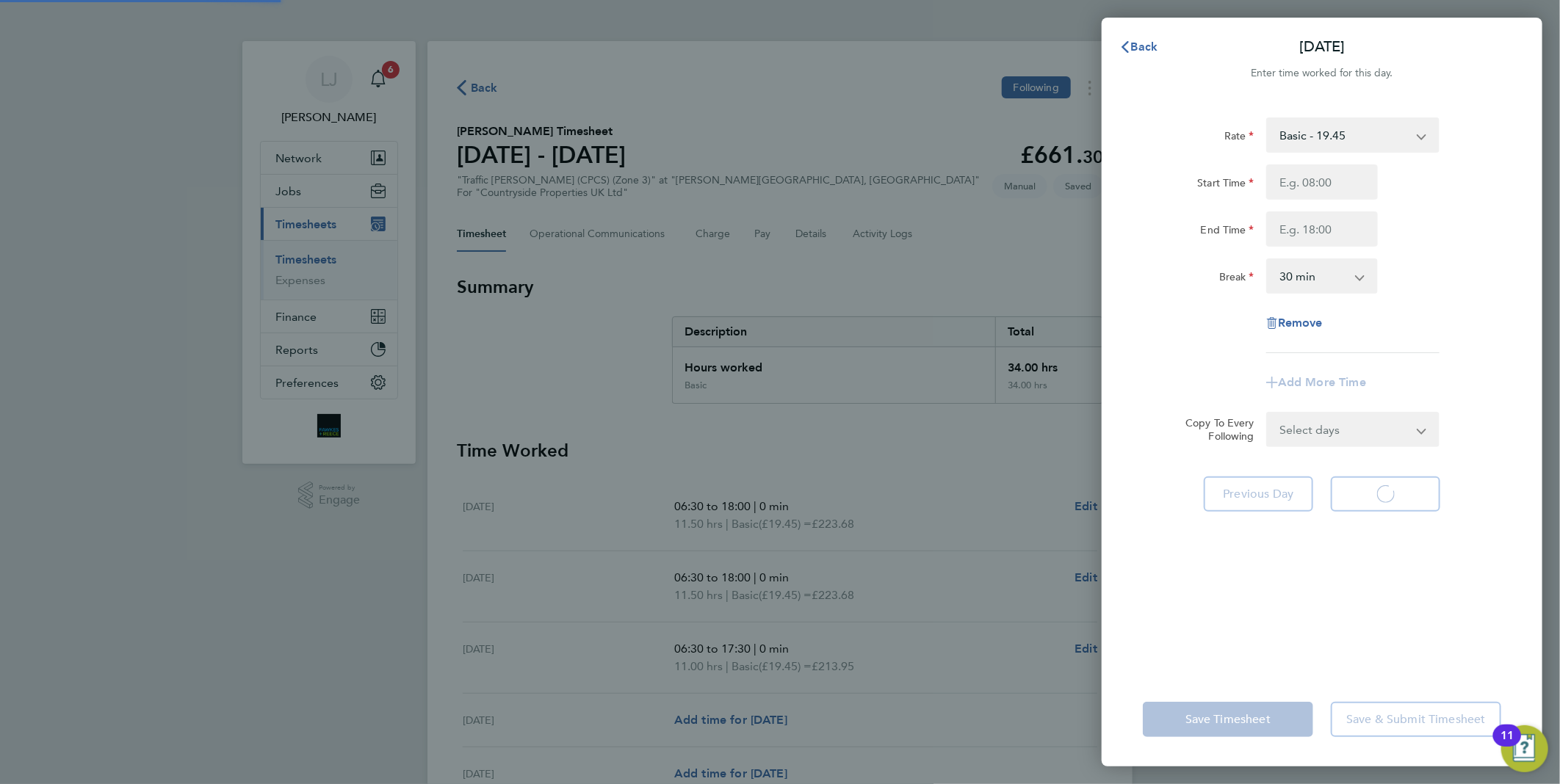
select select "30"
click at [1345, 205] on div "Start Time End Time" at bounding box center [1321, 205] width 370 height 83
click at [1335, 189] on input "Start Time" at bounding box center [1321, 181] width 111 height 35
type input "06:30"
type input "18:00"
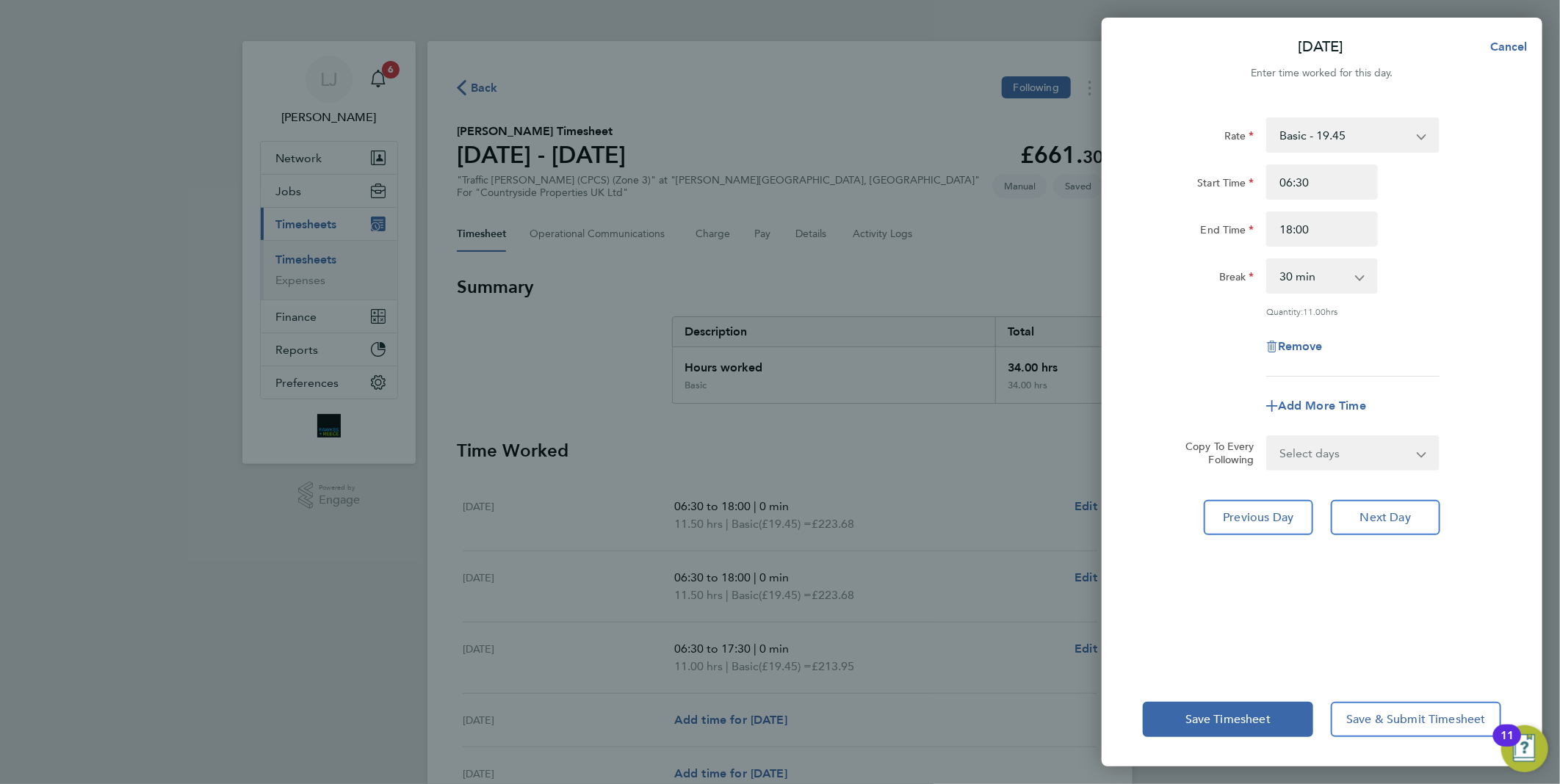
click at [1407, 246] on div "End Time 18:00" at bounding box center [1321, 229] width 370 height 35
click at [1360, 273] on app-icon-cross-button at bounding box center [1367, 276] width 18 height 32
click at [1356, 280] on select "0 min 15 min 30 min 45 min 60 min 75 min 90 min" at bounding box center [1312, 276] width 91 height 32
select select "0"
click at [1268, 260] on select "0 min 15 min 30 min 45 min 60 min 75 min 90 min" at bounding box center [1312, 276] width 91 height 32
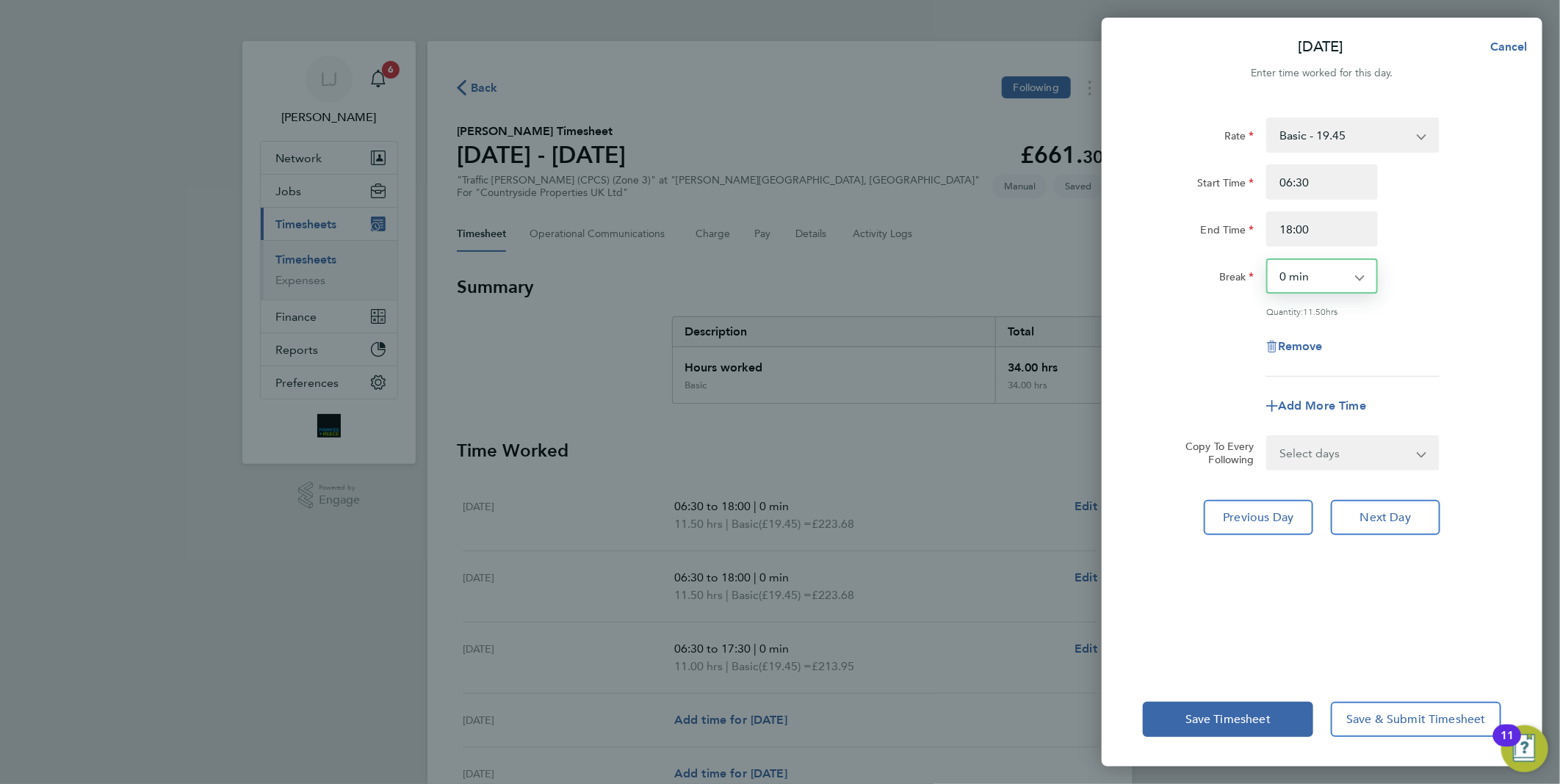
drag, startPoint x: 1451, startPoint y: 319, endPoint x: 1444, endPoint y: 332, distance: 14.8
click at [1451, 319] on div "Rate Basic - 19.45 Start Time 06:30 End Time 18:00 Break 0 min 15 min 30 min 45…" at bounding box center [1321, 247] width 358 height 259
click at [1381, 511] on span "Next Day" at bounding box center [1385, 518] width 50 height 14
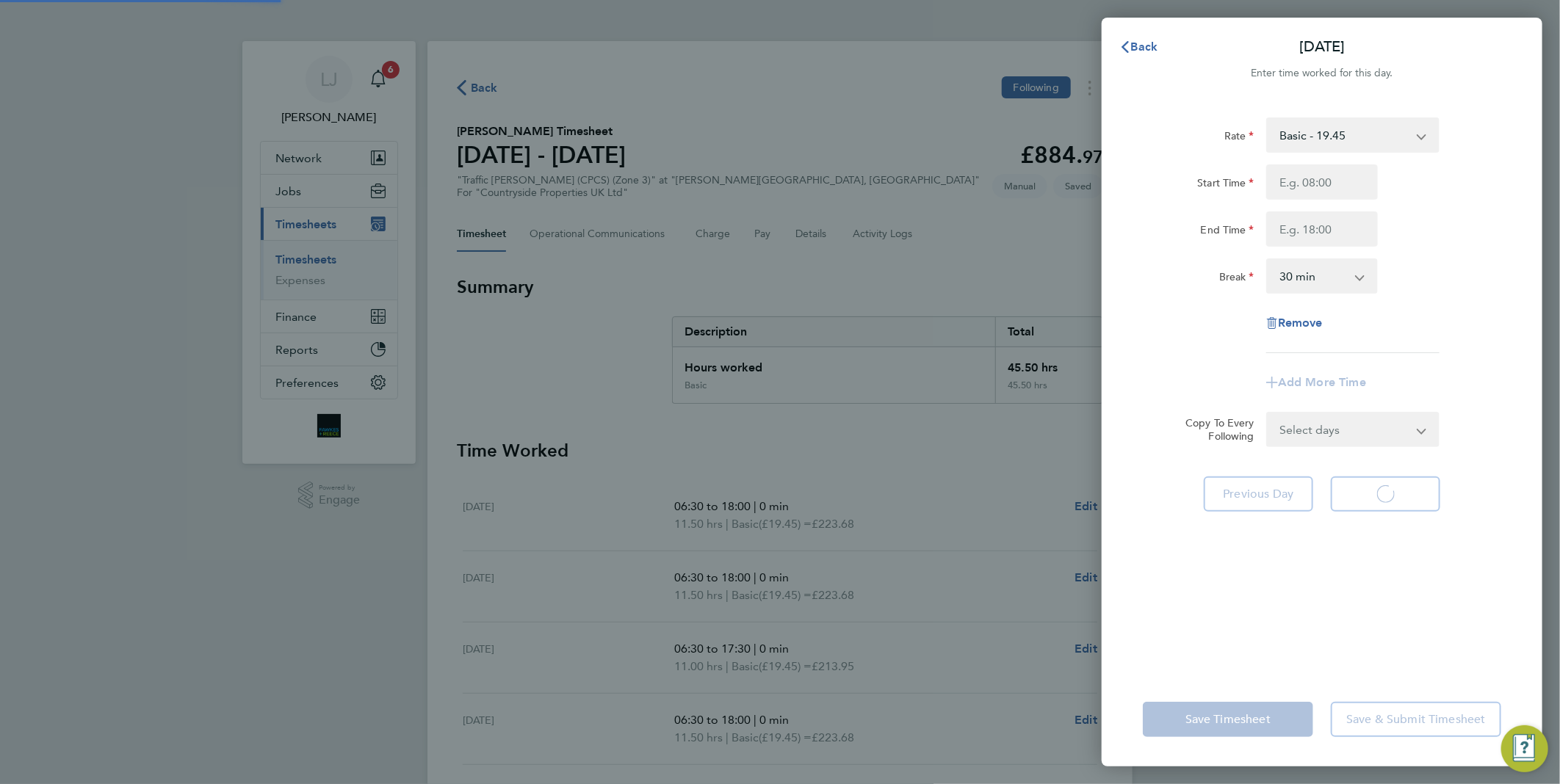
select select "30"
click at [1329, 169] on input "Start Time" at bounding box center [1321, 181] width 111 height 35
type input "06:30"
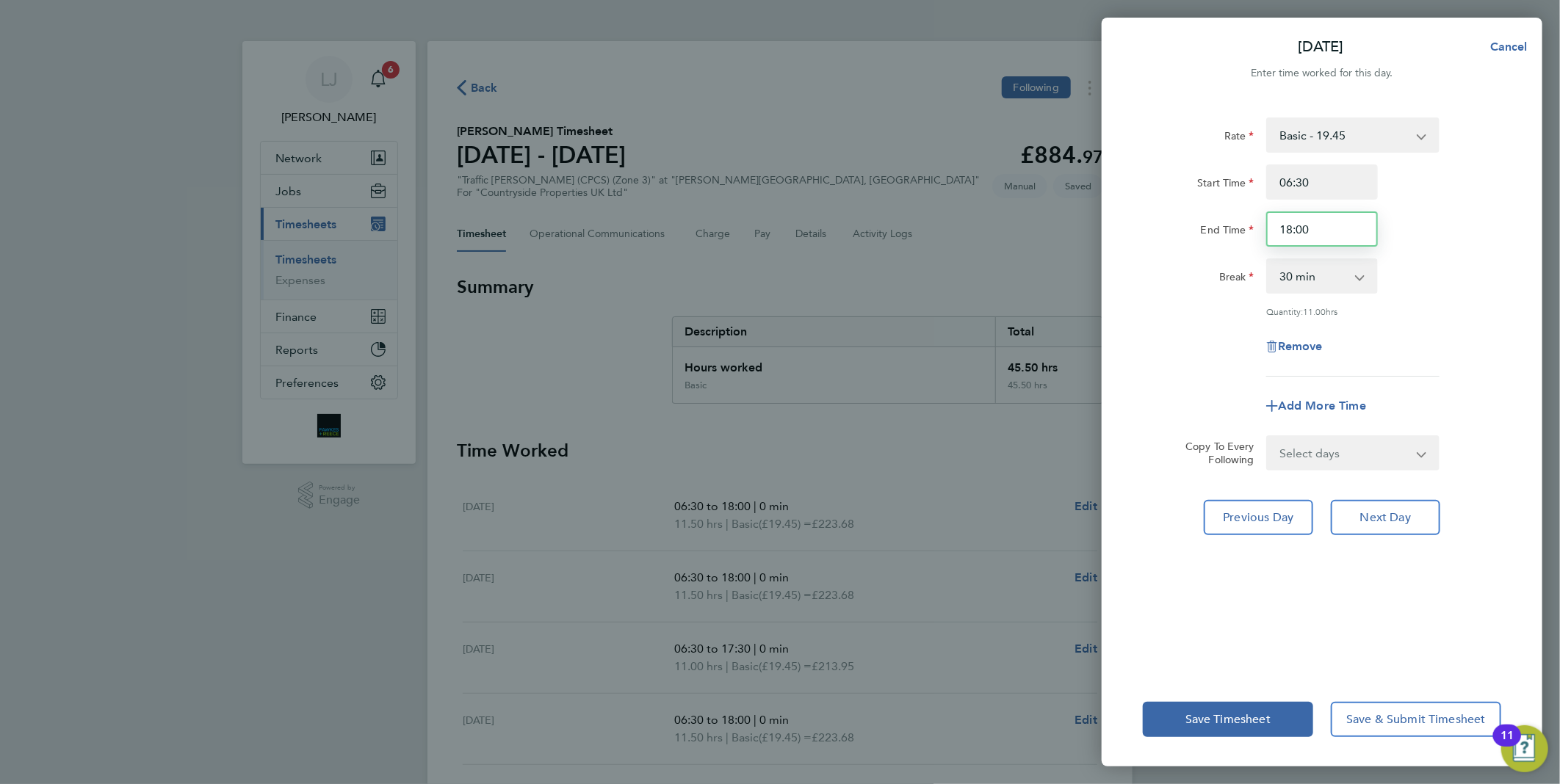
click at [1346, 224] on input "18:00" at bounding box center [1321, 229] width 111 height 35
type input "17:30"
click at [1407, 317] on div "Rate Basic - 19.45 Start Time 06:30 End Time 17:30 Break 0 min 15 min 30 min 45…" at bounding box center [1321, 247] width 358 height 259
click at [1364, 286] on app-icon-cross-button at bounding box center [1367, 276] width 18 height 32
click at [1342, 279] on select "0 min 15 min 30 min 45 min 60 min 75 min 90 min" at bounding box center [1312, 276] width 91 height 32
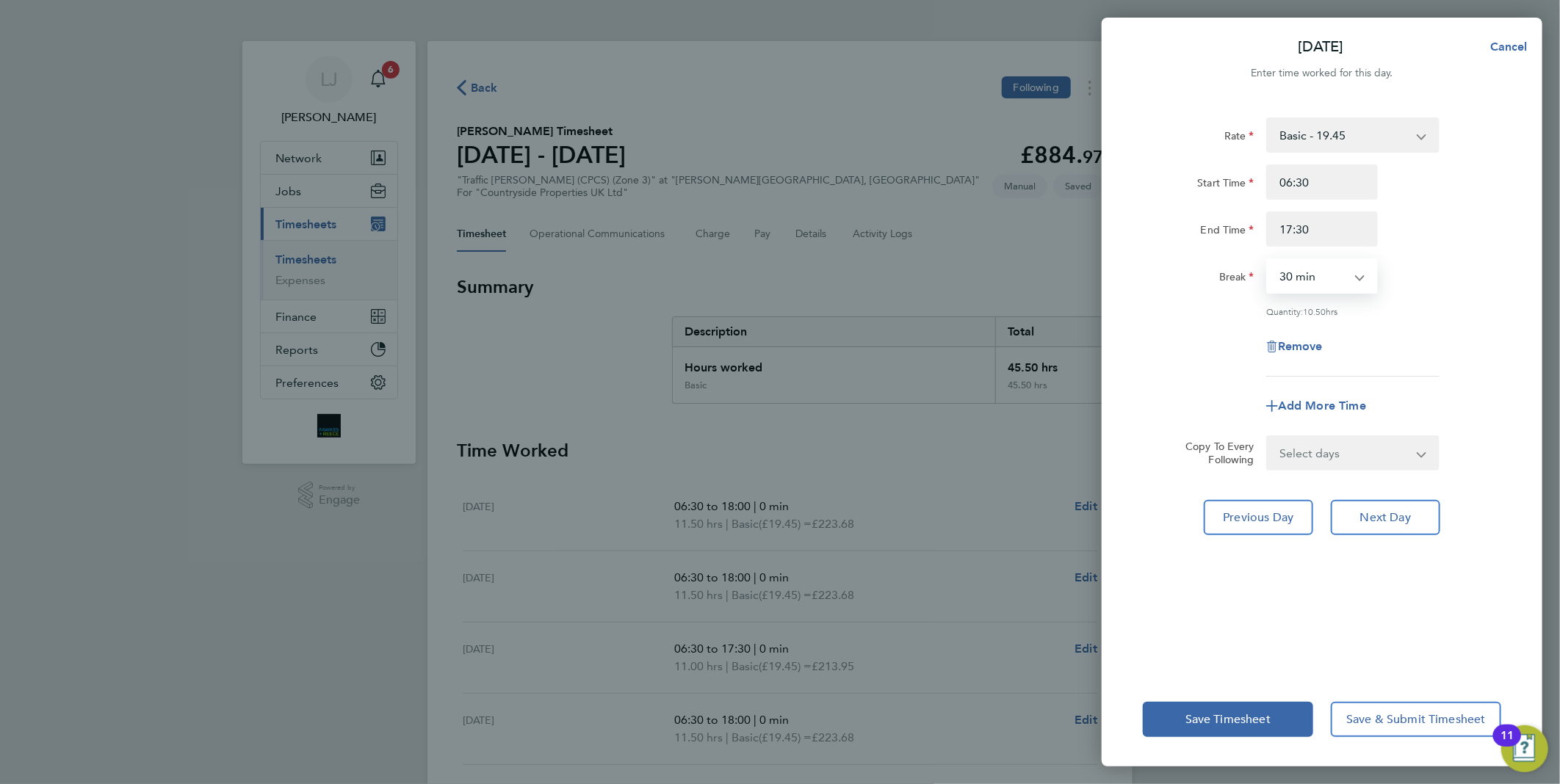
select select "0"
click at [1268, 260] on select "0 min 15 min 30 min 45 min 60 min 75 min 90 min" at bounding box center [1312, 276] width 91 height 32
click at [1418, 330] on div "Remove" at bounding box center [1321, 346] width 370 height 35
click at [1370, 525] on button "Next Day" at bounding box center [1385, 517] width 109 height 35
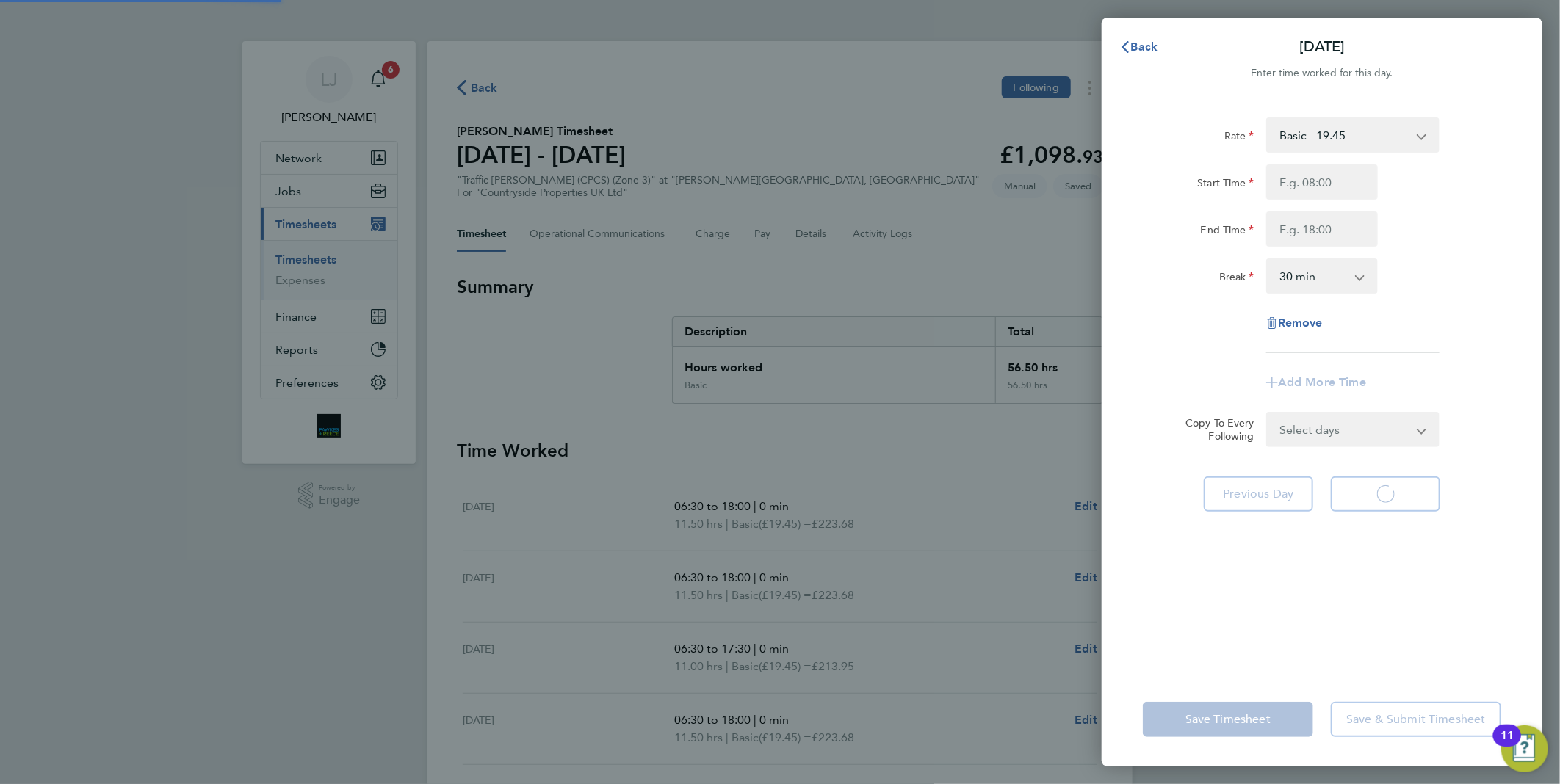
select select "30"
click at [1129, 57] on button "Back" at bounding box center [1138, 47] width 68 height 30
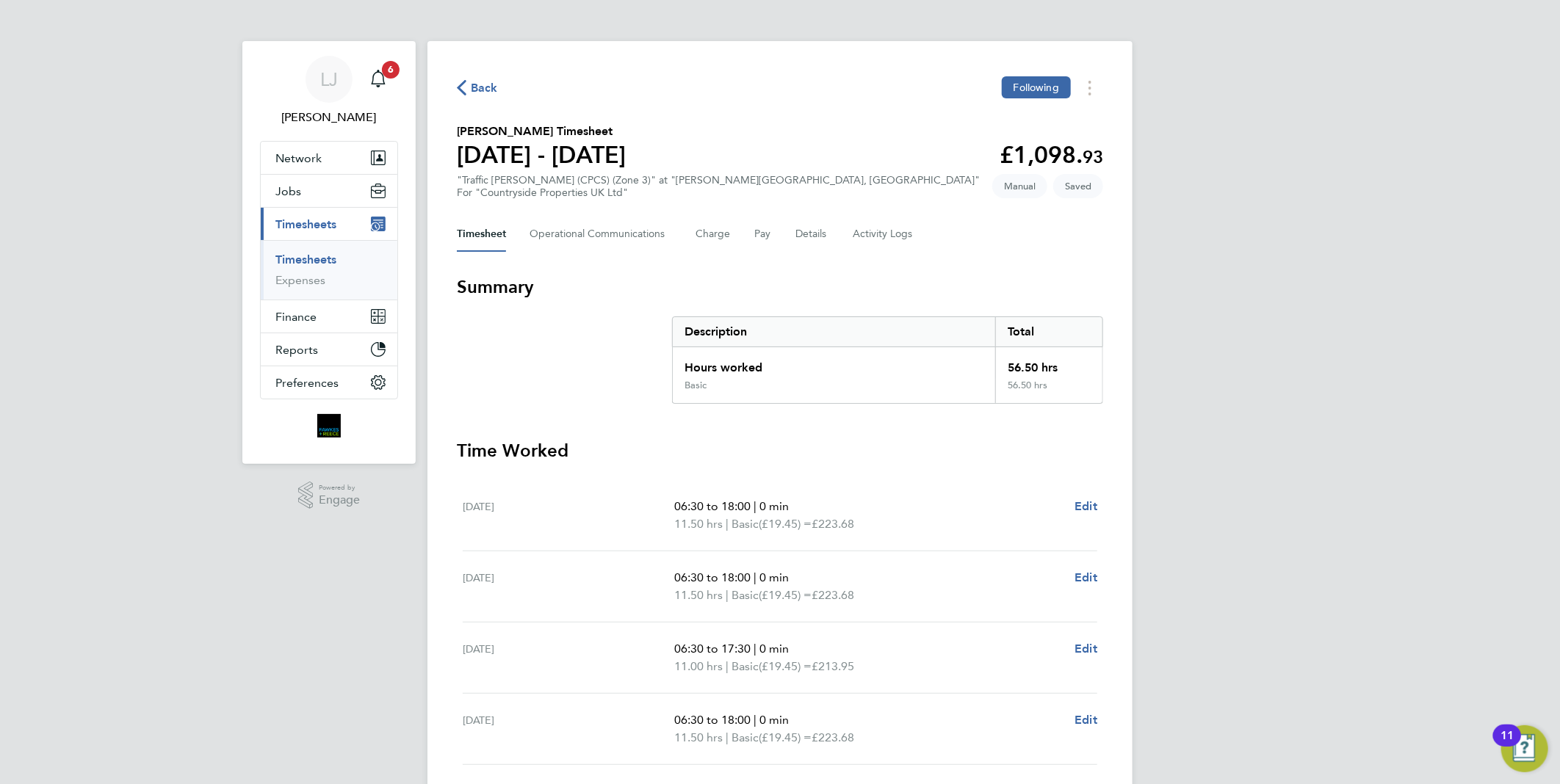
scroll to position [245, 0]
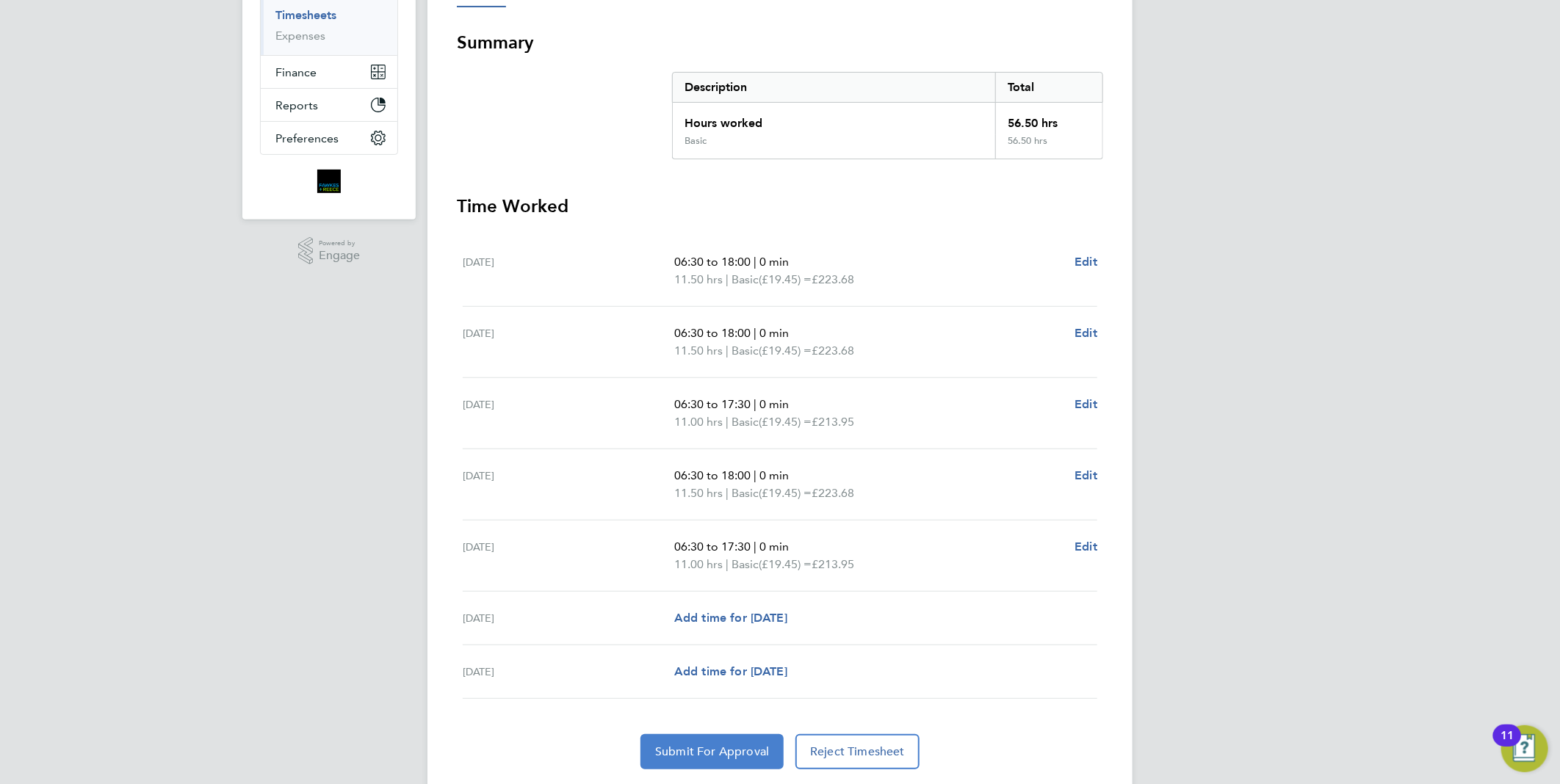
click at [718, 763] on button "Submit For Approval" at bounding box center [712, 752] width 144 height 35
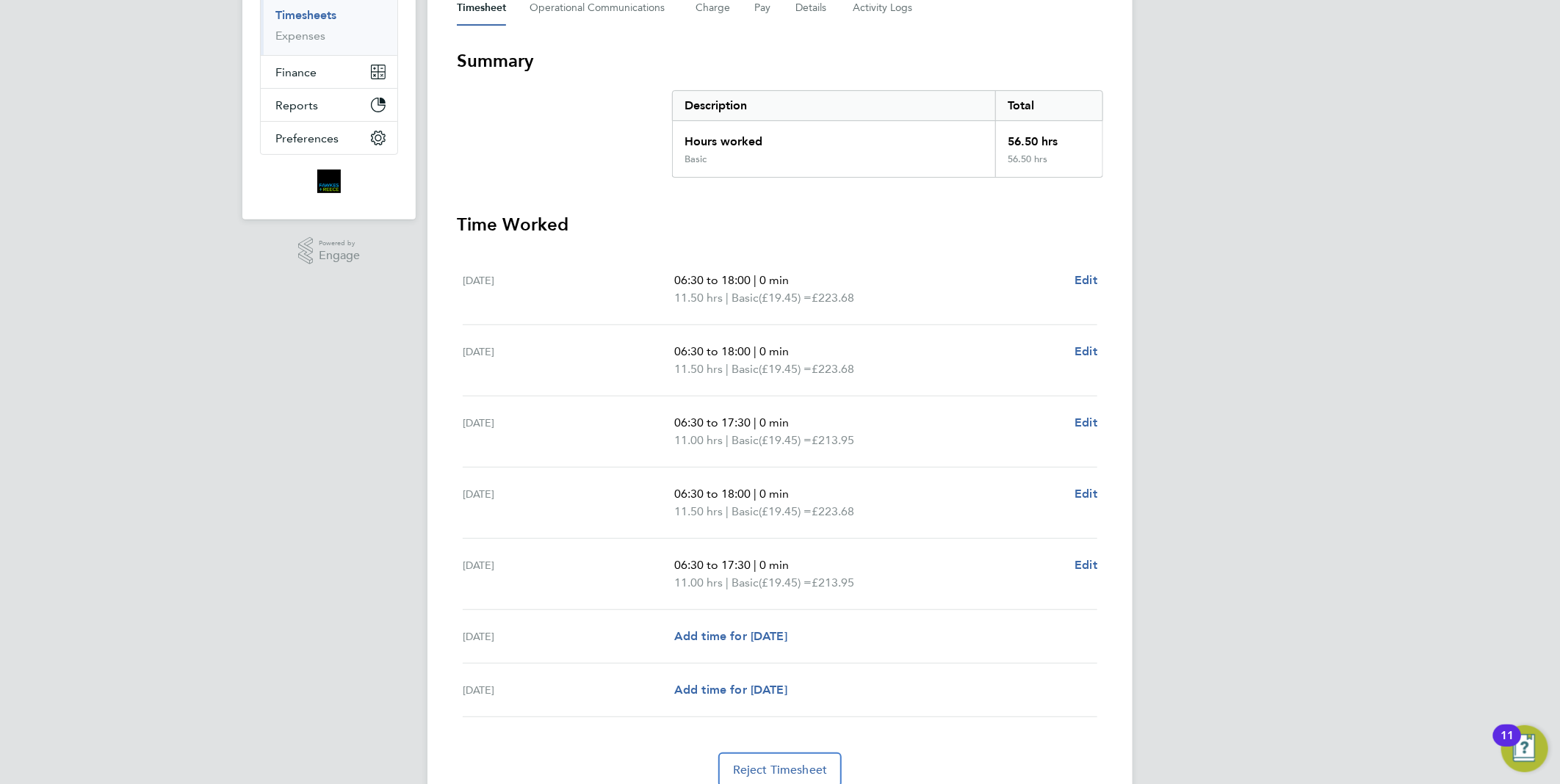
scroll to position [0, 0]
